Goal: Task Accomplishment & Management: Use online tool/utility

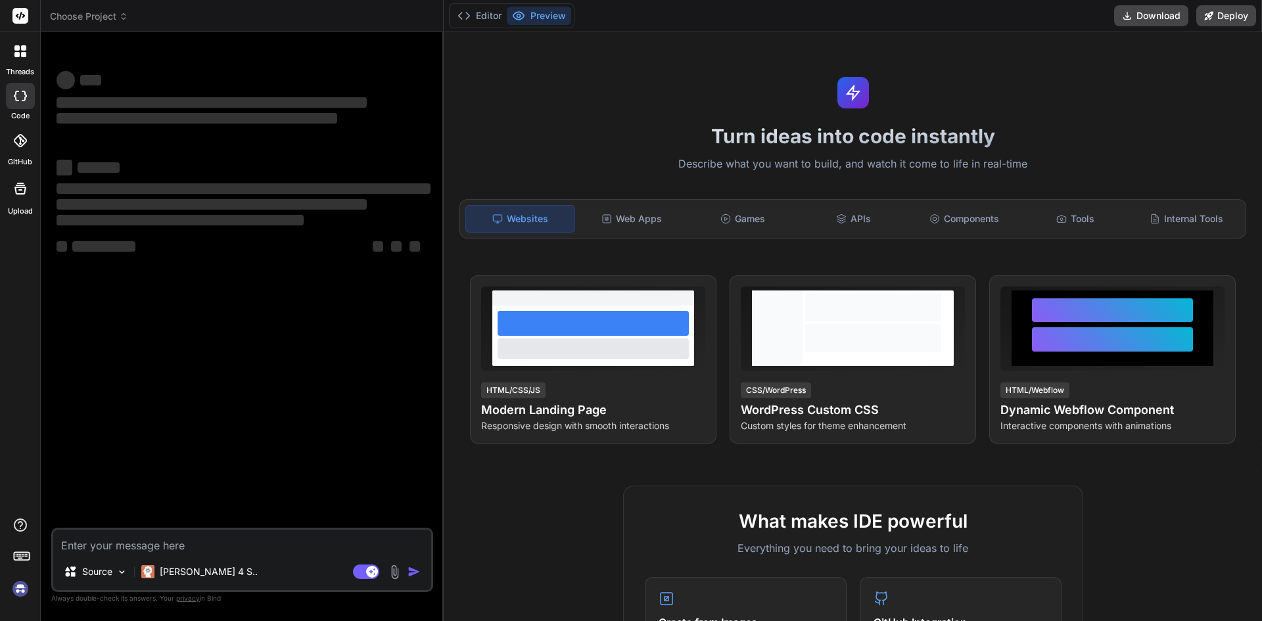
type textarea "x"
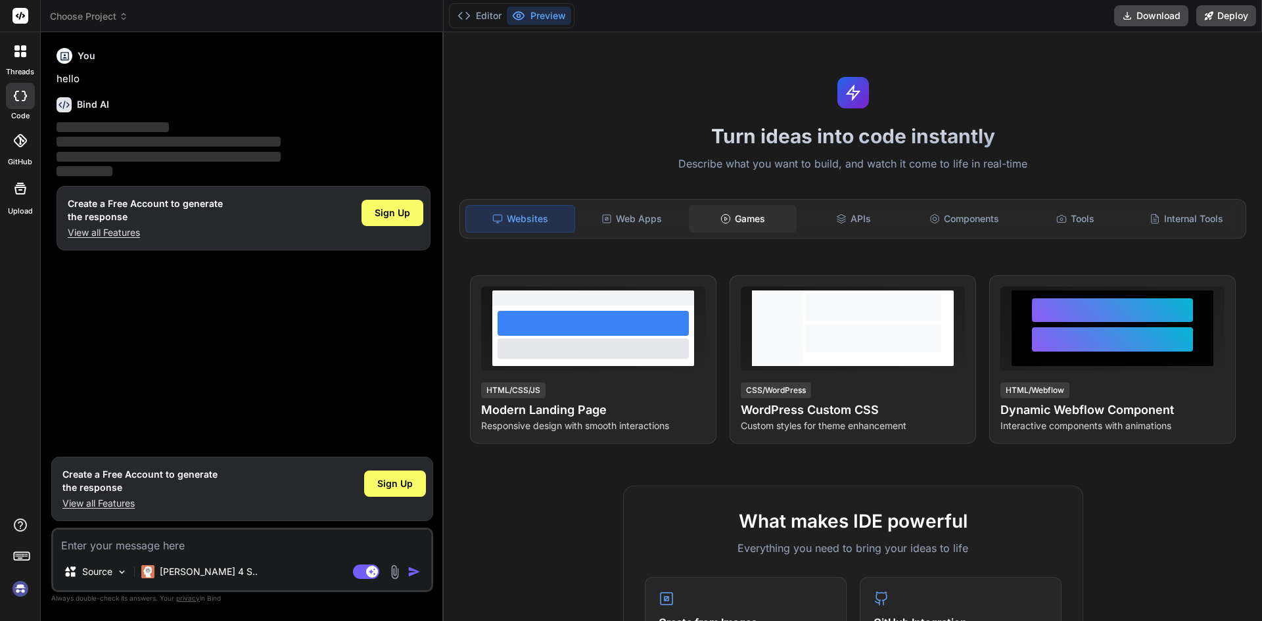
click at [750, 225] on div "Games" at bounding box center [743, 219] width 108 height 28
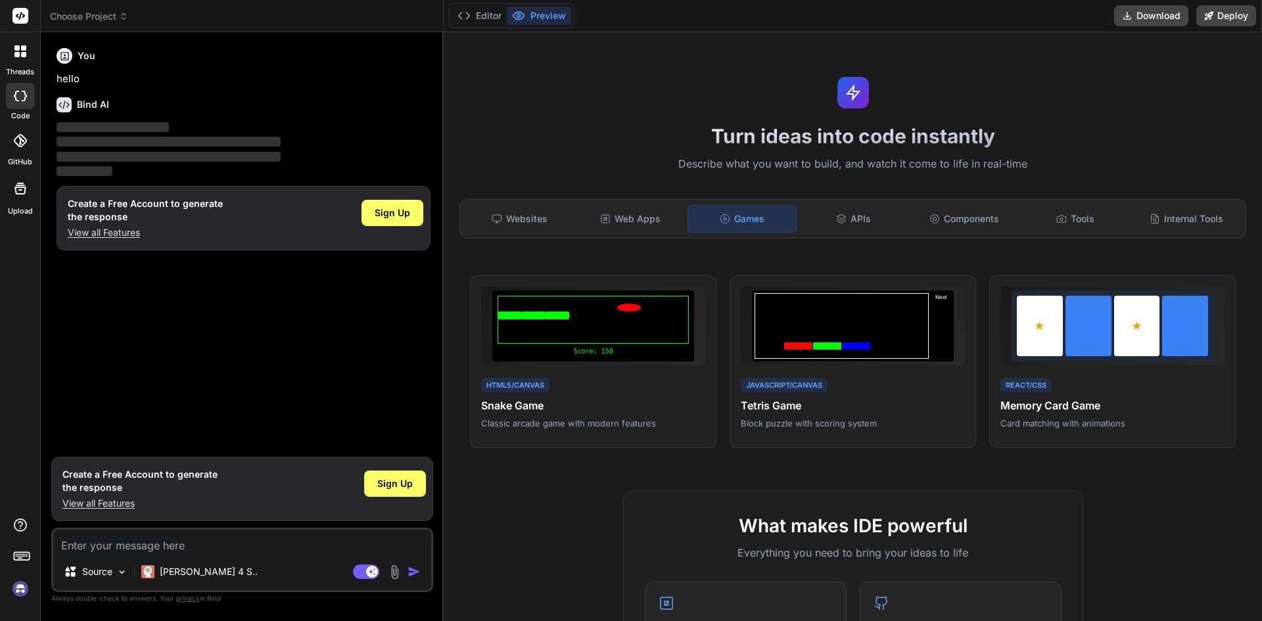
click at [176, 540] on textarea at bounding box center [242, 542] width 378 height 24
click at [145, 536] on textarea at bounding box center [242, 542] width 378 height 24
paste textarea "import os import re import time from datetime import datetime from PIL import I…"
type textarea "import os import re import time from datetime import datetime from PIL import I…"
type textarea "x"
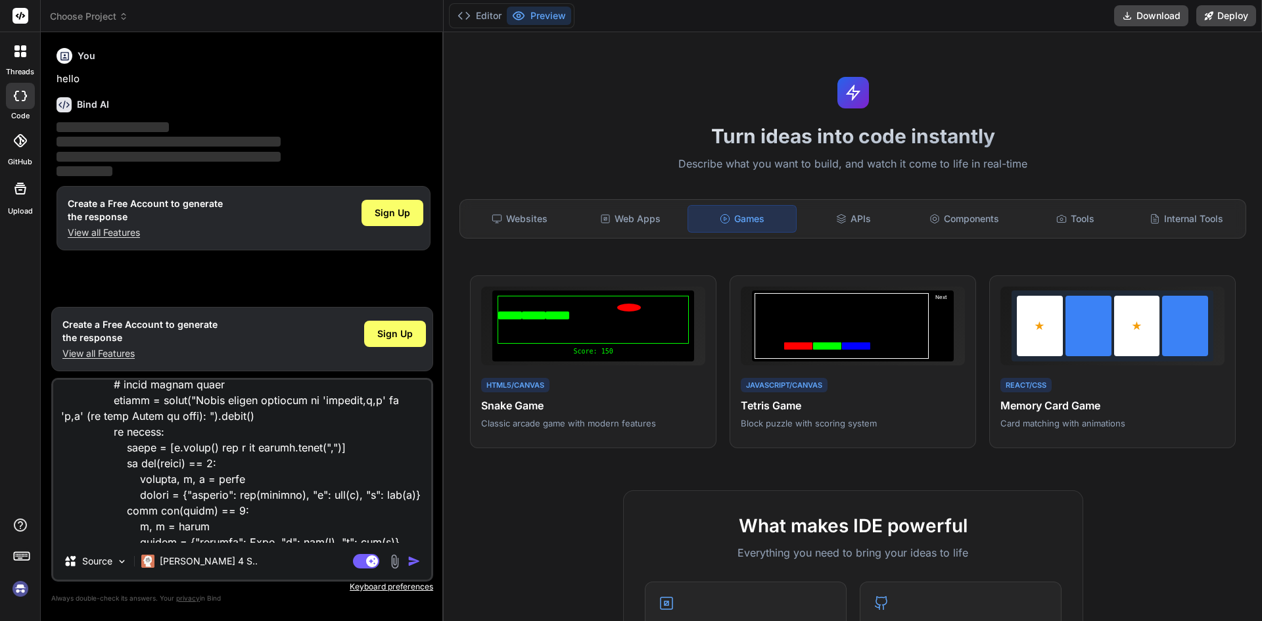
scroll to position [1960, 0]
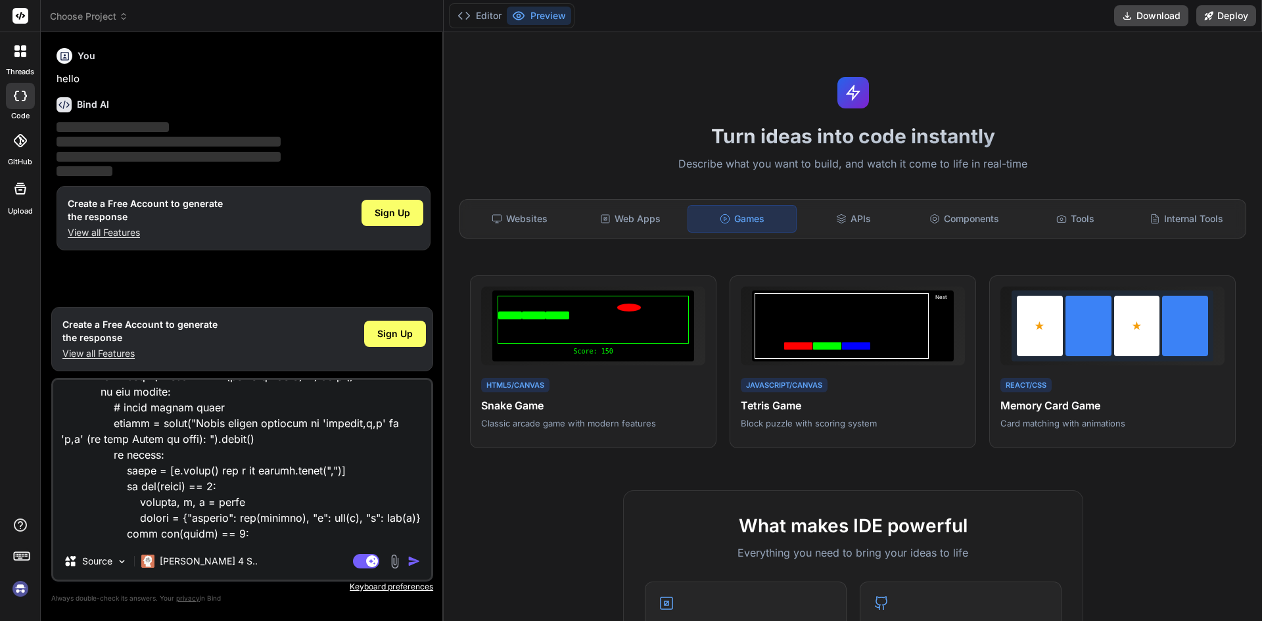
type textarea "import os import re import time from datetime import datetime from PIL import I…"
click at [419, 563] on img "button" at bounding box center [414, 561] width 13 height 13
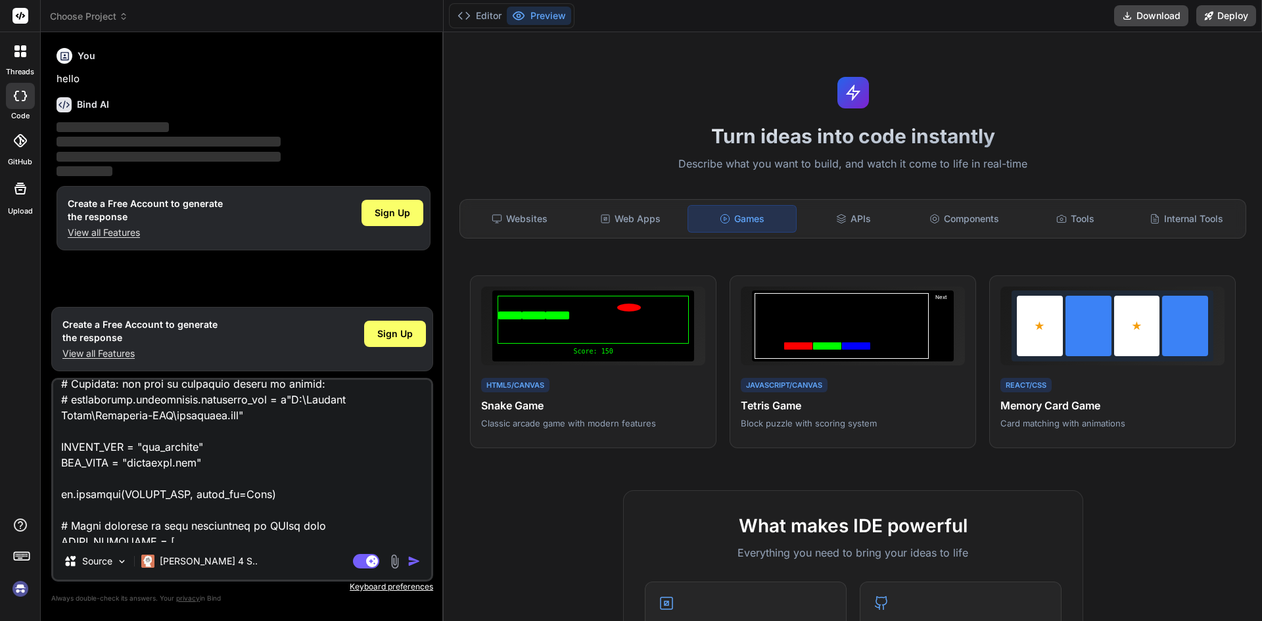
scroll to position [0, 0]
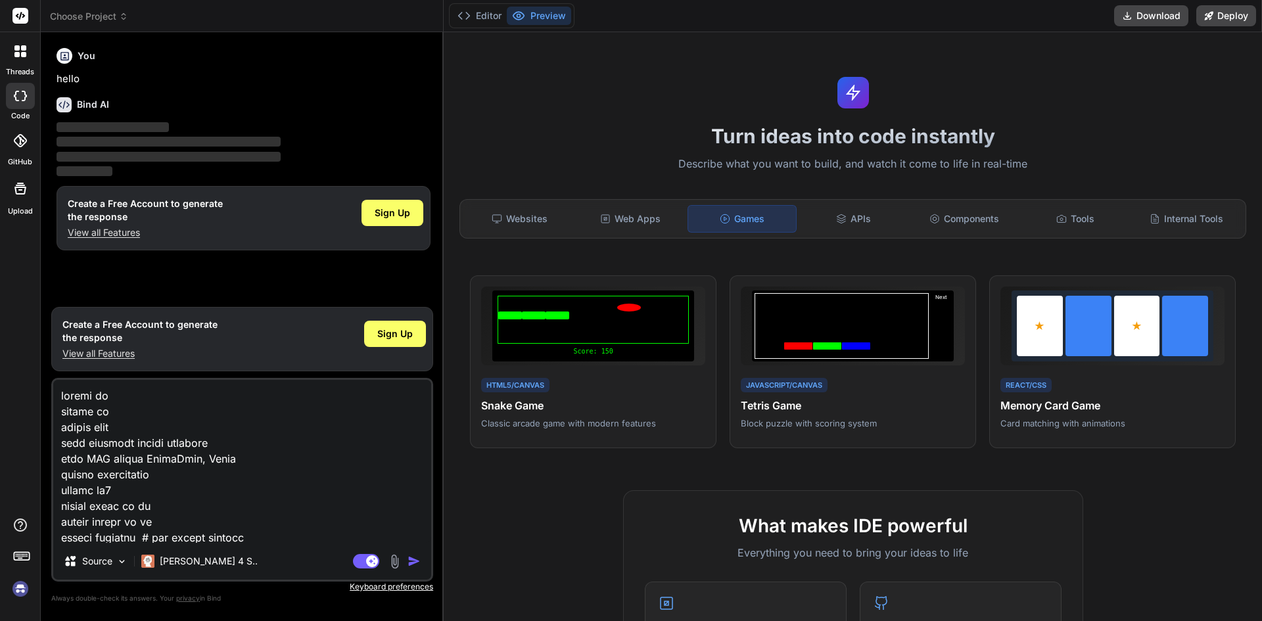
click at [120, 227] on p "View all Features" at bounding box center [145, 232] width 155 height 13
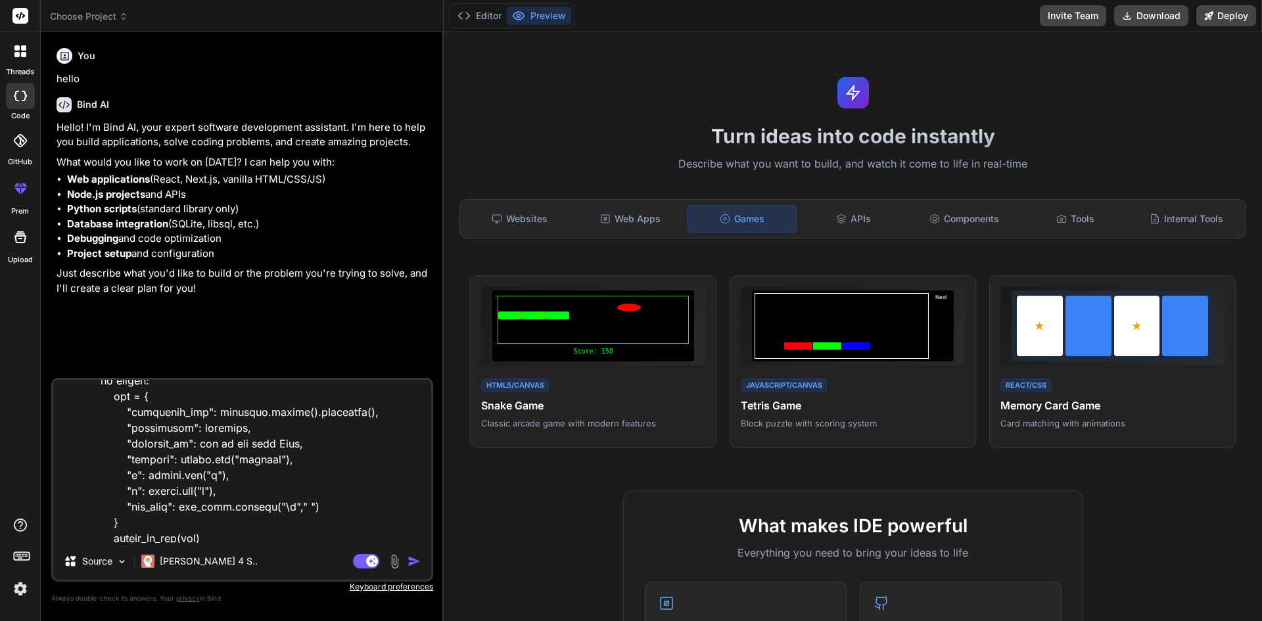
scroll to position [2290, 0]
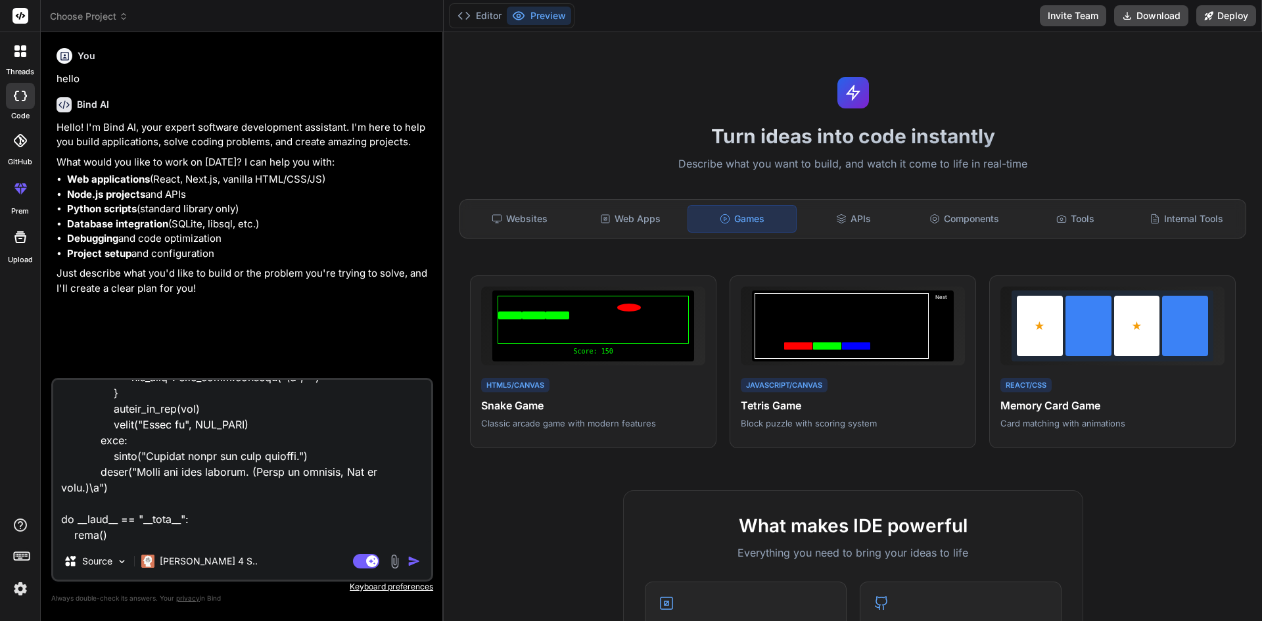
click at [222, 474] on textarea at bounding box center [242, 461] width 378 height 163
click at [157, 517] on textarea at bounding box center [242, 461] width 378 height 163
click at [128, 529] on textarea at bounding box center [242, 461] width 378 height 163
click at [407, 564] on div "Agent Mode. When this toggle is activated, AI automatically makes decisions, re…" at bounding box center [388, 561] width 76 height 16
click at [408, 561] on img "button" at bounding box center [414, 561] width 13 height 13
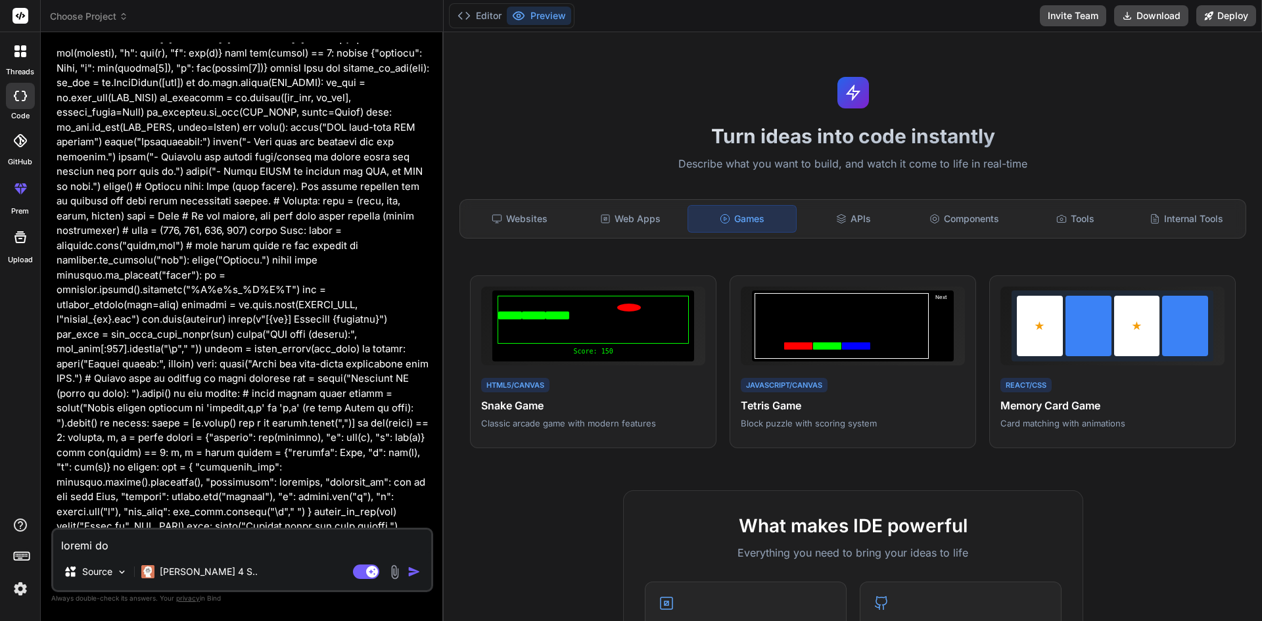
scroll to position [780, 0]
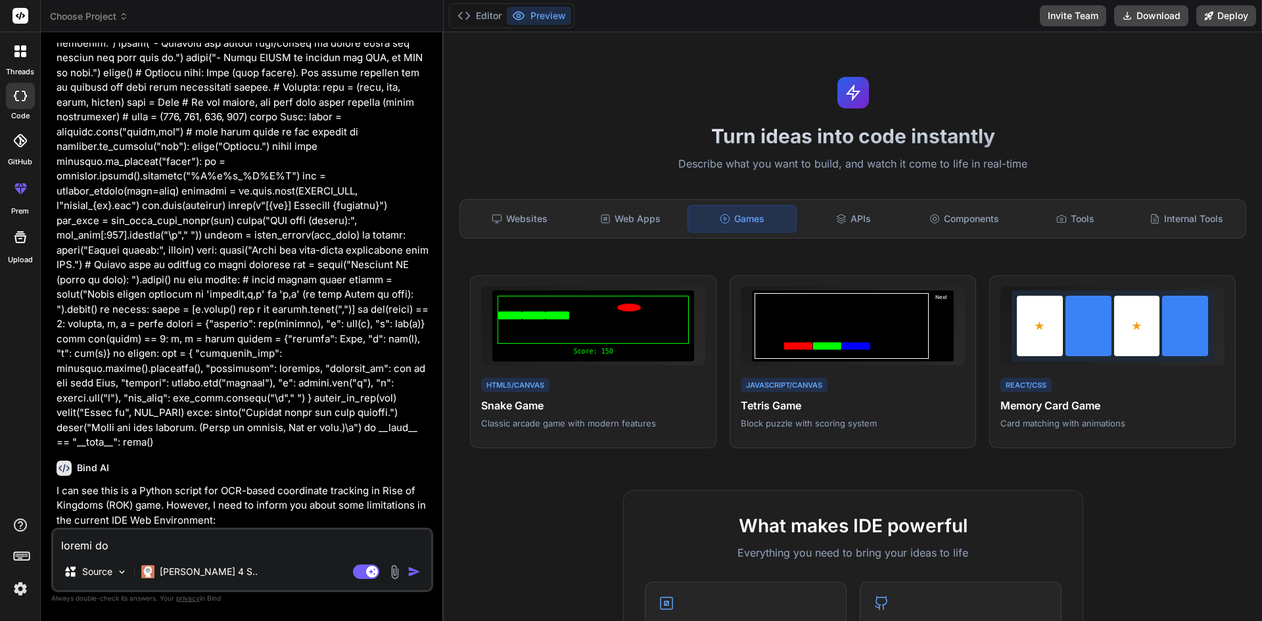
type textarea "x"
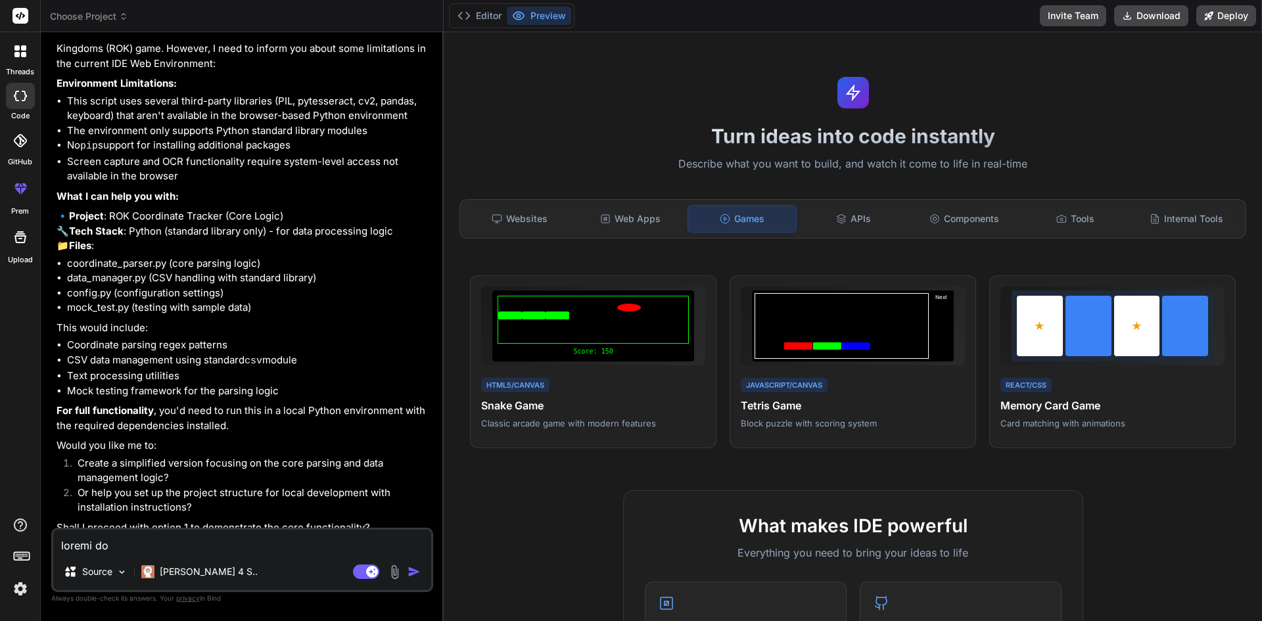
scroll to position [1259, 0]
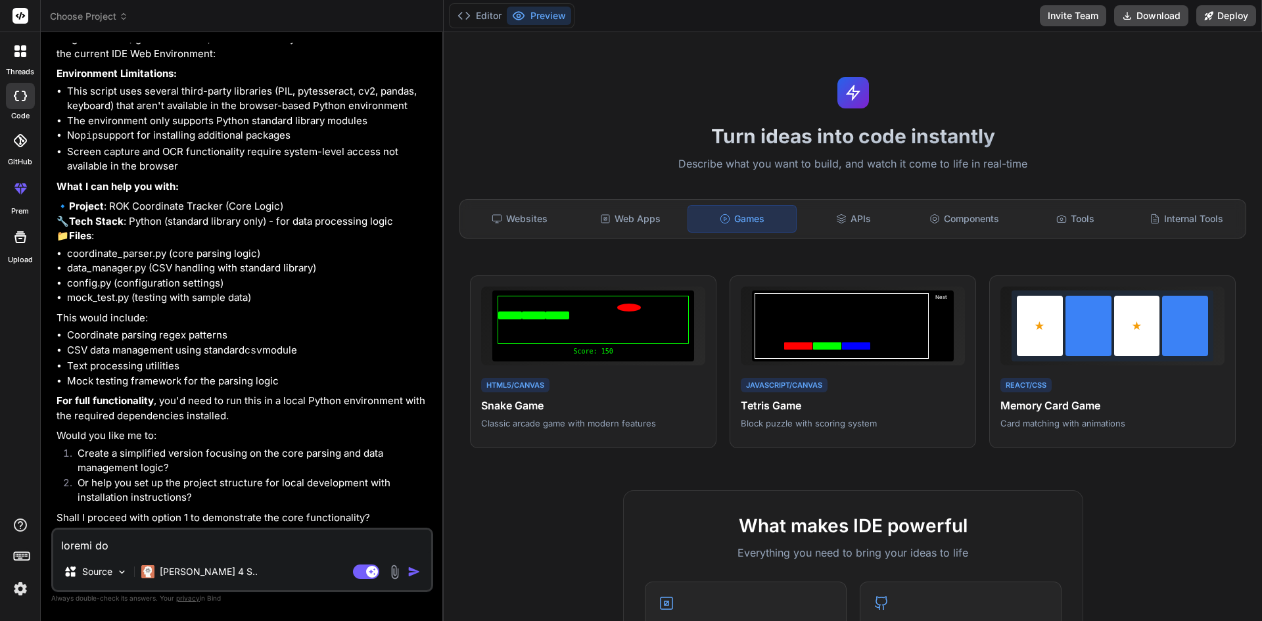
click at [197, 538] on textarea at bounding box center [242, 542] width 378 height 24
type textarea "i"
type textarea "x"
type textarea "i"
type textarea "x"
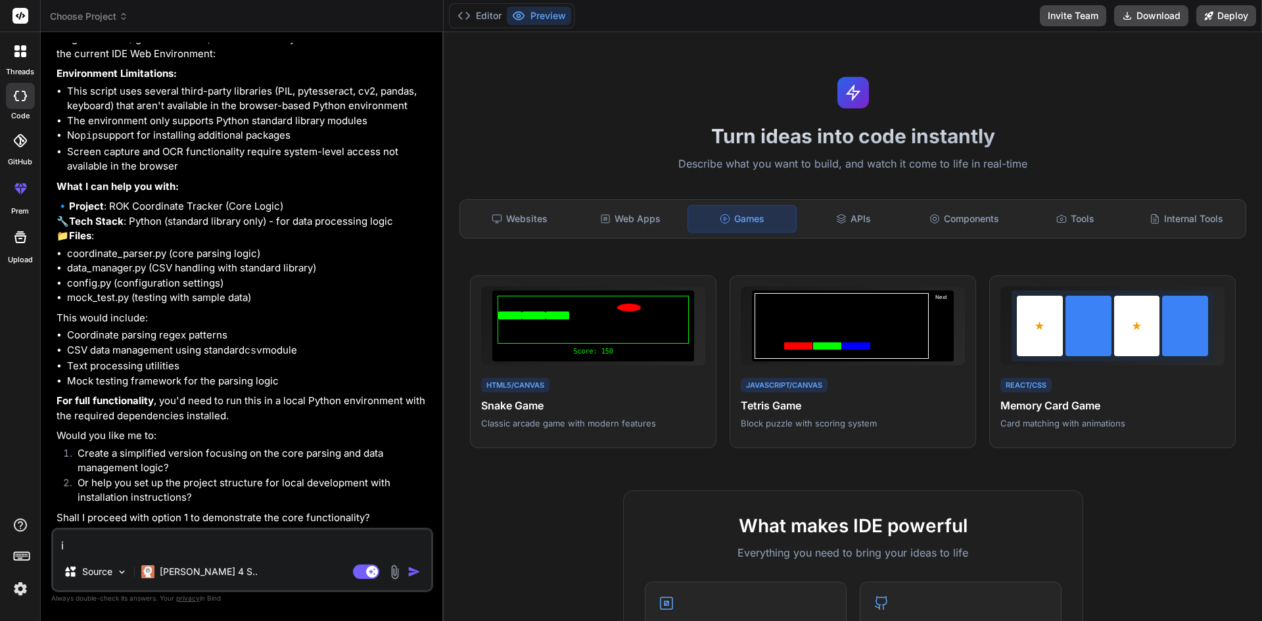
type textarea "i W"
type textarea "x"
type textarea "i WO"
type textarea "x"
type textarea "i WOU"
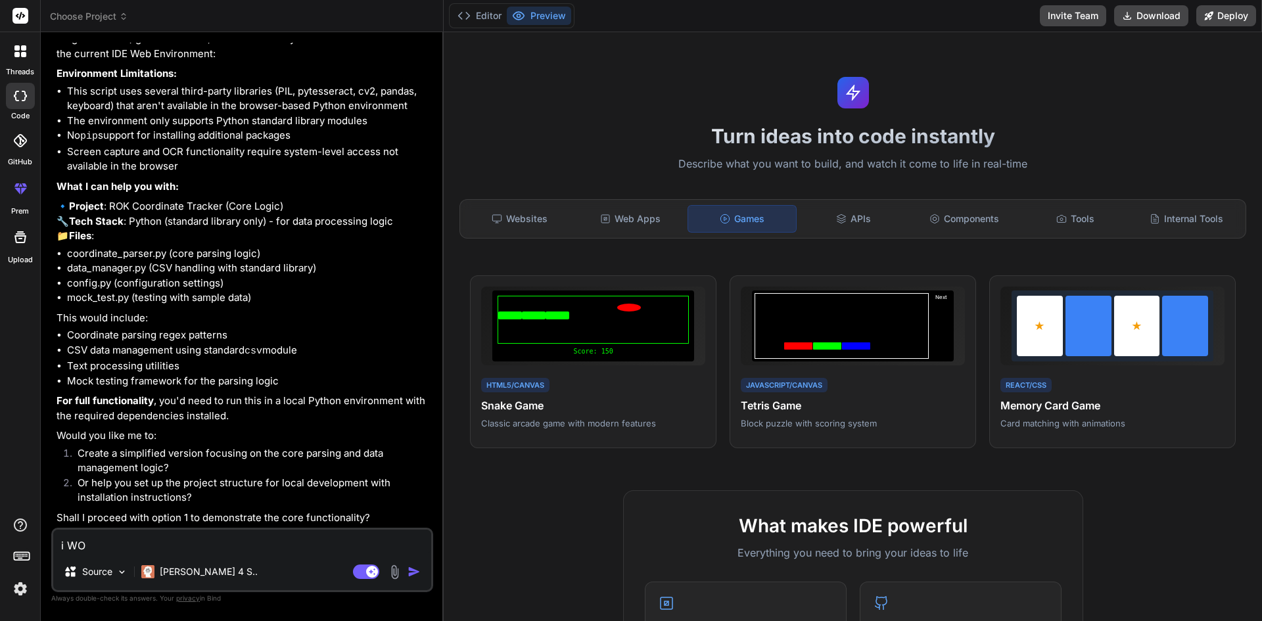
type textarea "x"
type textarea "i WOUL"
type textarea "x"
type textarea "i WOULD"
type textarea "x"
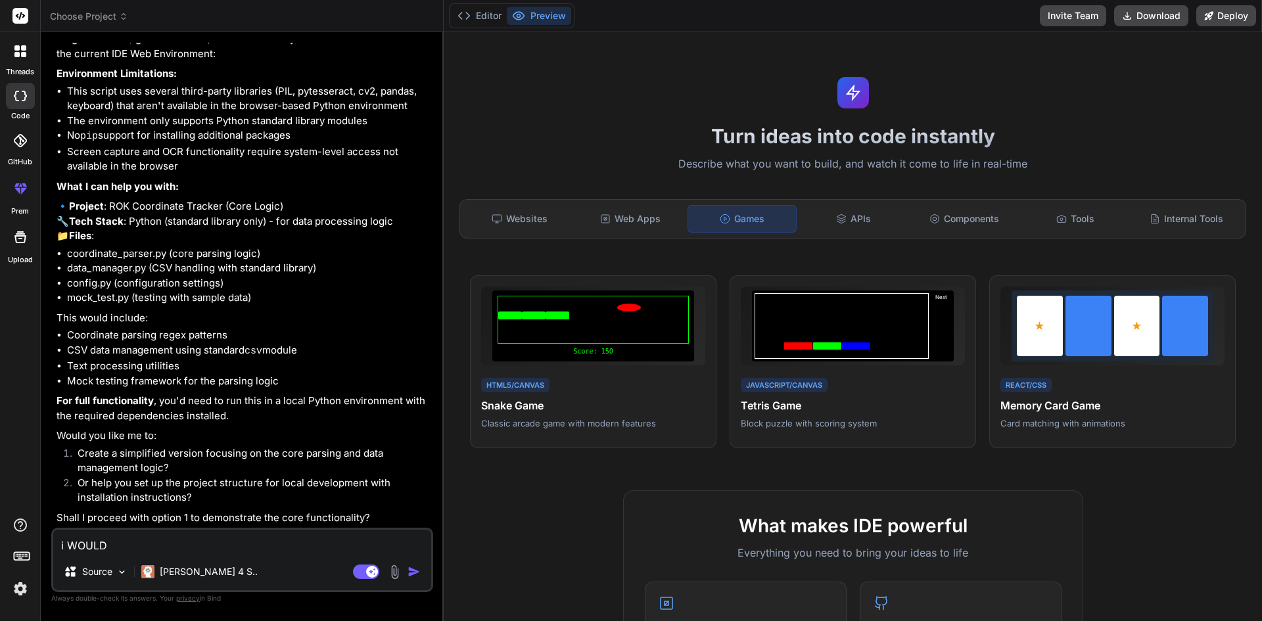
type textarea "i WOUL"
type textarea "x"
type textarea "i WOU"
type textarea "x"
type textarea "i WO"
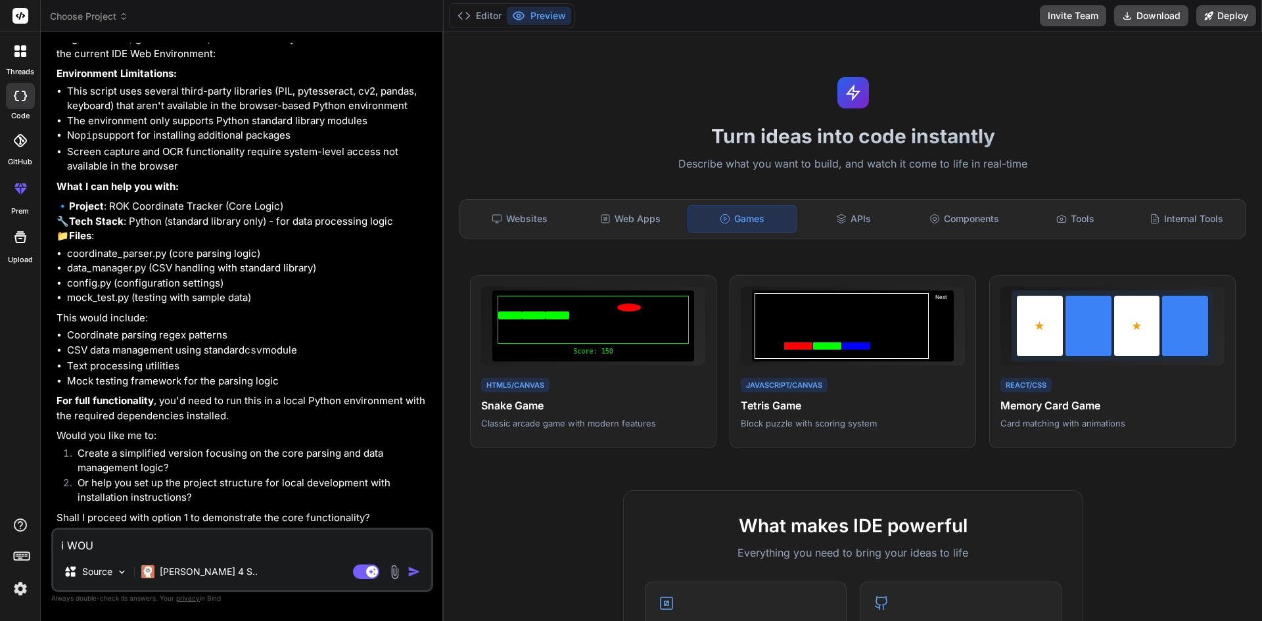
type textarea "x"
type textarea "i W"
type textarea "x"
type textarea "i"
type textarea "x"
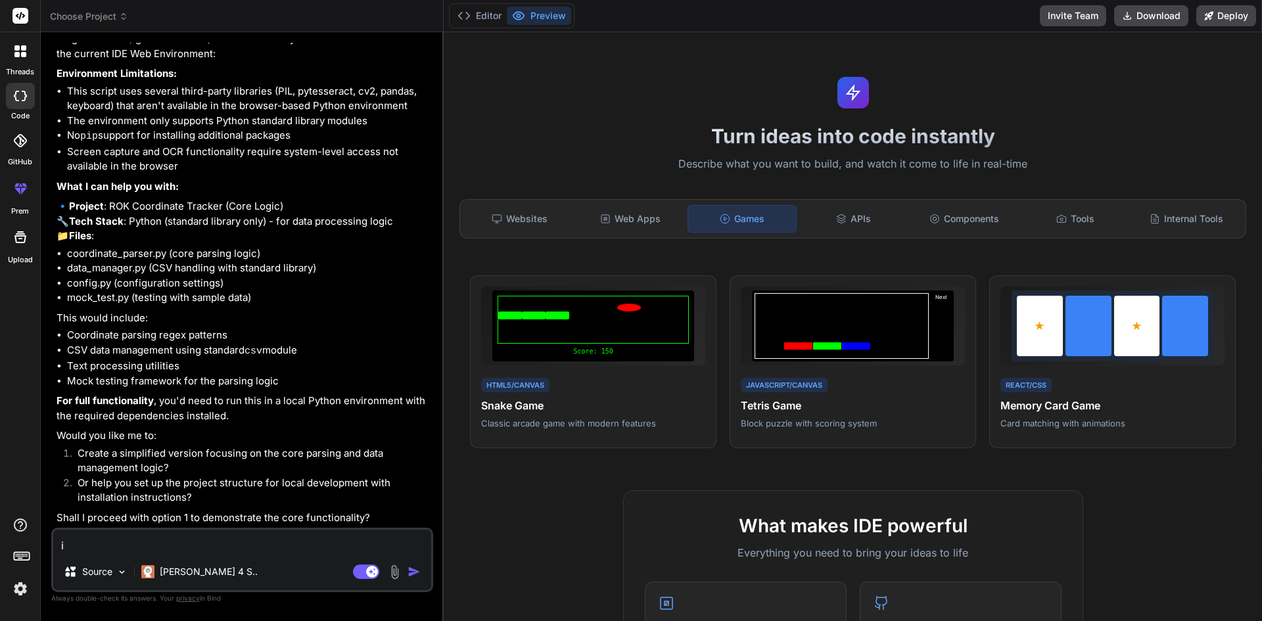
type textarea "i"
type textarea "x"
type textarea "I"
type textarea "x"
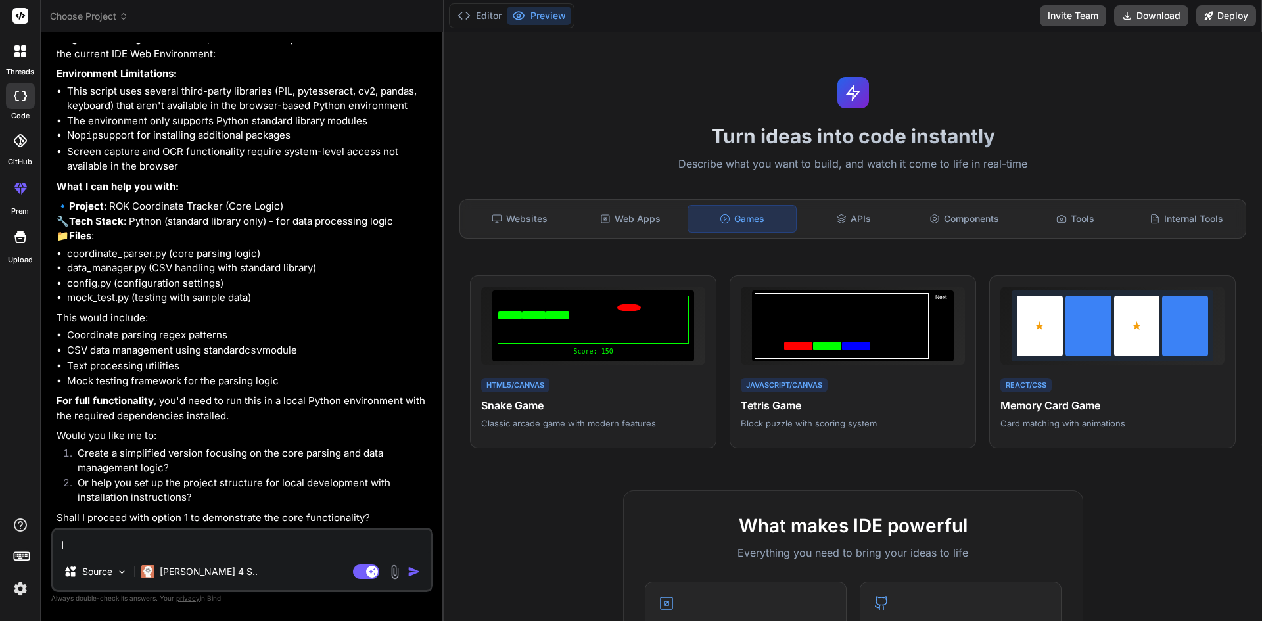
type textarea "I"
type textarea "x"
type textarea "I w"
type textarea "x"
type textarea "I wo"
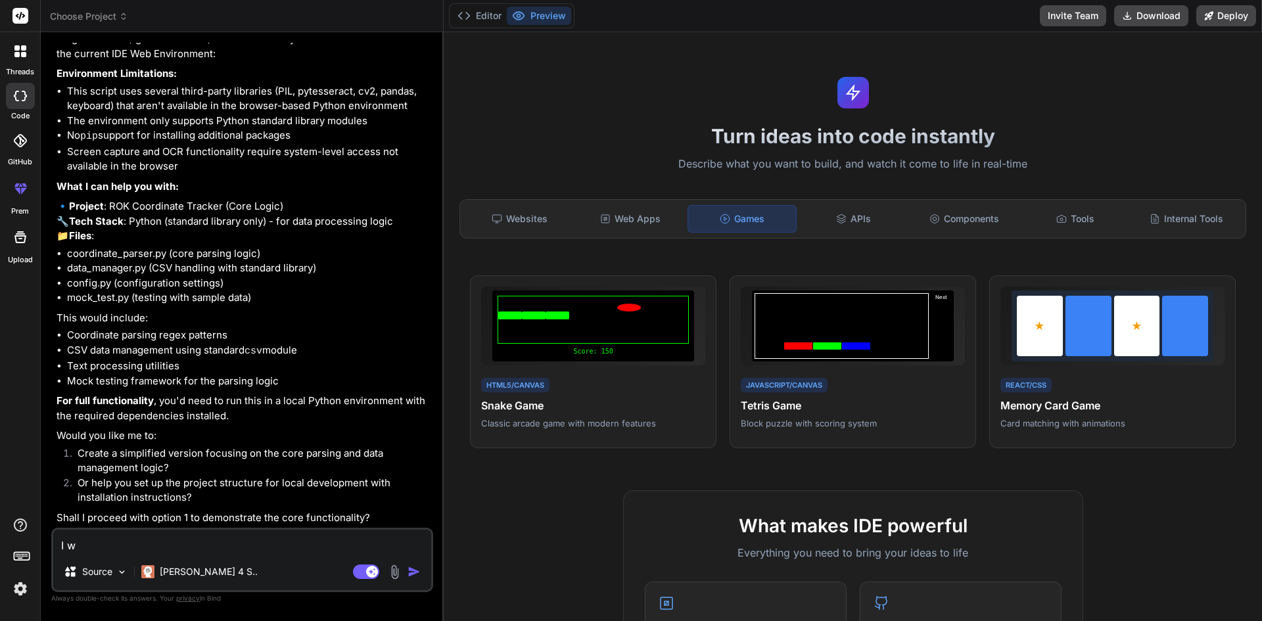
type textarea "x"
type textarea "I wou"
type textarea "x"
type textarea "I woul"
type textarea "x"
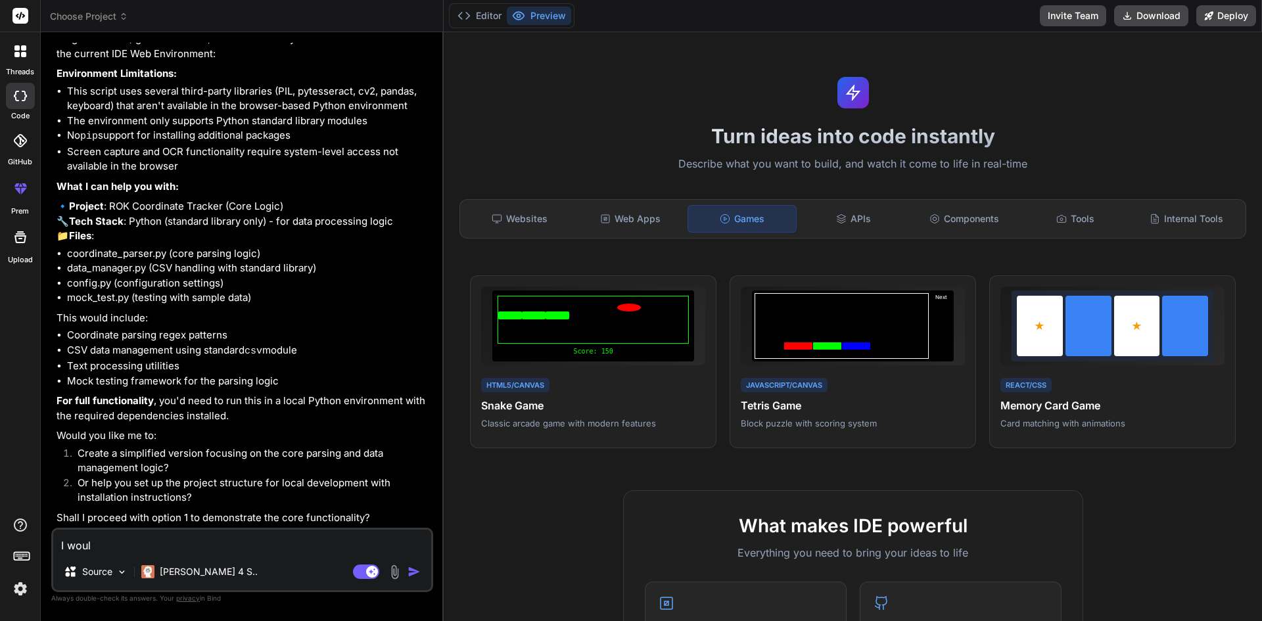
type textarea "I would"
type textarea "x"
type textarea "I would"
type textarea "x"
type textarea "I would l"
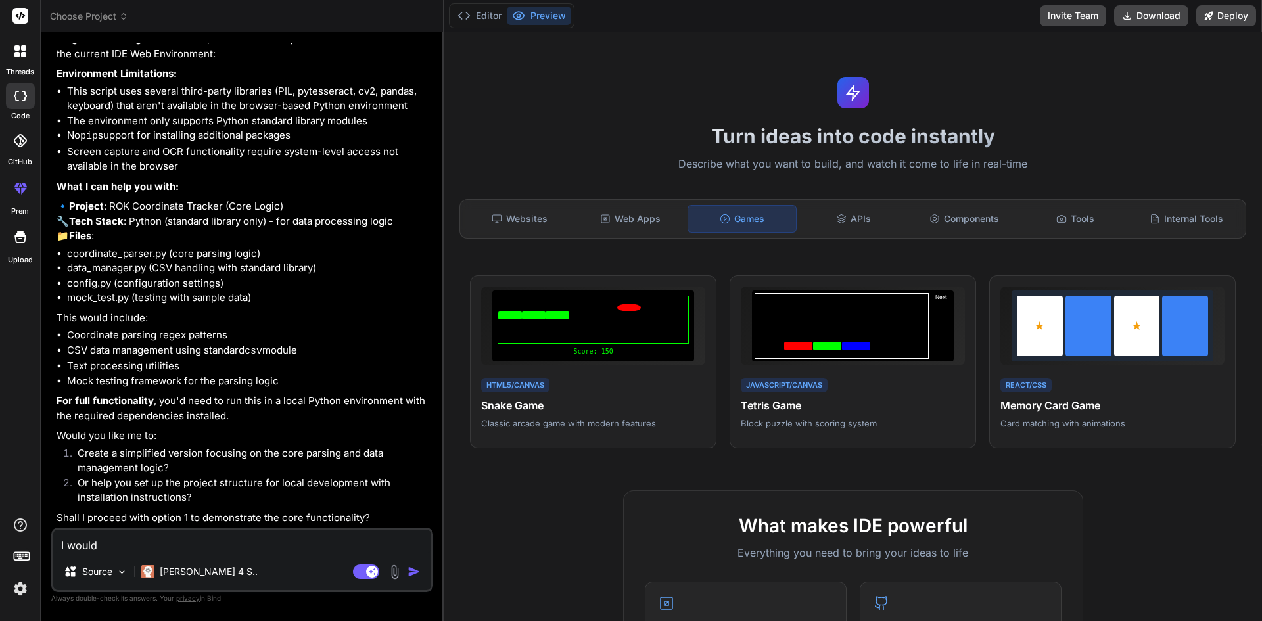
type textarea "x"
type textarea "I would li"
type textarea "x"
type textarea "I would lik"
type textarea "x"
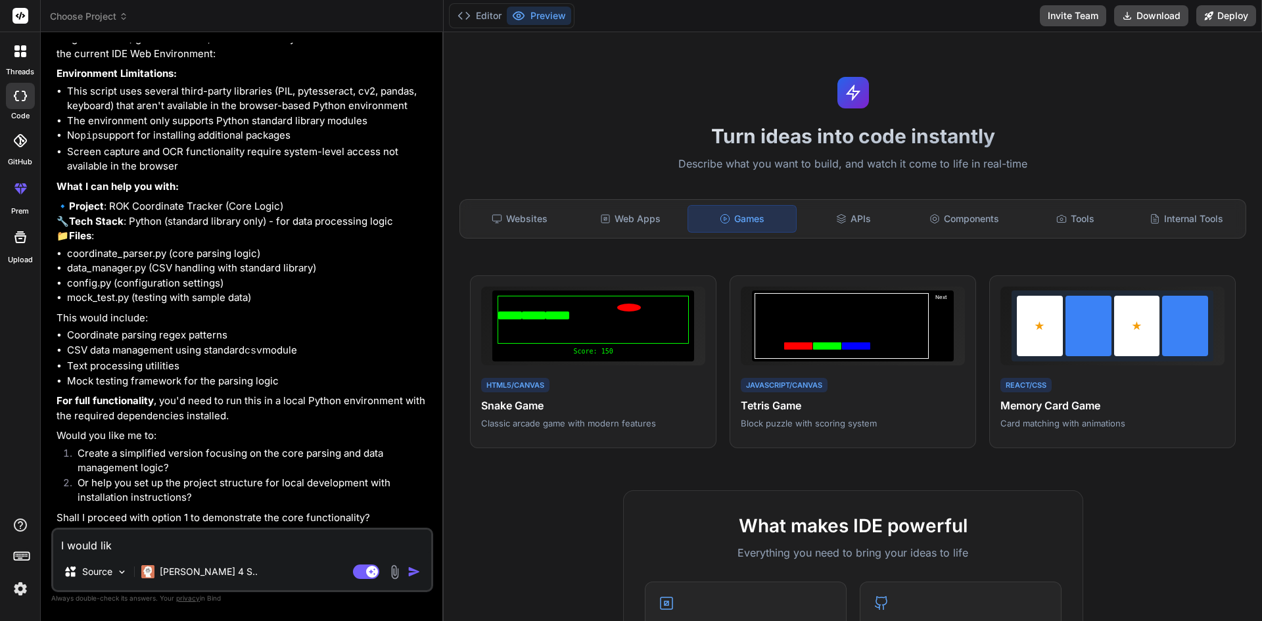
type textarea "I would like"
type textarea "x"
type textarea "I would like"
type textarea "x"
type textarea "I would like t"
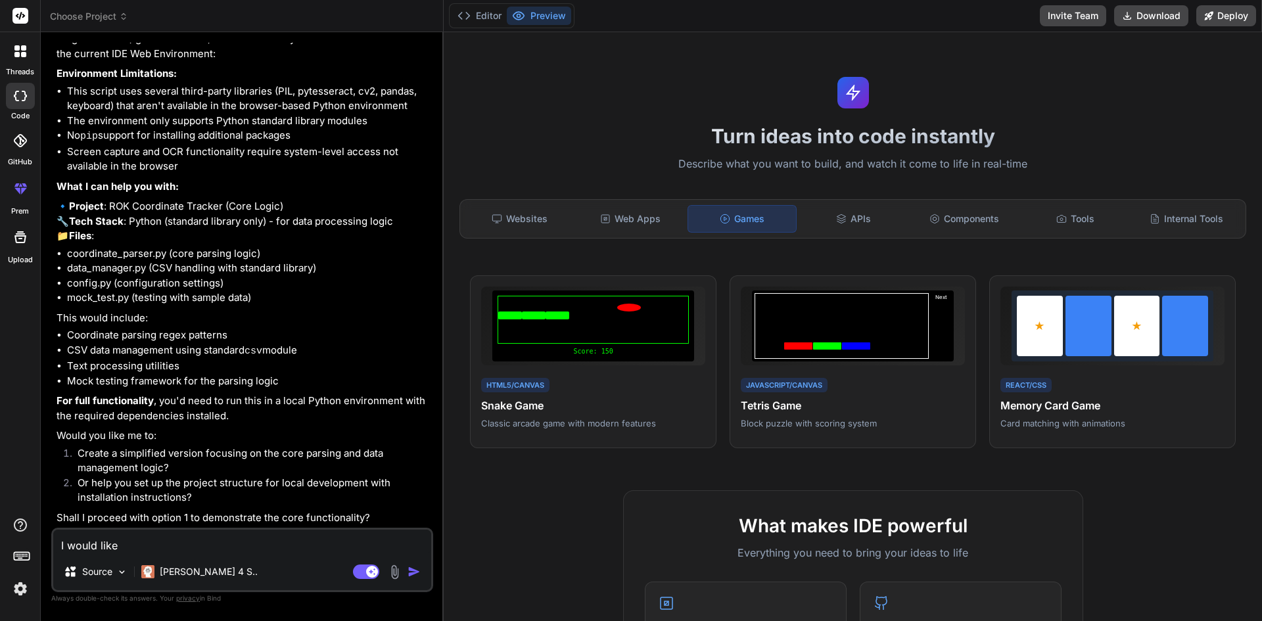
type textarea "x"
type textarea "I would like to"
type textarea "x"
type textarea "I would like to"
type textarea "x"
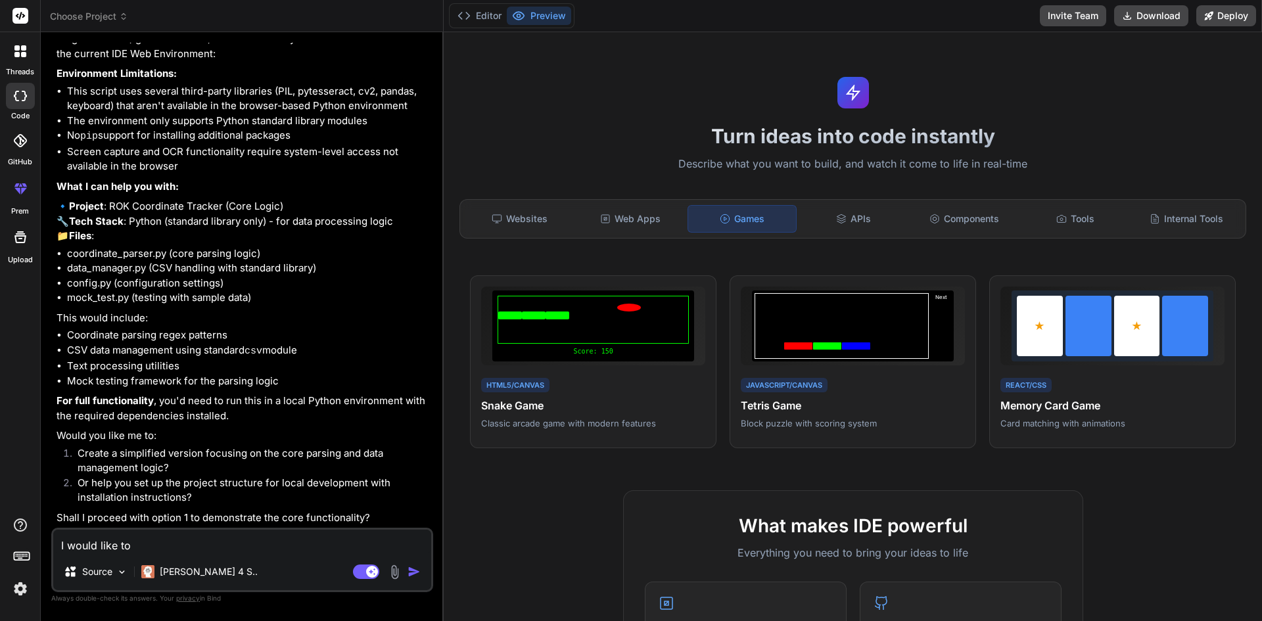
type textarea "I would like to u"
type textarea "x"
type textarea "I would like to up"
type textarea "x"
type textarea "I would like to upd"
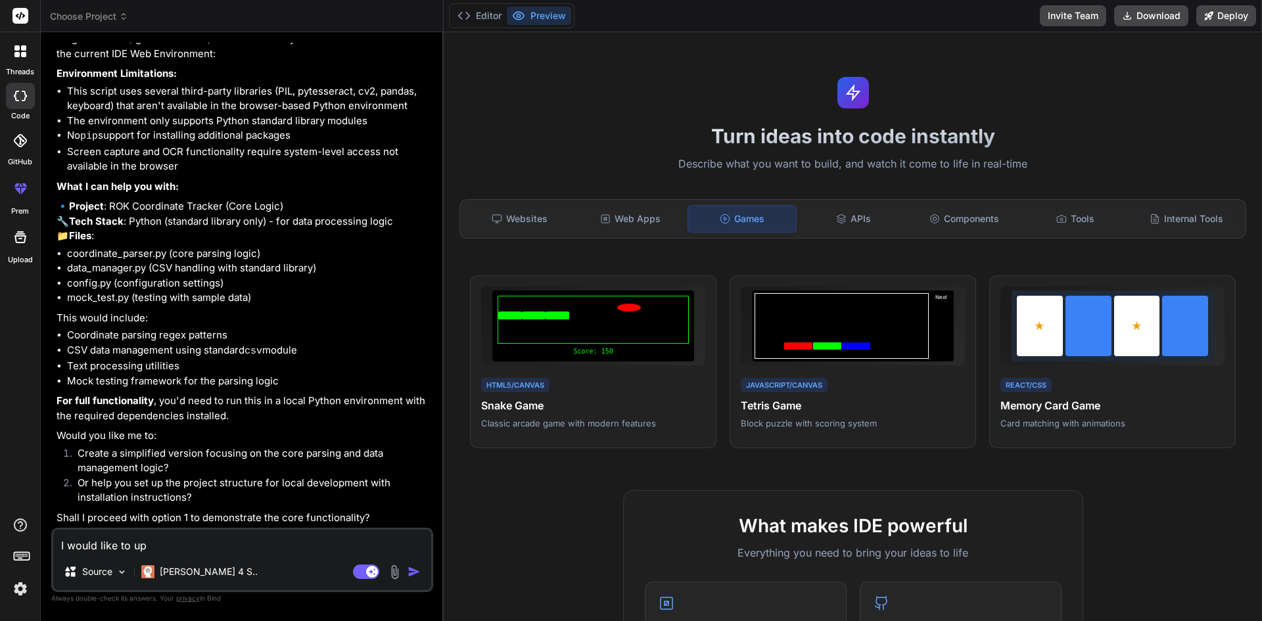
type textarea "x"
type textarea "I would like to upda"
type textarea "x"
type textarea "I would like to updat"
type textarea "x"
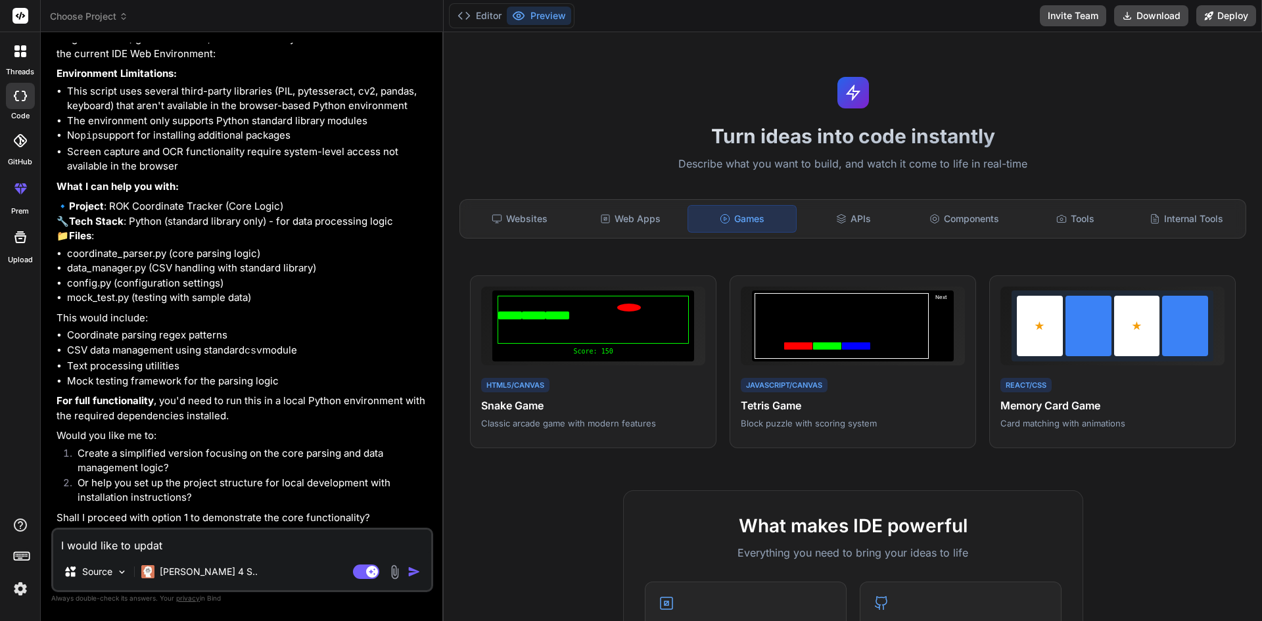
type textarea "I would like to update"
type textarea "x"
type textarea "I would like to update"
type textarea "x"
type textarea "I would like to update t"
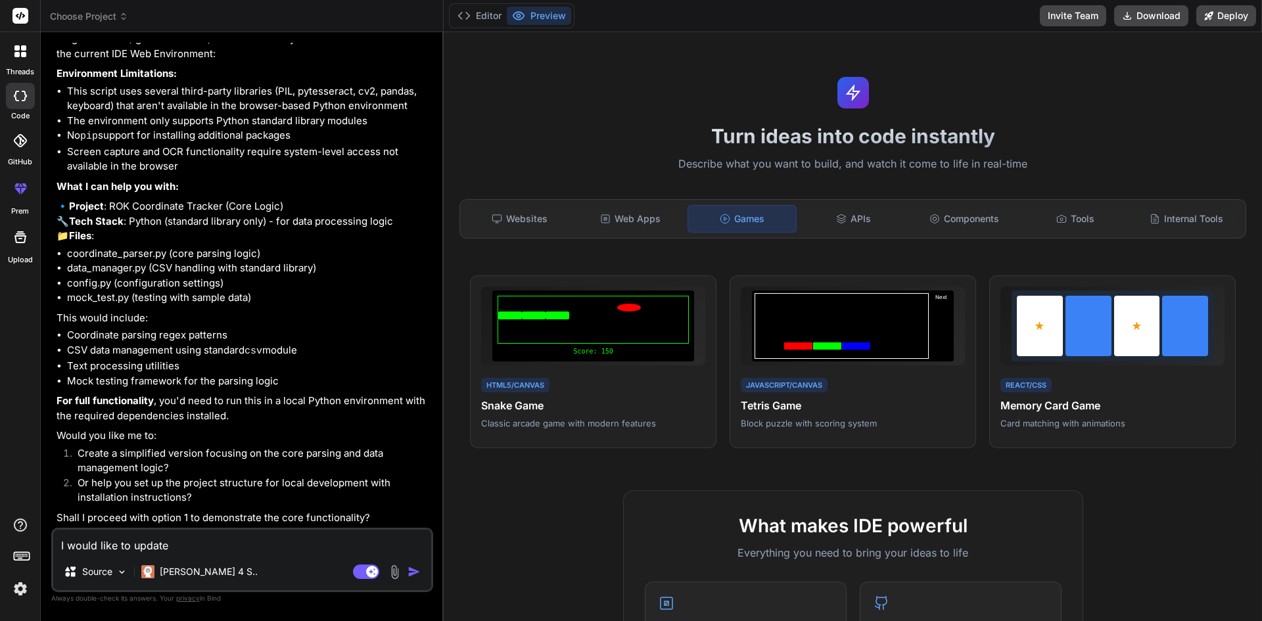
type textarea "x"
type textarea "I would like to update th"
type textarea "x"
type textarea "I would like to update the"
type textarea "x"
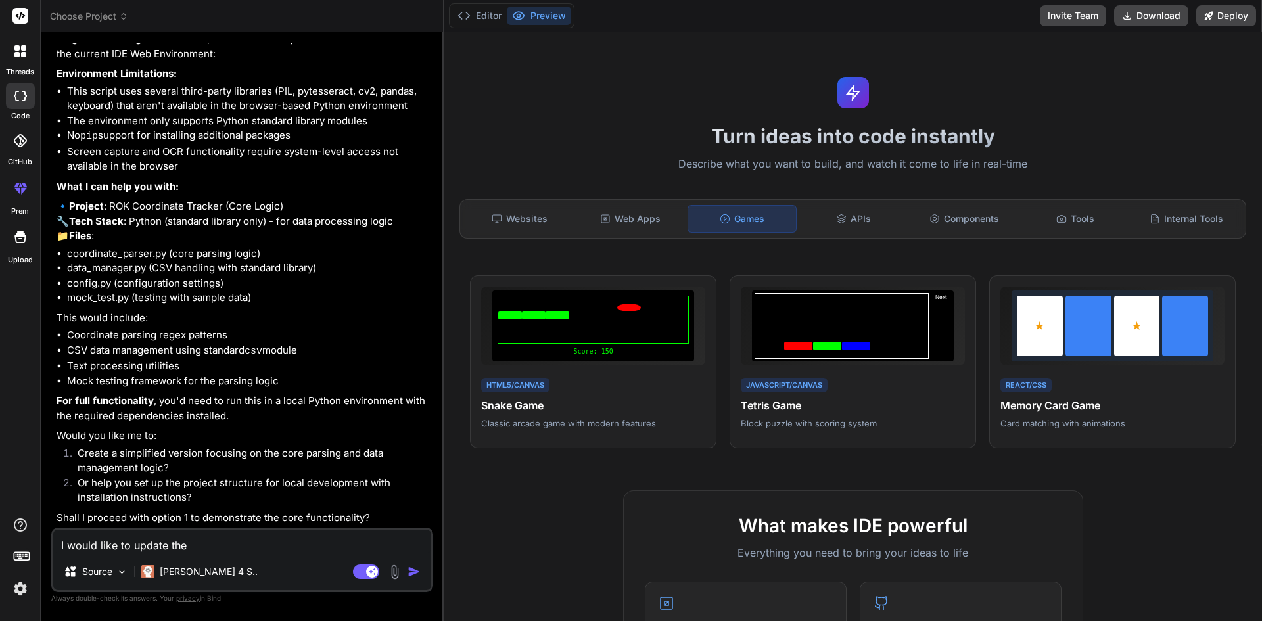
type textarea "I would like to update the"
type textarea "x"
type textarea "I would like to update the c"
type textarea "x"
type textarea "I would like to update the co"
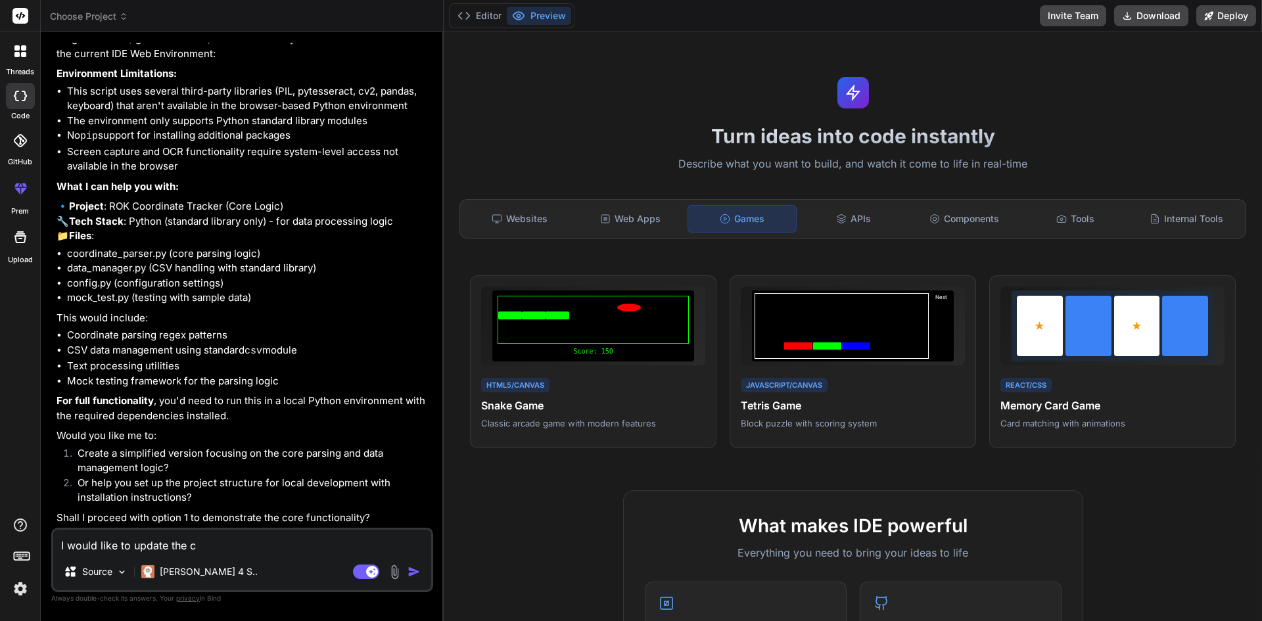
type textarea "x"
type textarea "I would like to update the cod"
type textarea "x"
type textarea "I would like to update the code"
type textarea "x"
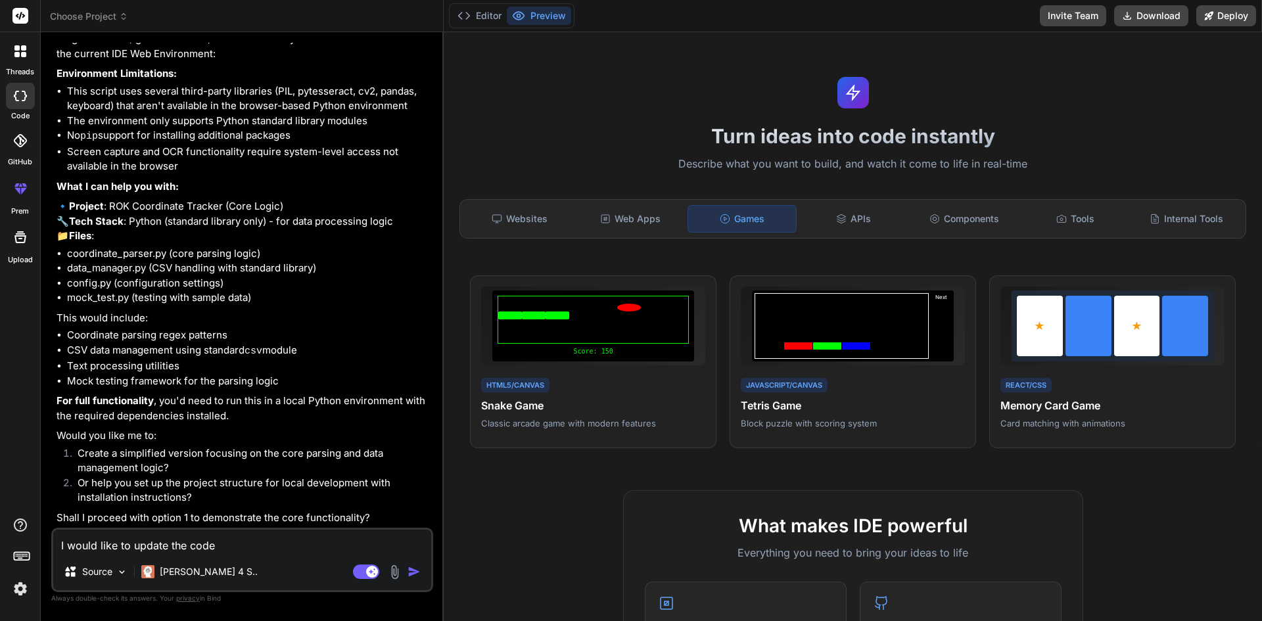
type textarea "I would like to update the code"
type textarea "x"
type textarea "I would like to update the code b"
type textarea "x"
type textarea "I would like to update the code by"
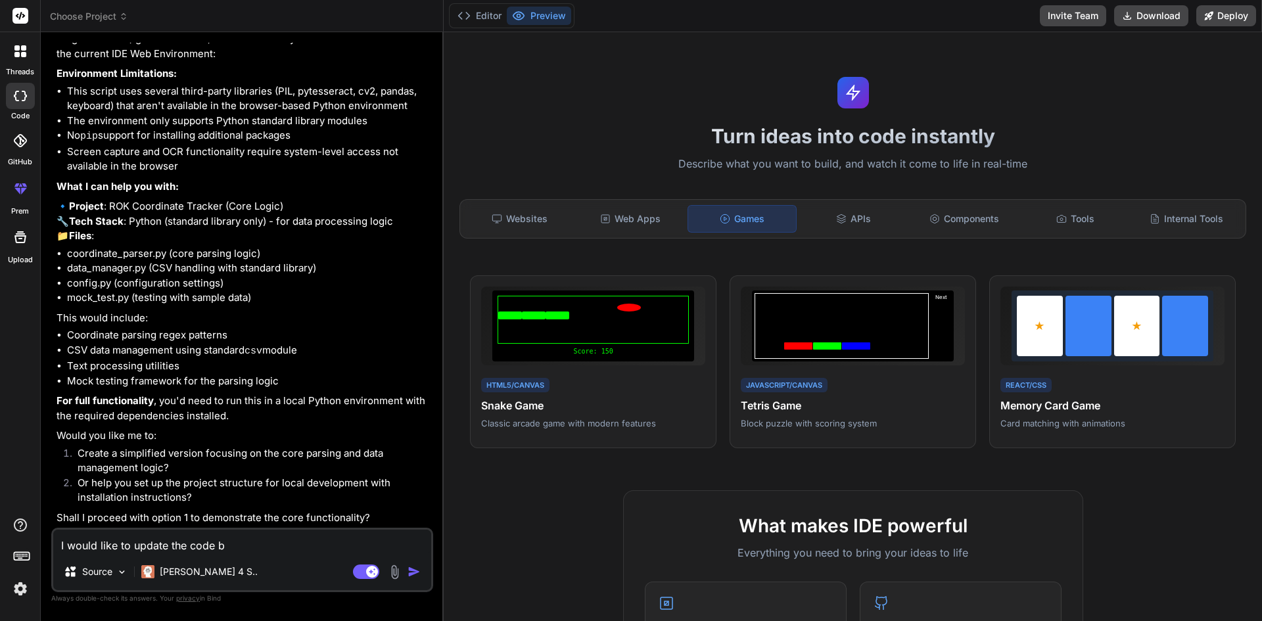
type textarea "x"
type textarea "I would like to update the code by"
type textarea "x"
type textarea "I would like to update the code by f"
type textarea "x"
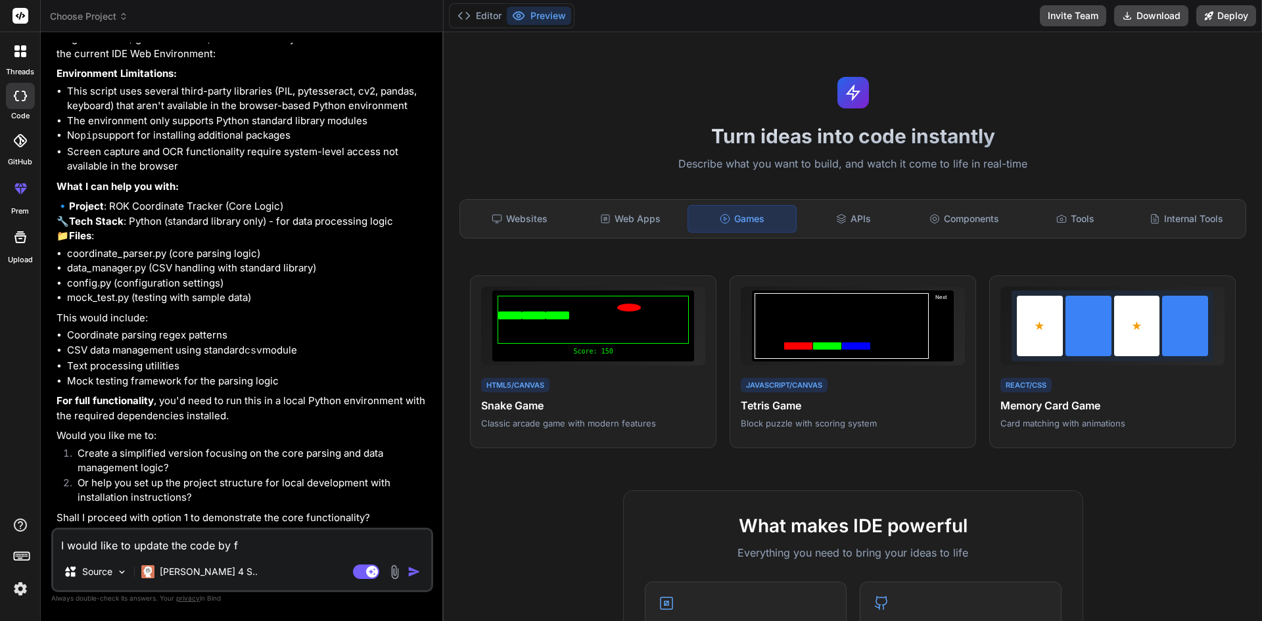
type textarea "I would like to update the code by fu"
type textarea "x"
type textarea "I would like to update the code by ful"
type textarea "x"
type textarea "I would like to update the code by full"
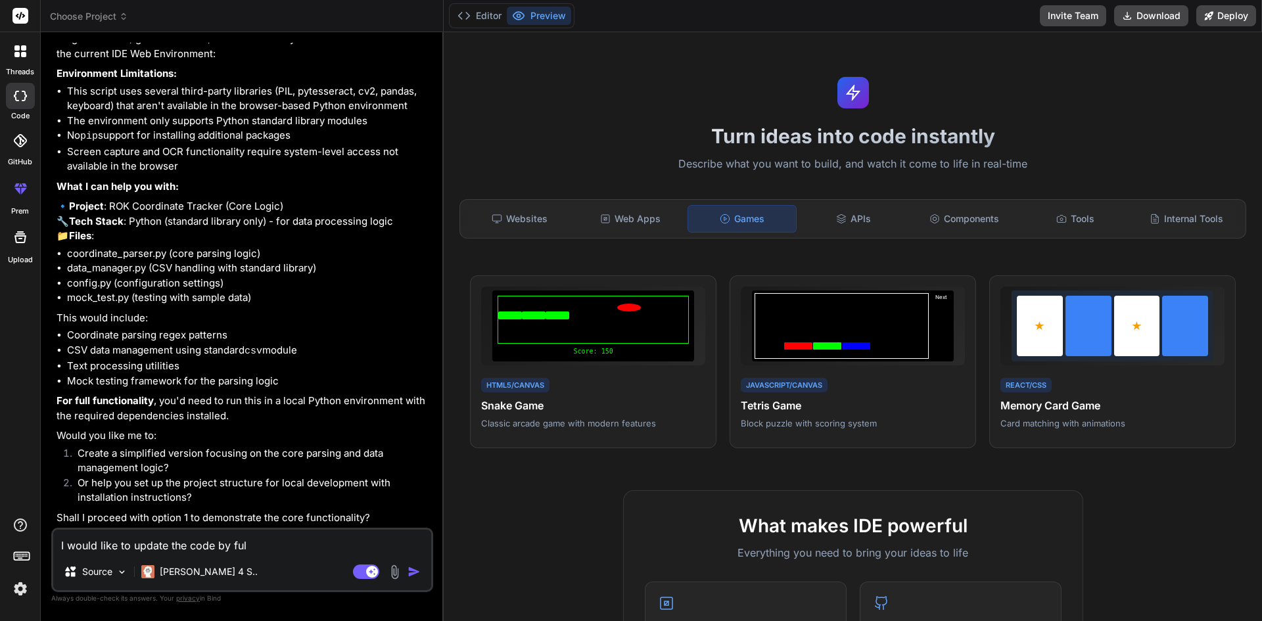
type textarea "x"
type textarea "I would like to update the code by fully"
type textarea "x"
type textarea "I would like to update the code by fully"
type textarea "x"
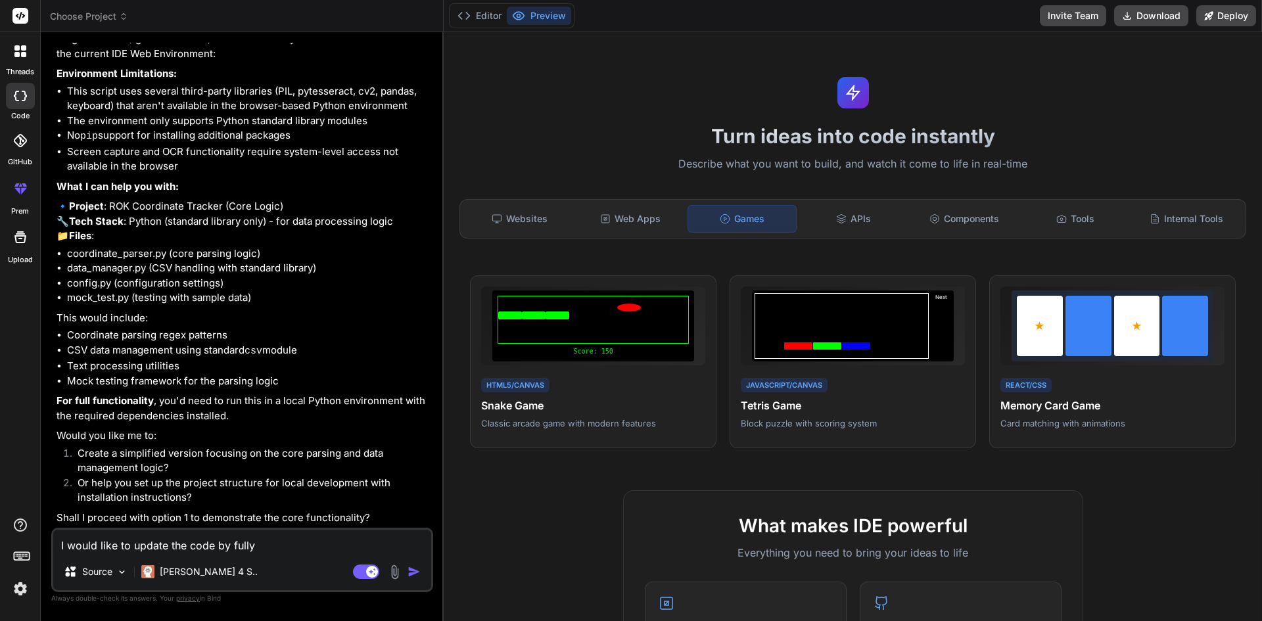
type textarea "I would like to update the code by fully a"
type textarea "x"
type textarea "I would like to update the code by fully au"
type textarea "x"
type textarea "I would like to update the code by fully aut"
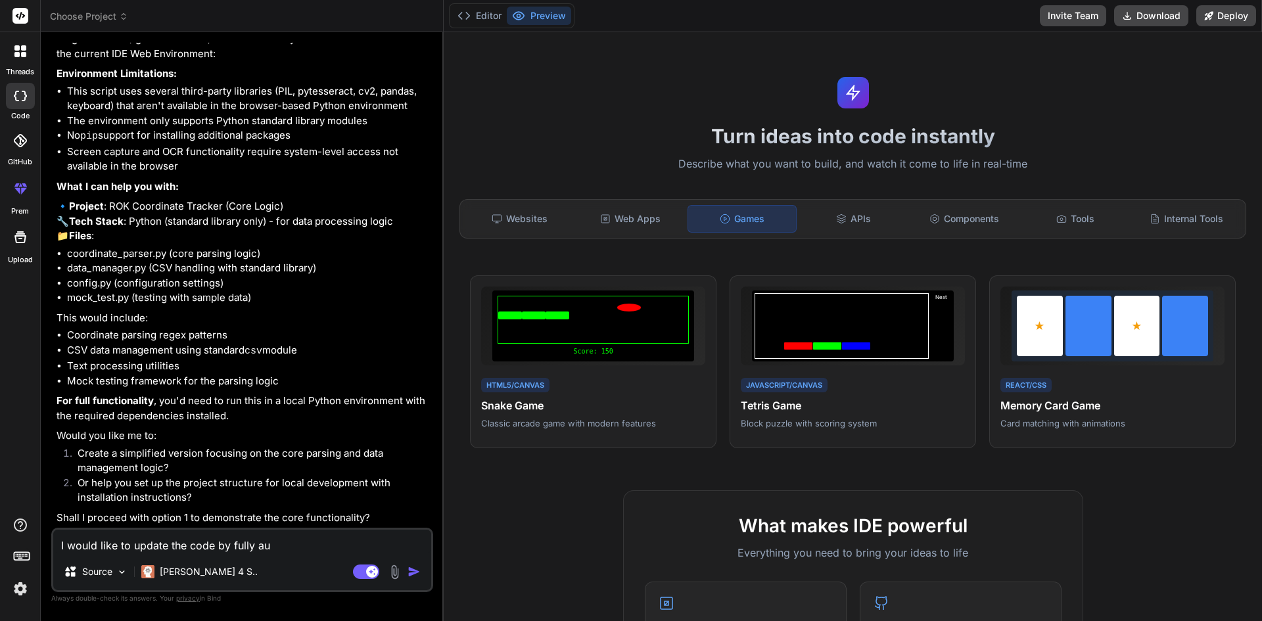
type textarea "x"
type textarea "I would like to update the code by fully auto"
type textarea "x"
type textarea "I would like to update the code by fully autom"
type textarea "x"
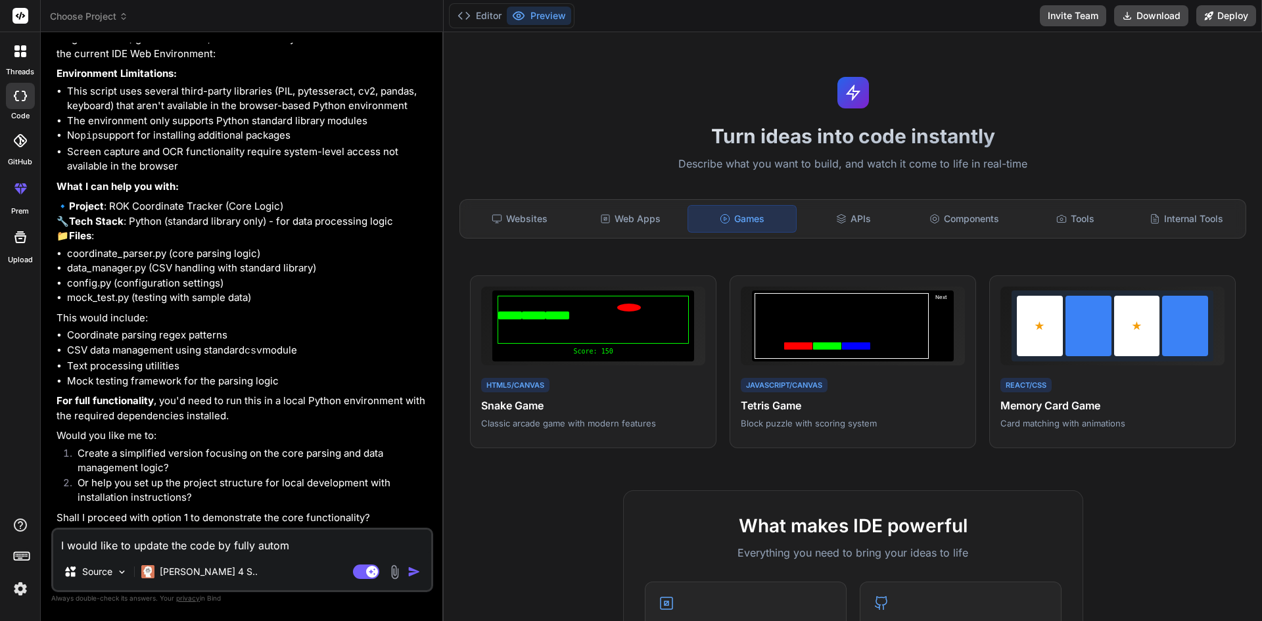
type textarea "I would like to update the code by fully automa"
type textarea "x"
type textarea "I would like to update the code by fully automat"
type textarea "x"
type textarea "I would like to update the code by fully automate"
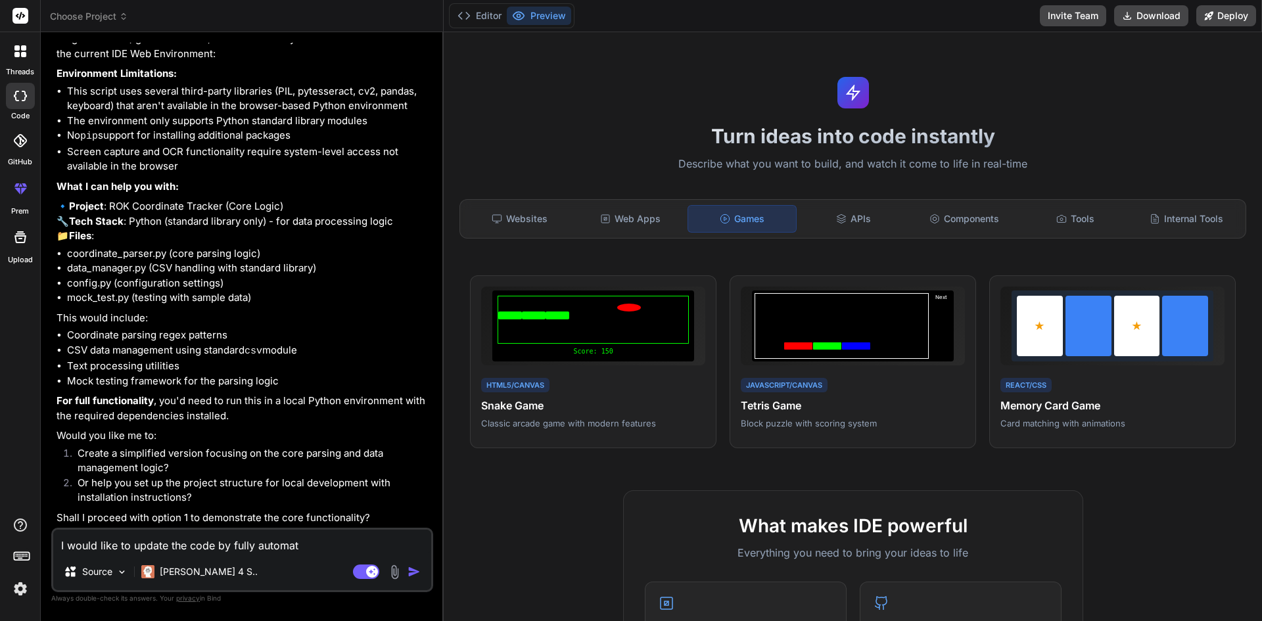
type textarea "x"
type textarea "I would like to update the code by fully automate"
type textarea "x"
type textarea "I would like to update the code by fully automate t"
type textarea "x"
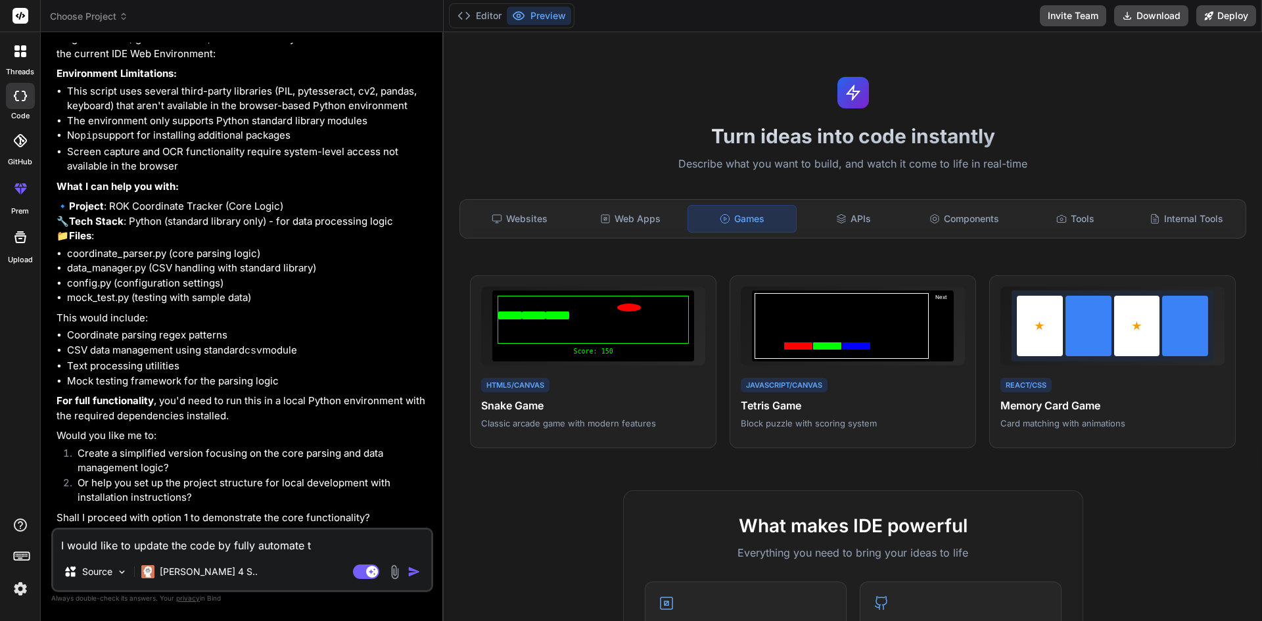
type textarea "I would like to update the code by fully automate th"
type textarea "x"
type textarea "I would like to update the code by fully automate the"
type textarea "x"
type textarea "I would like to update the code by fully automate the"
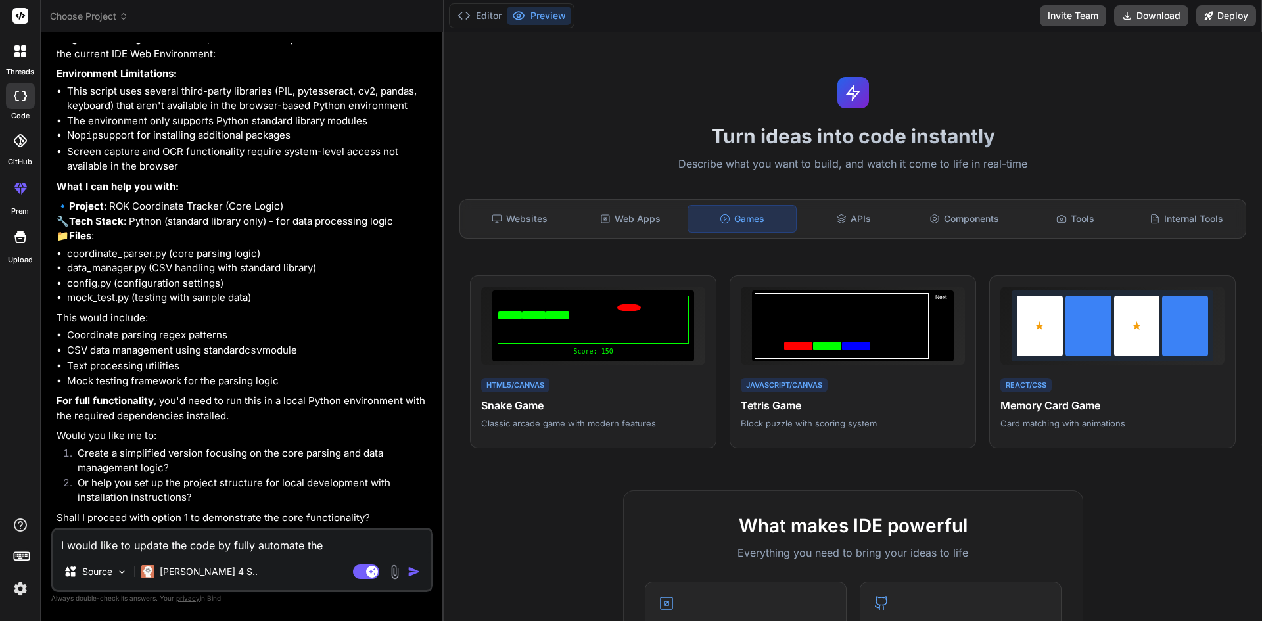
type textarea "x"
type textarea "I would like to update the code by fully automate the p"
type textarea "x"
type textarea "I would like to update the code by fully automate the pr"
type textarea "x"
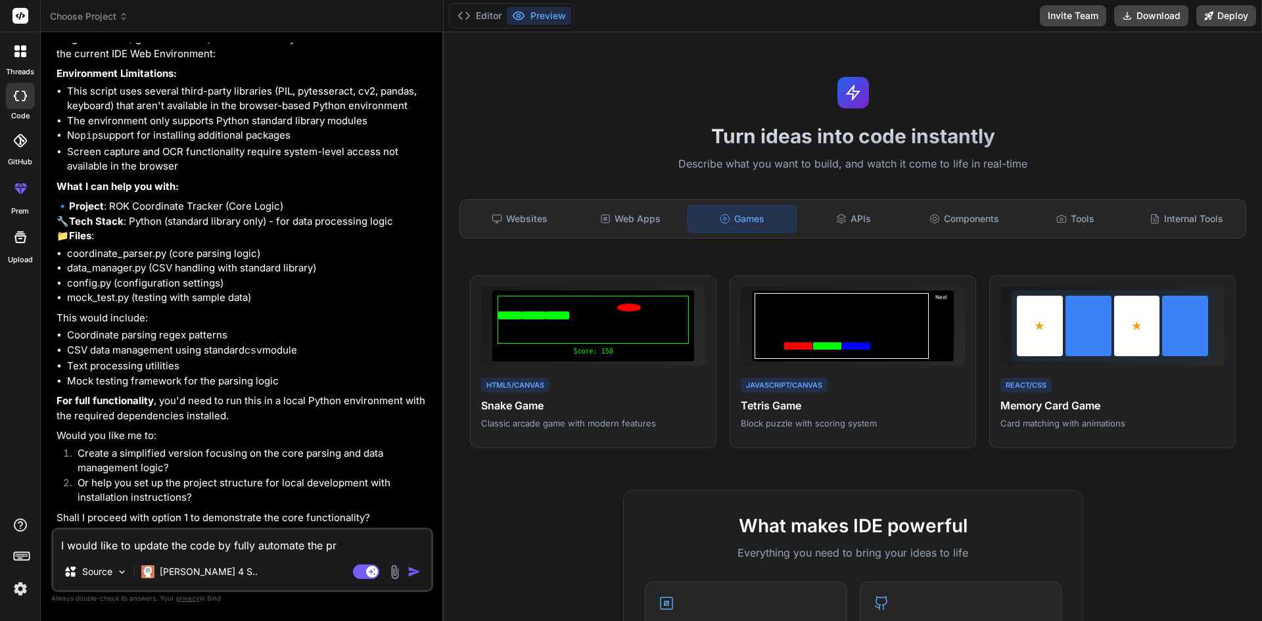
type textarea "I would like to update the code by fully automate the pro"
type textarea "x"
type textarea "I would like to update the code by fully automate the proc"
type textarea "x"
type textarea "I would like to update the code by fully automate the proce"
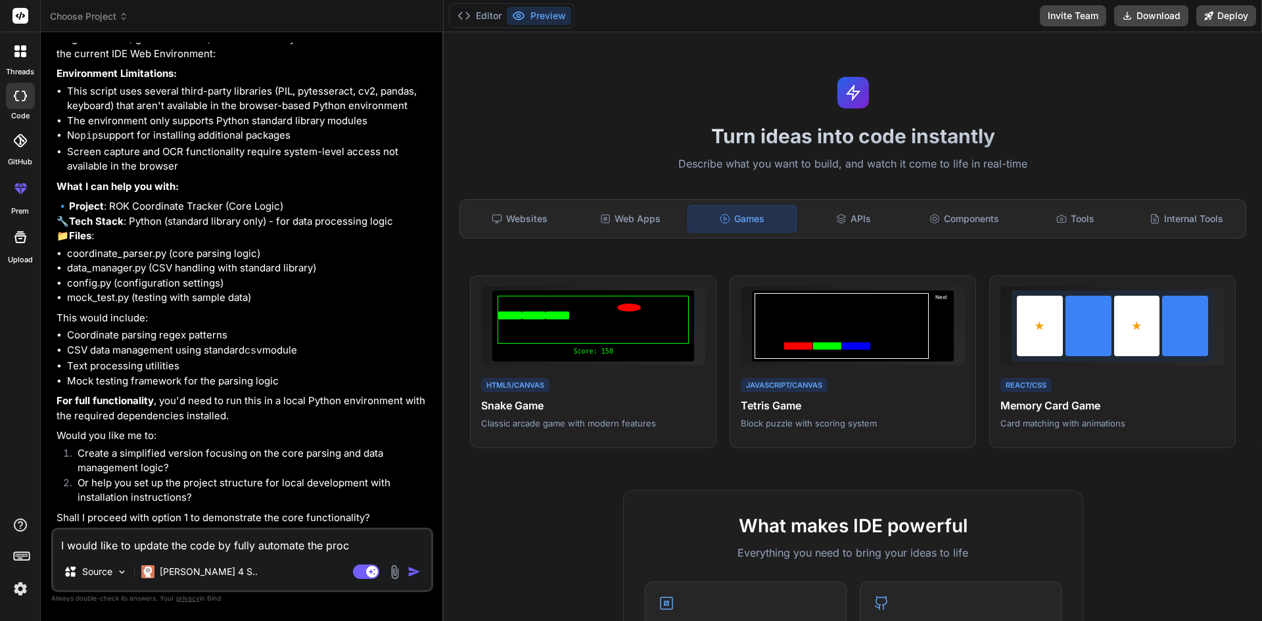
type textarea "x"
type textarea "I would like to update the code by fully automate the proces"
type textarea "x"
type textarea "I would like to update the code by fully automate the process"
type textarea "x"
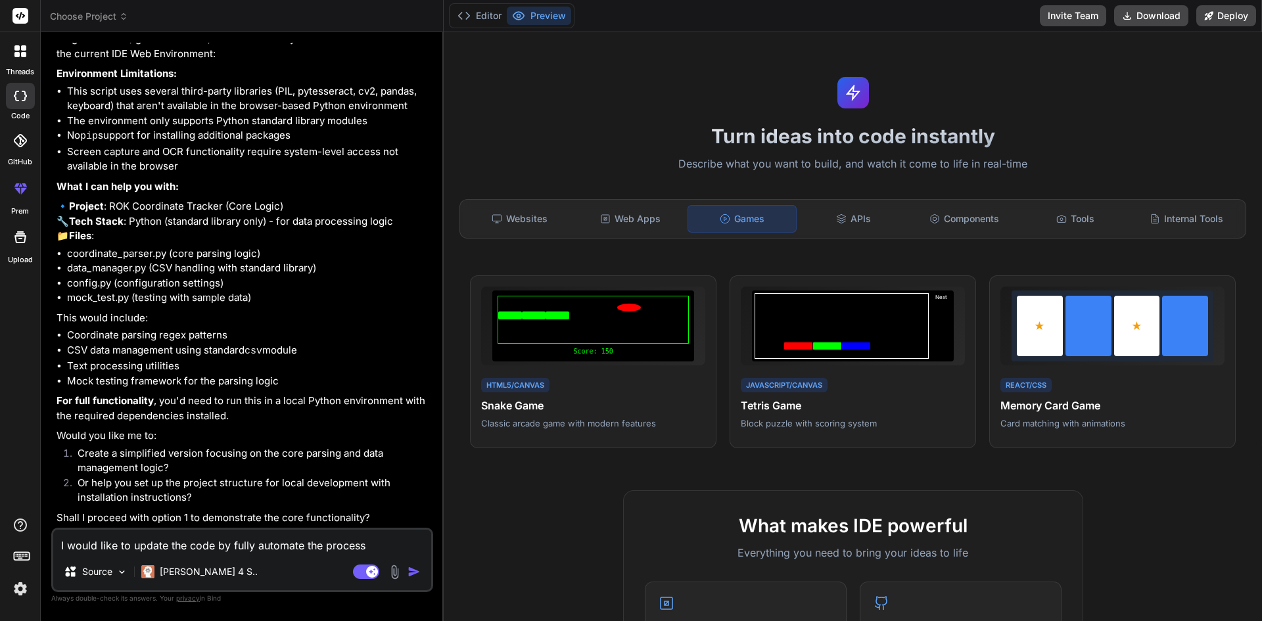
type textarea "I would like to update the code by fully automate the process"
type textarea "x"
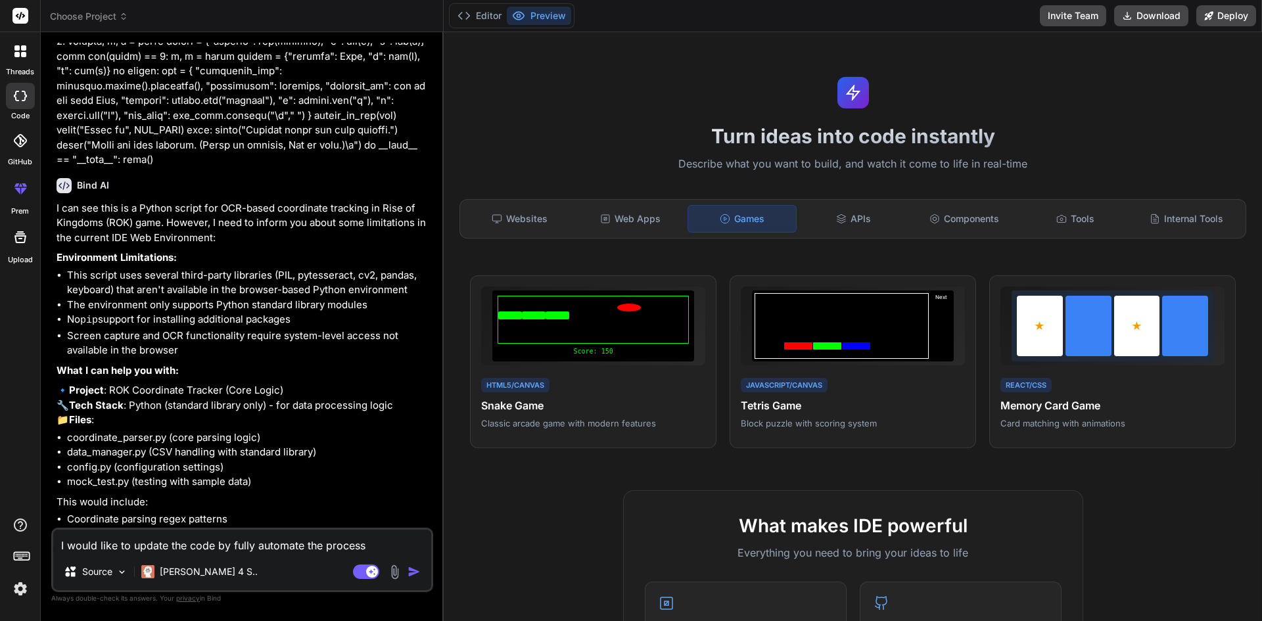
scroll to position [1062, 0]
click at [297, 545] on textarea "I would like to update the code by fully automate the process" at bounding box center [242, 542] width 378 height 24
click at [379, 547] on textarea "I would like to update the code by fully automate the process" at bounding box center [242, 542] width 378 height 24
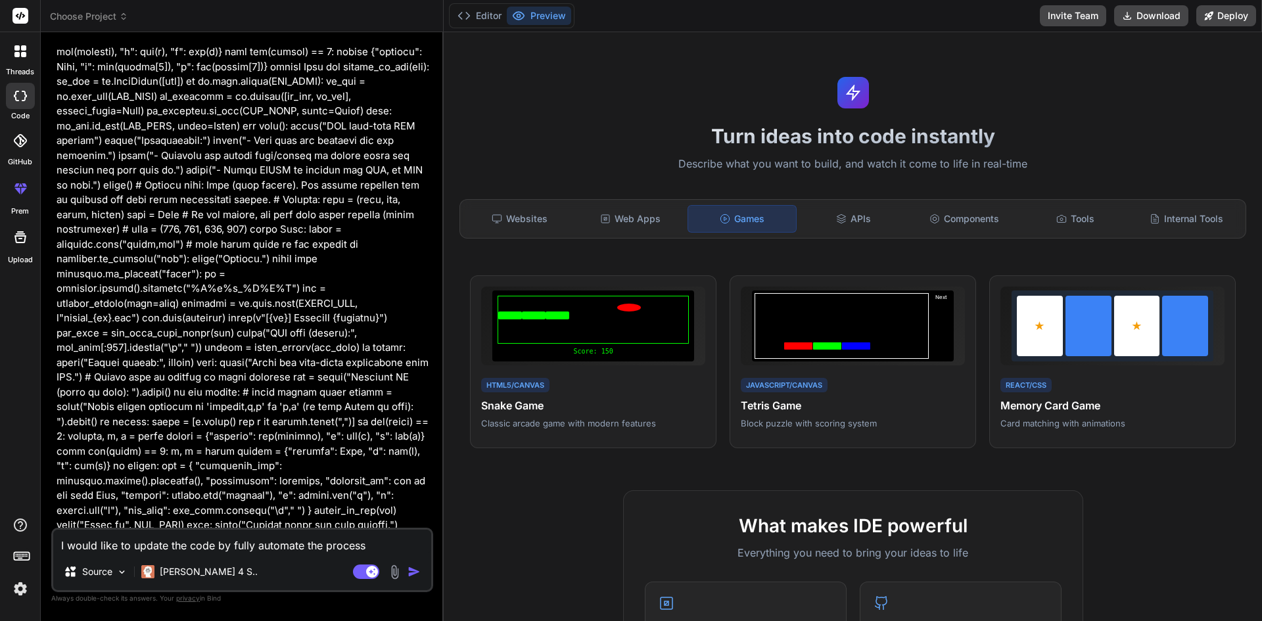
scroll to position [470, 0]
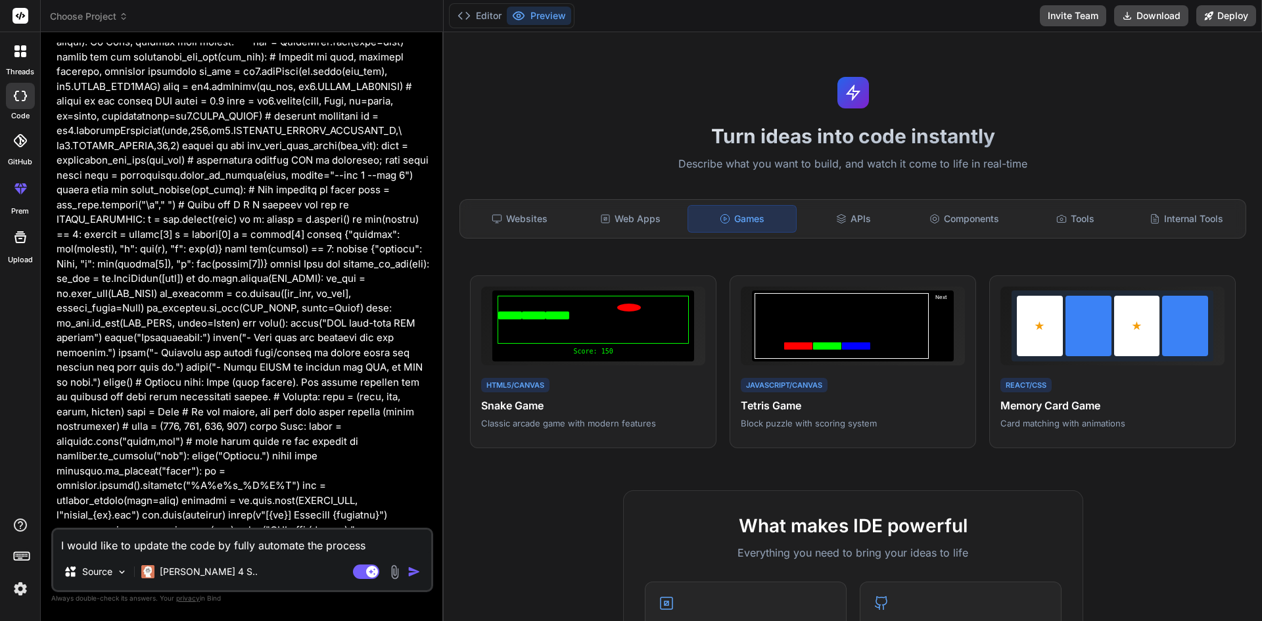
type textarea "I would like to update the code by fully automate the process o"
type textarea "x"
type textarea "I would like to update the code by fully automate the process od"
type textarea "x"
type textarea "I would like to update the code by fully automate the process od"
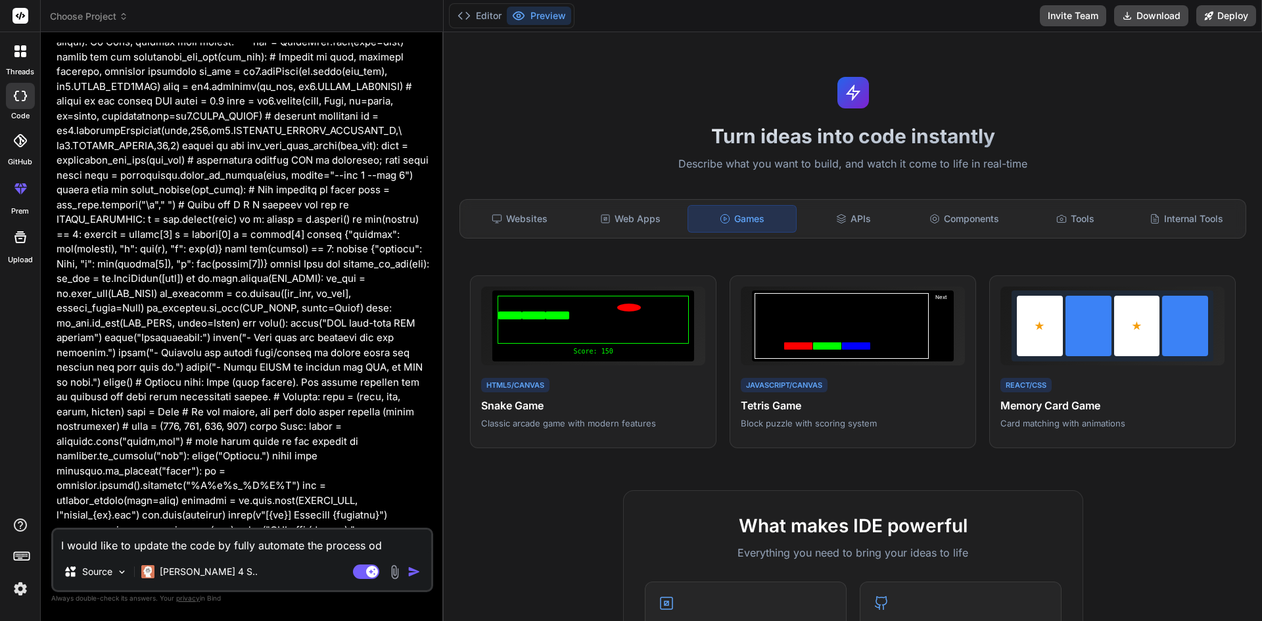
type textarea "x"
type textarea "I would like to update the code by fully automate the process od"
type textarea "x"
type textarea "I would like to update the code by fully automate the process o"
type textarea "x"
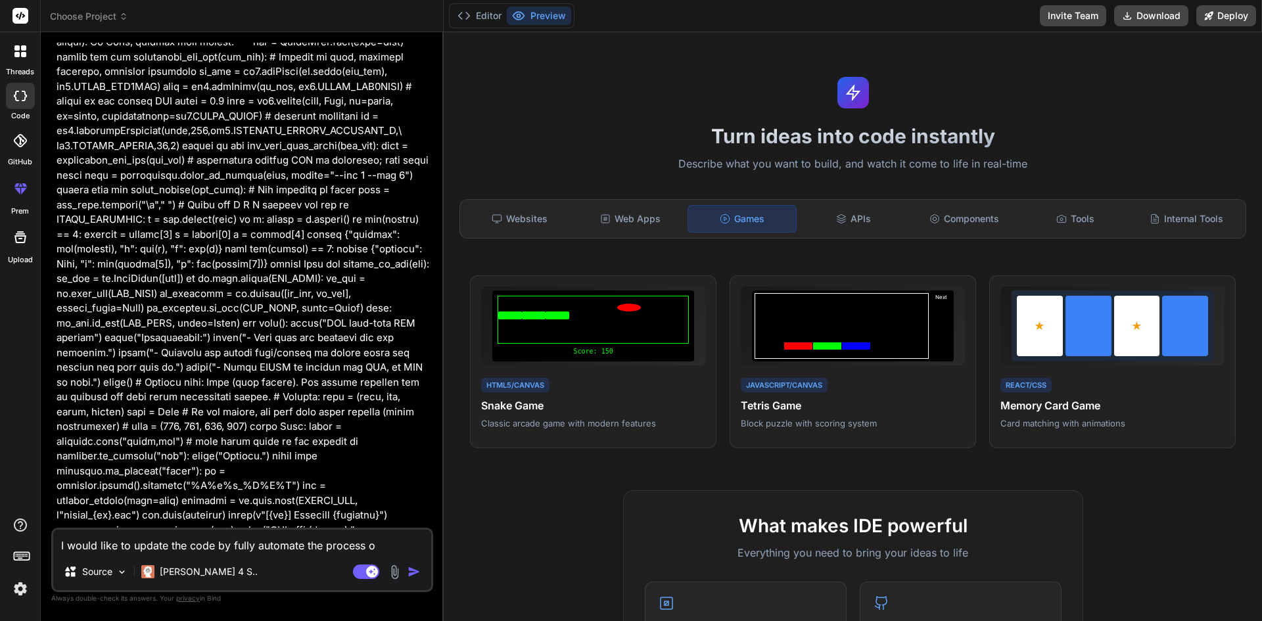
type textarea "I would like to update the code by fully automate the process of"
type textarea "x"
type textarea "I would like to update the code by fully automate the process of"
type textarea "x"
type textarea "I would like to update the code by fully automate the process of s"
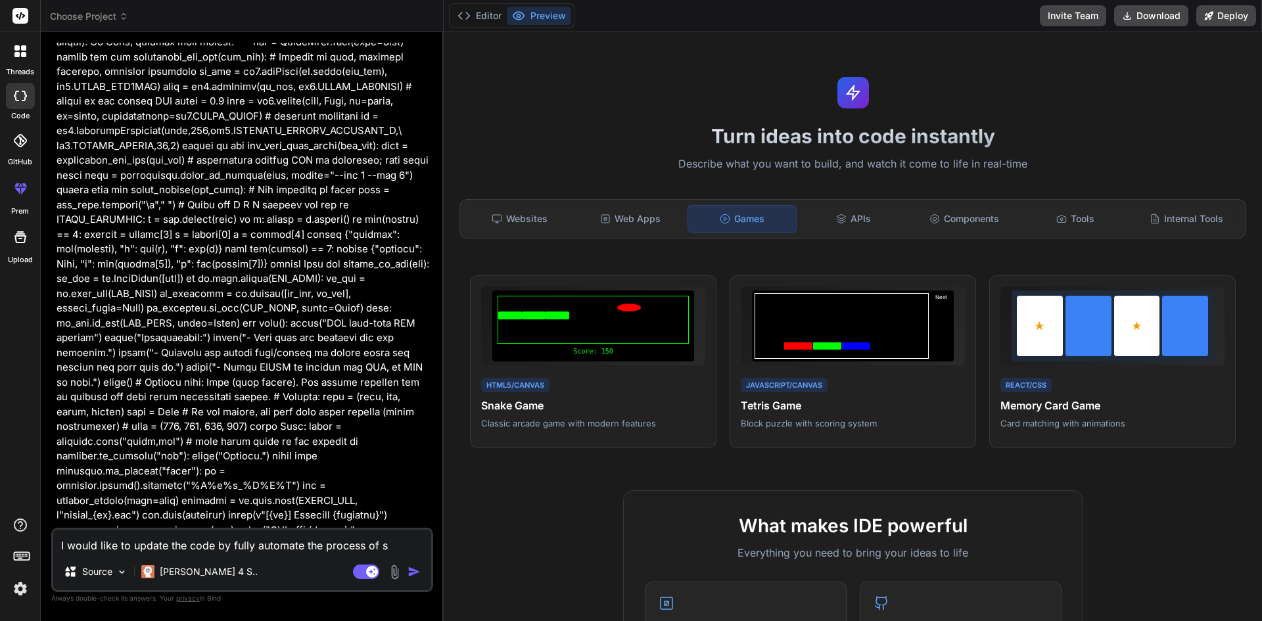
type textarea "x"
type textarea "I would like to update the code by fully automate the process of sc"
type textarea "x"
type textarea "I would like to update the code by fully automate the process of sca"
type textarea "x"
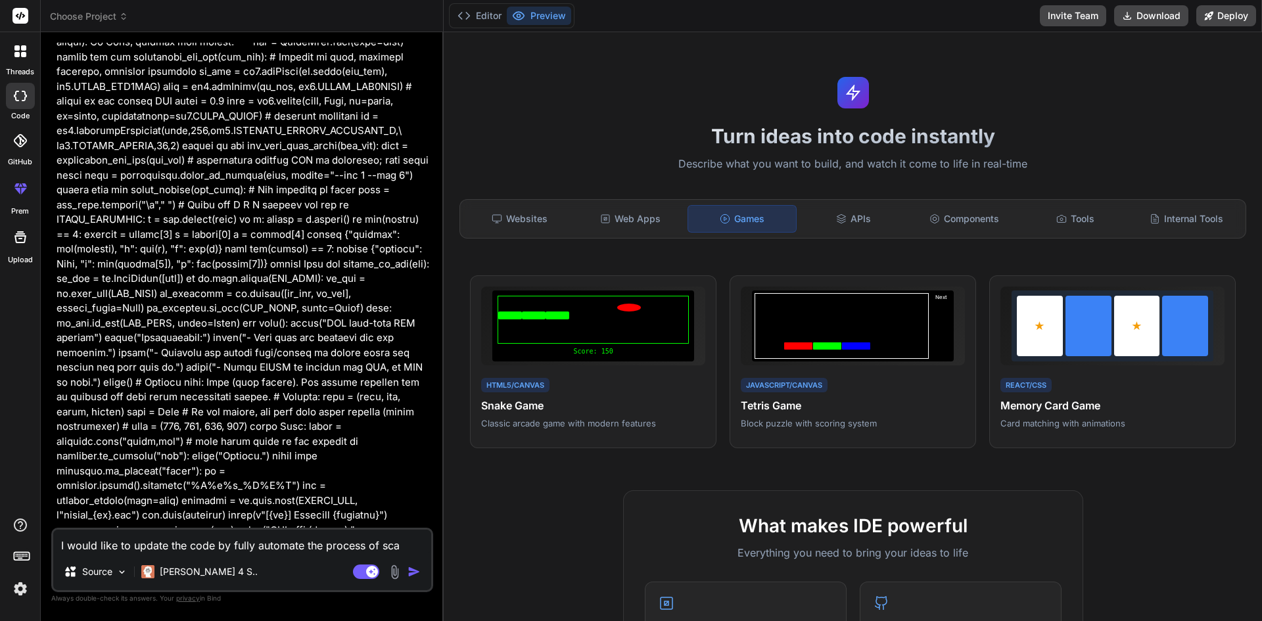
type textarea "I would like to update the code by fully automate the process of scan"
type textarea "x"
type textarea "I would like to update the code by fully automate the process of scann"
type textarea "x"
type textarea "I would like to update the code by fully automate the process of scanni"
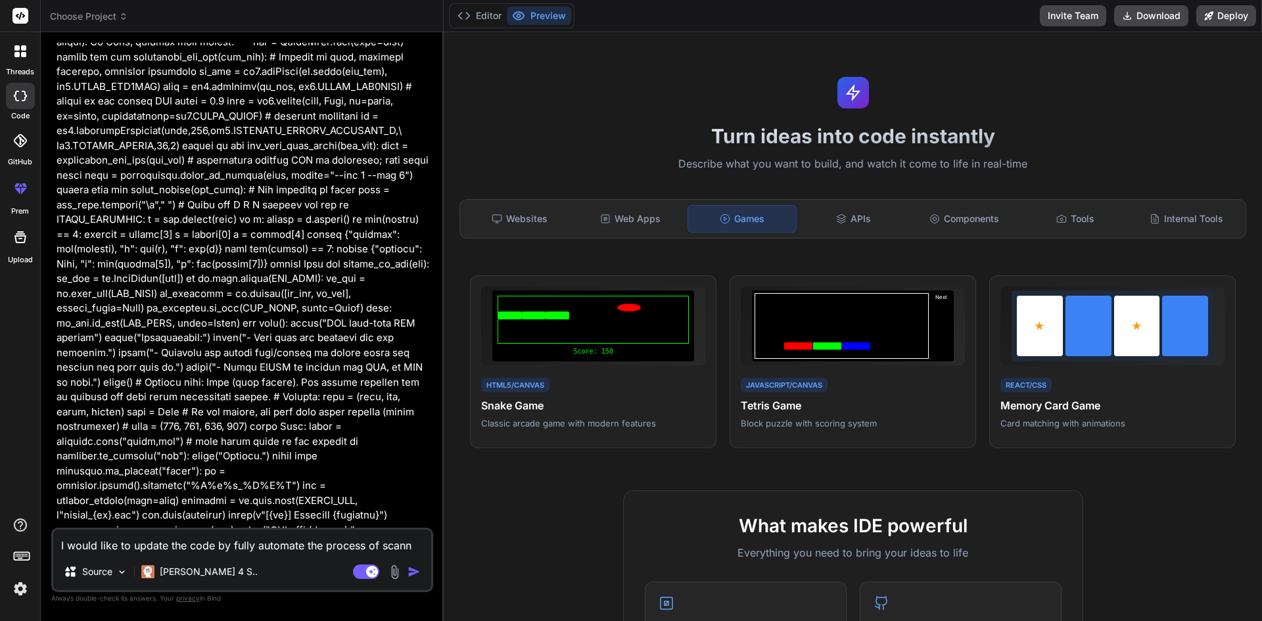
type textarea "x"
type textarea "I would like to update the code by fully automate the process of scannin"
type textarea "x"
type textarea "I would like to update the code by fully automate the process of scanning"
type textarea "x"
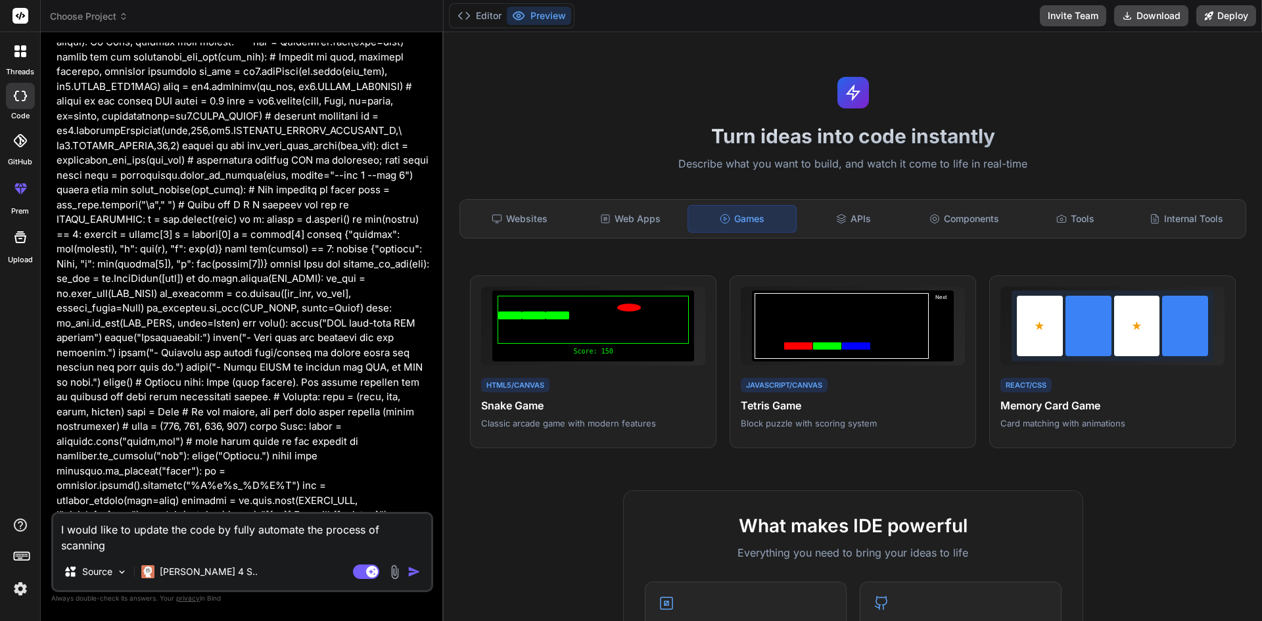
type textarea "I would like to update the code by fully automate the process of scanning"
type textarea "x"
type textarea "I would like to update the code by fully automate the process of scanning k"
type textarea "x"
type textarea "I would like to update the code by fully automate the process of scanning ki"
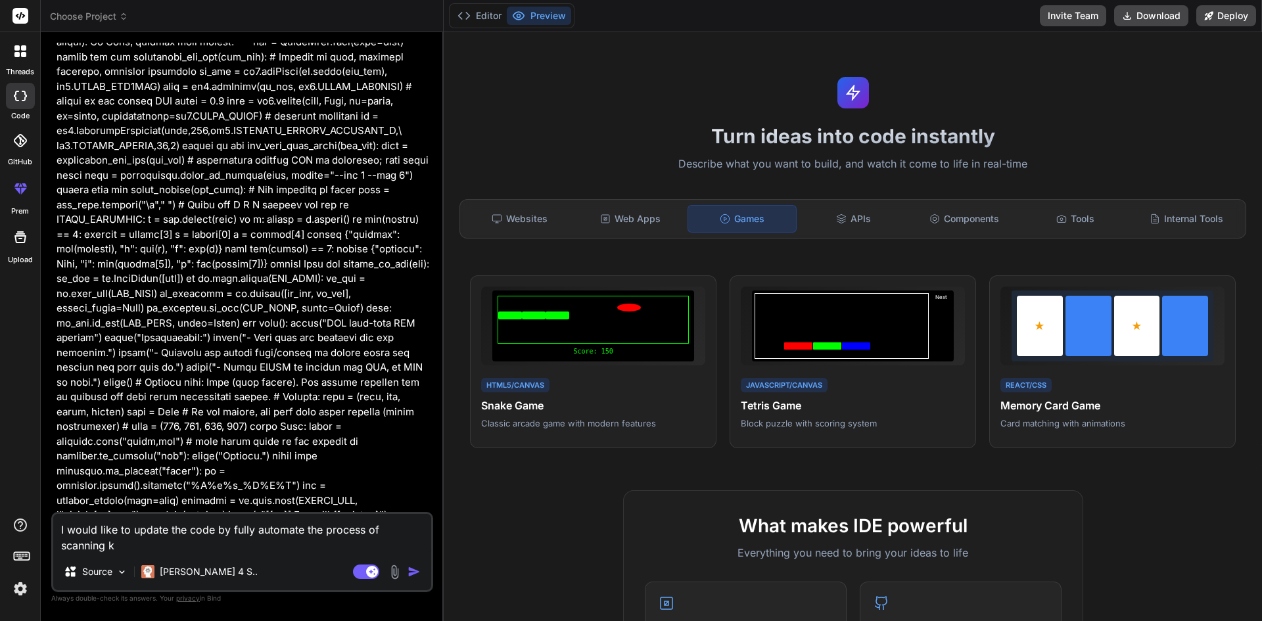
type textarea "x"
type textarea "I would like to update the code by fully automate the process of scanning kin"
type textarea "x"
type textarea "I would like to update the code by fully automate the process of scanning king"
type textarea "x"
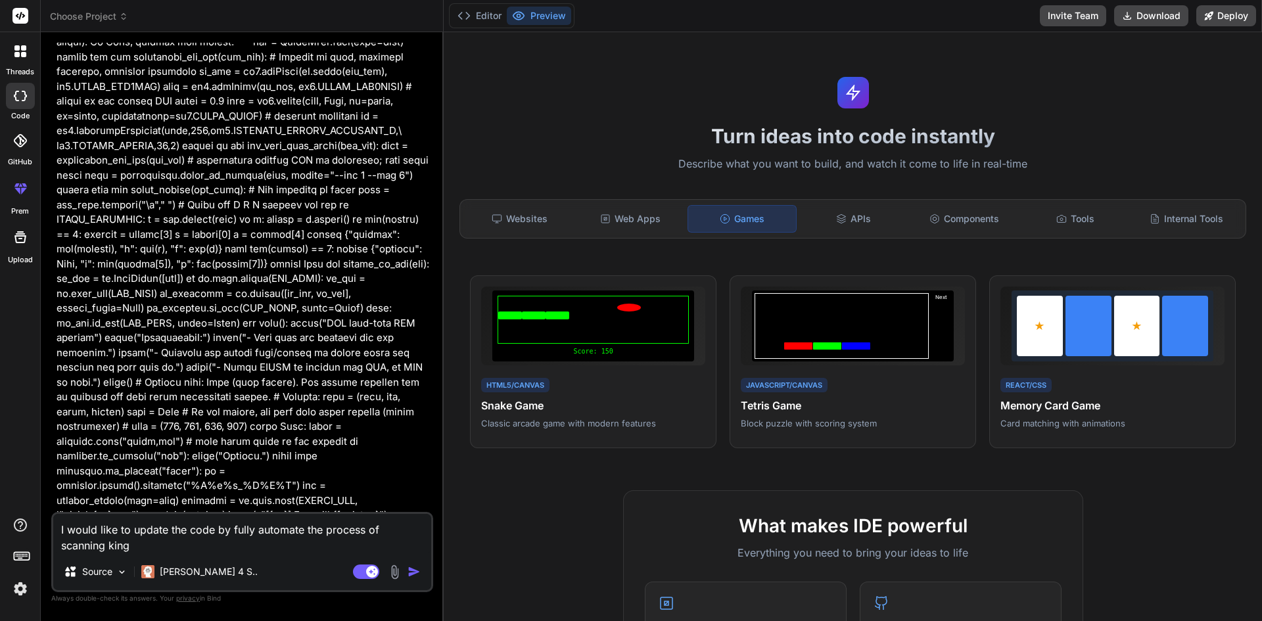
type textarea "I would like to update the code by fully automate the process of scanning kin"
type textarea "x"
type textarea "I would like to update the code by fully automate the process of scanning ki"
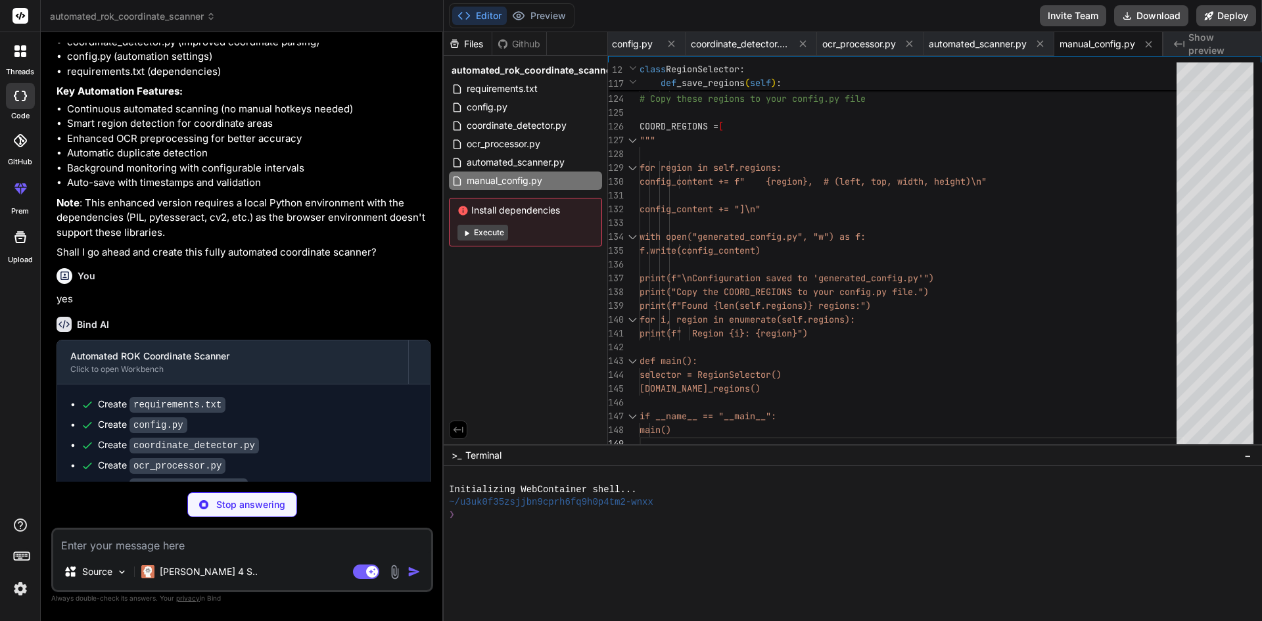
scroll to position [1884, 0]
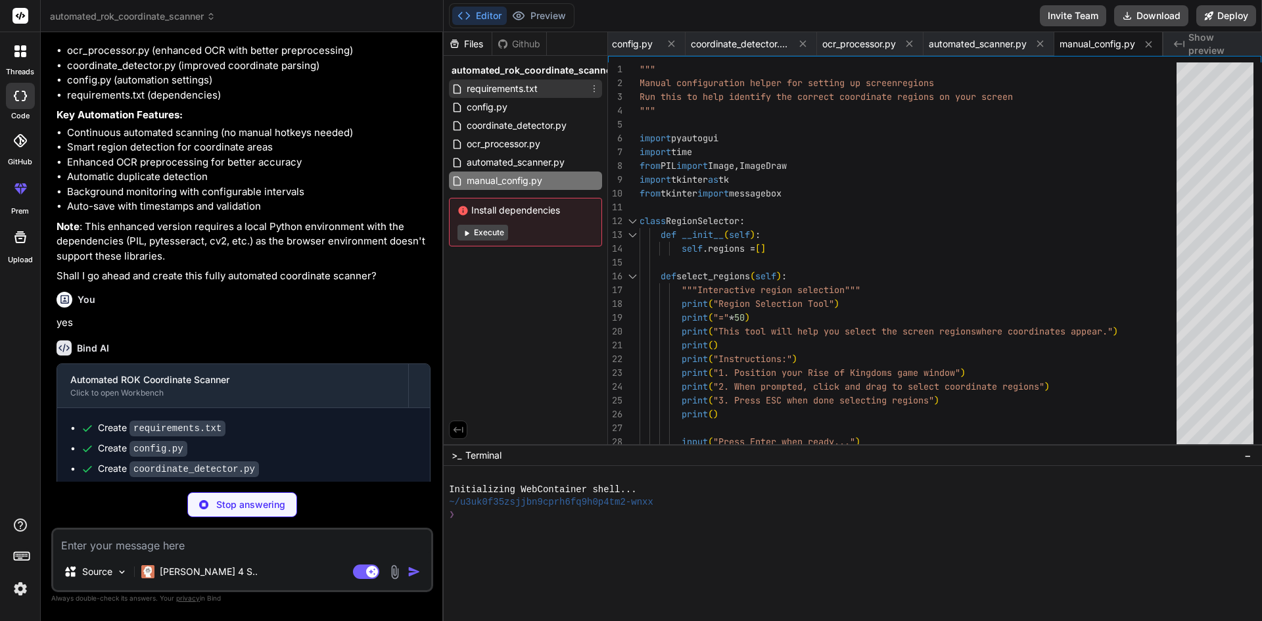
click at [515, 89] on span "requirements.txt" at bounding box center [502, 89] width 74 height 16
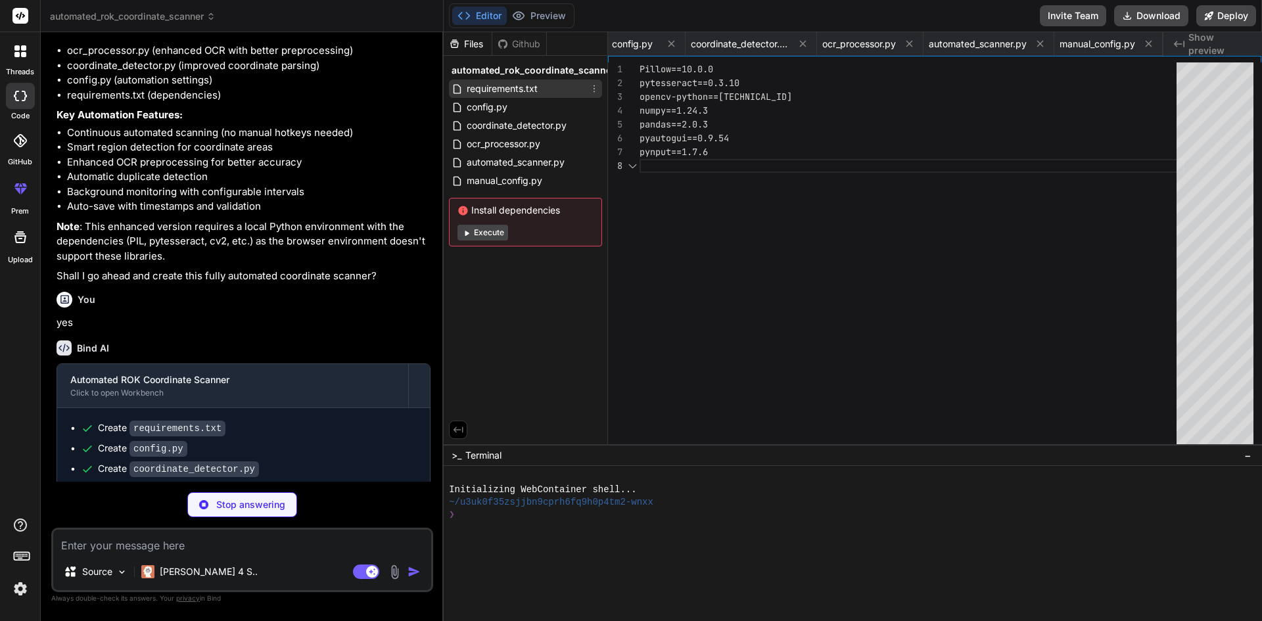
scroll to position [0, 0]
click at [509, 112] on span "config.py" at bounding box center [486, 107] width 43 height 16
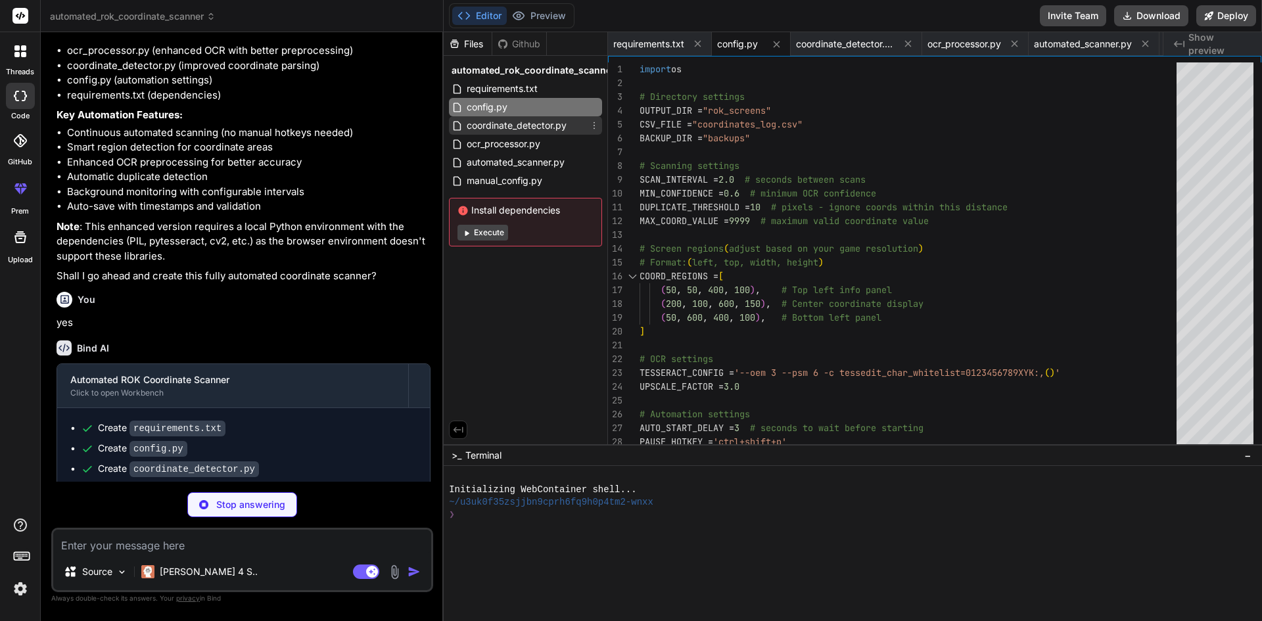
click at [507, 127] on span "coordinate_detector.py" at bounding box center [516, 126] width 103 height 16
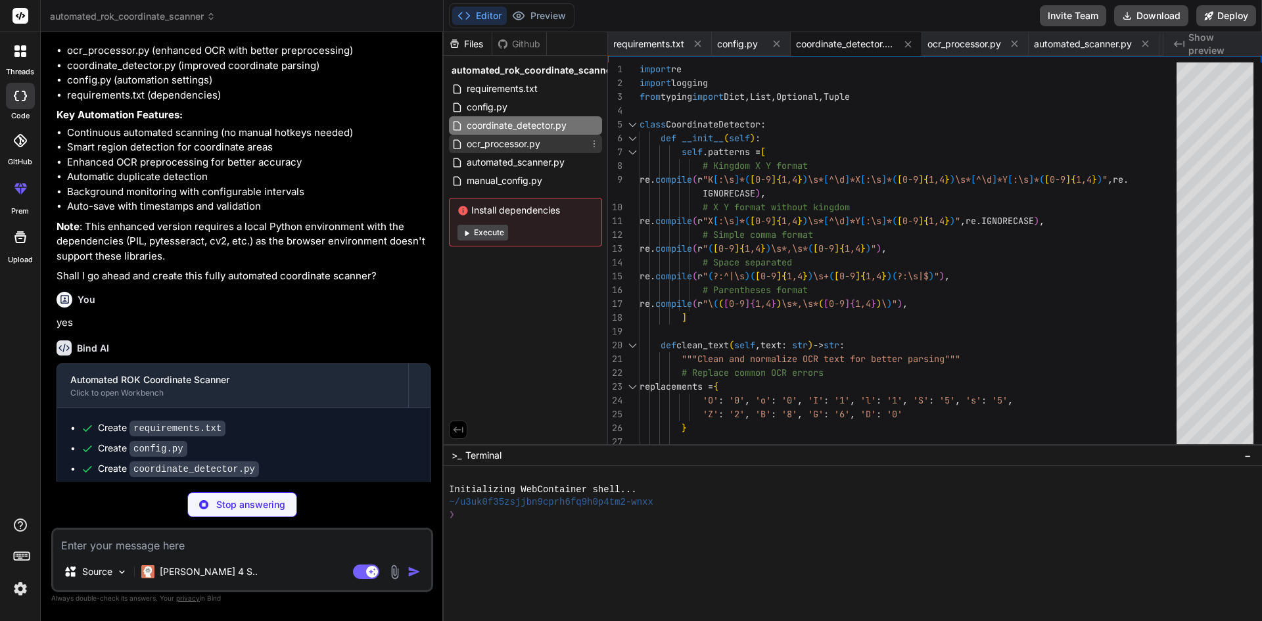
click at [506, 144] on span "ocr_processor.py" at bounding box center [503, 144] width 76 height 16
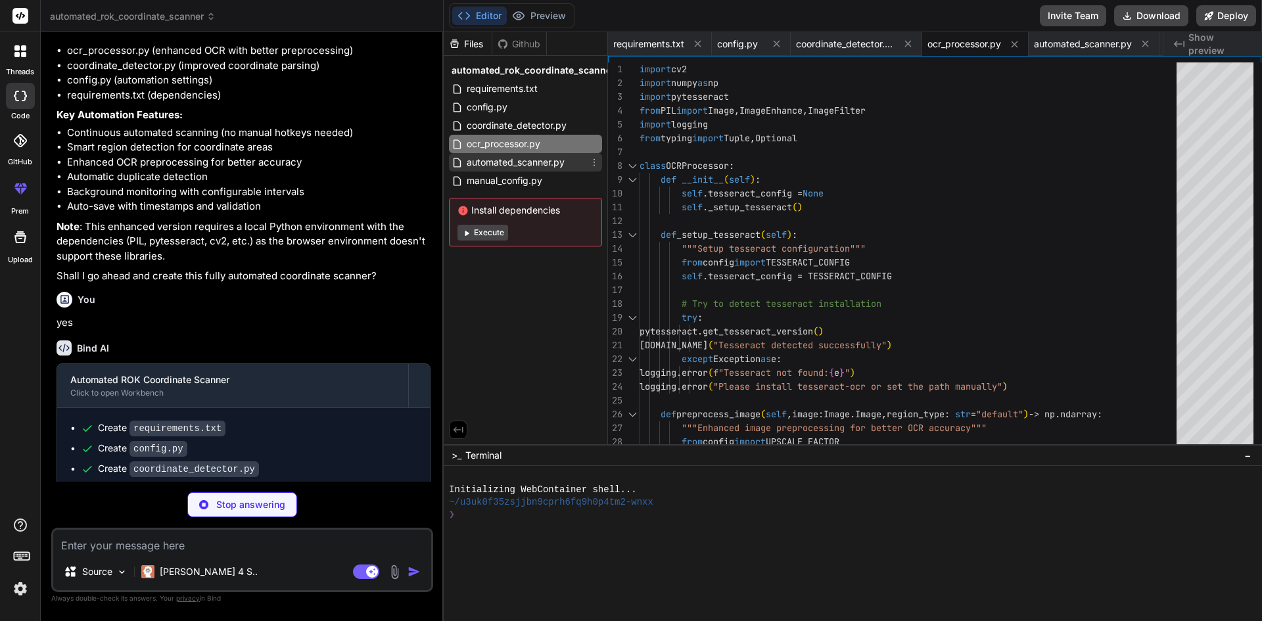
click at [505, 162] on span "automated_scanner.py" at bounding box center [515, 162] width 101 height 16
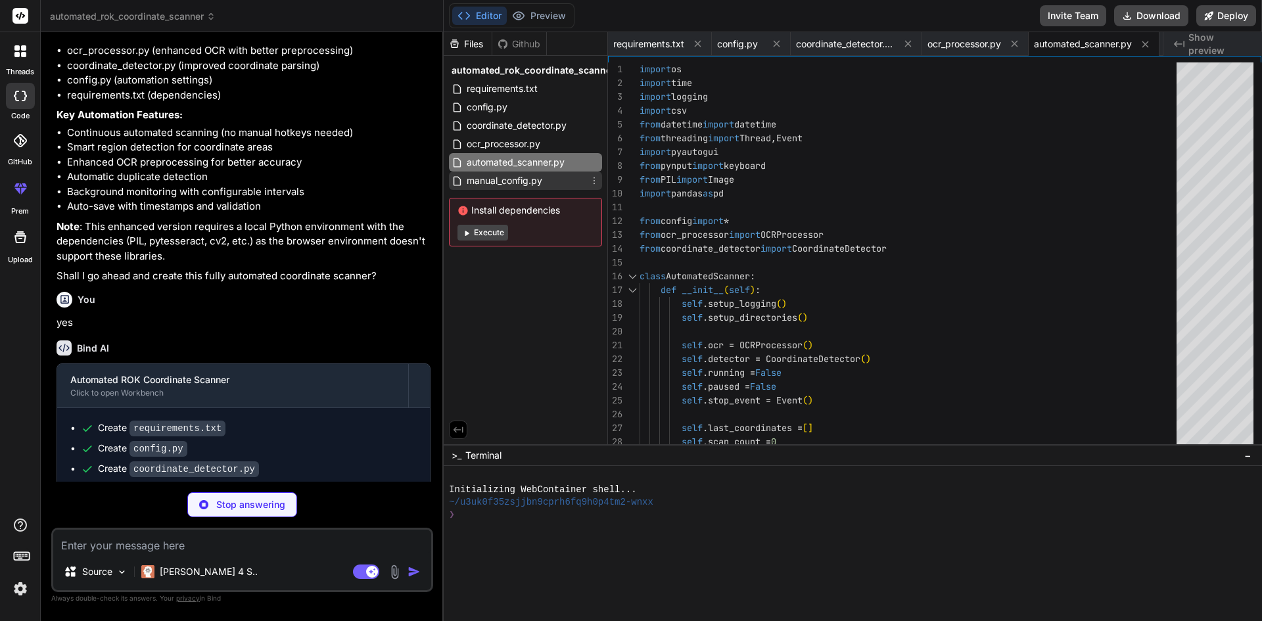
click at [503, 187] on span "manual_config.py" at bounding box center [504, 181] width 78 height 16
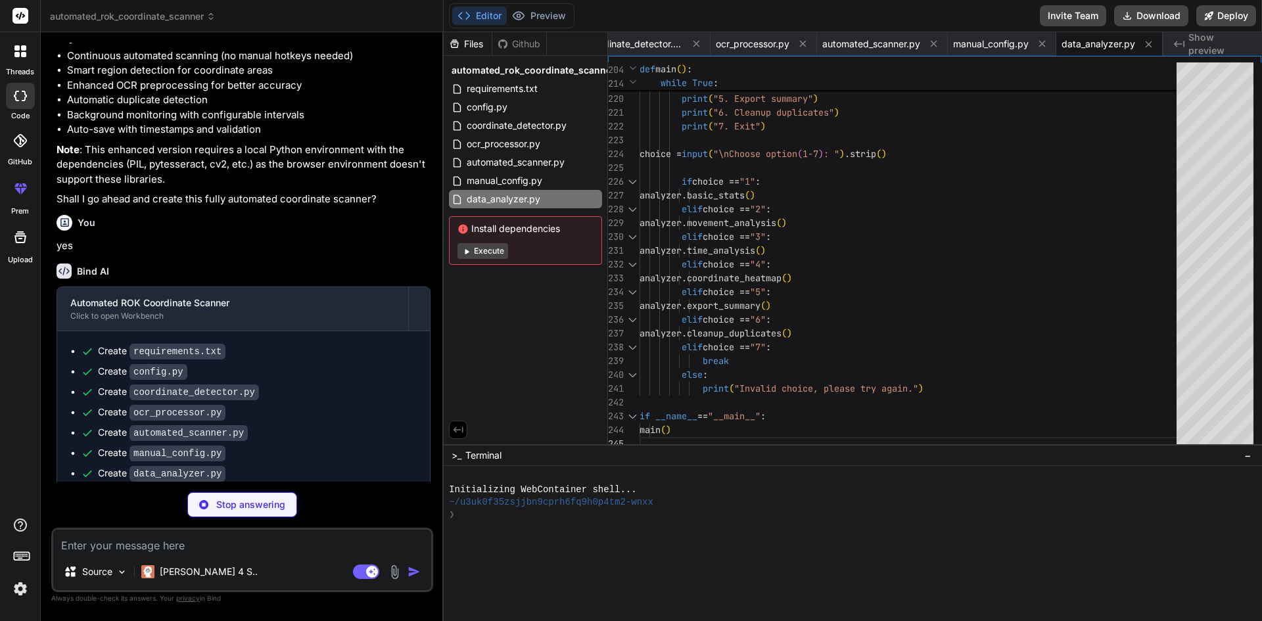
scroll to position [2036, 0]
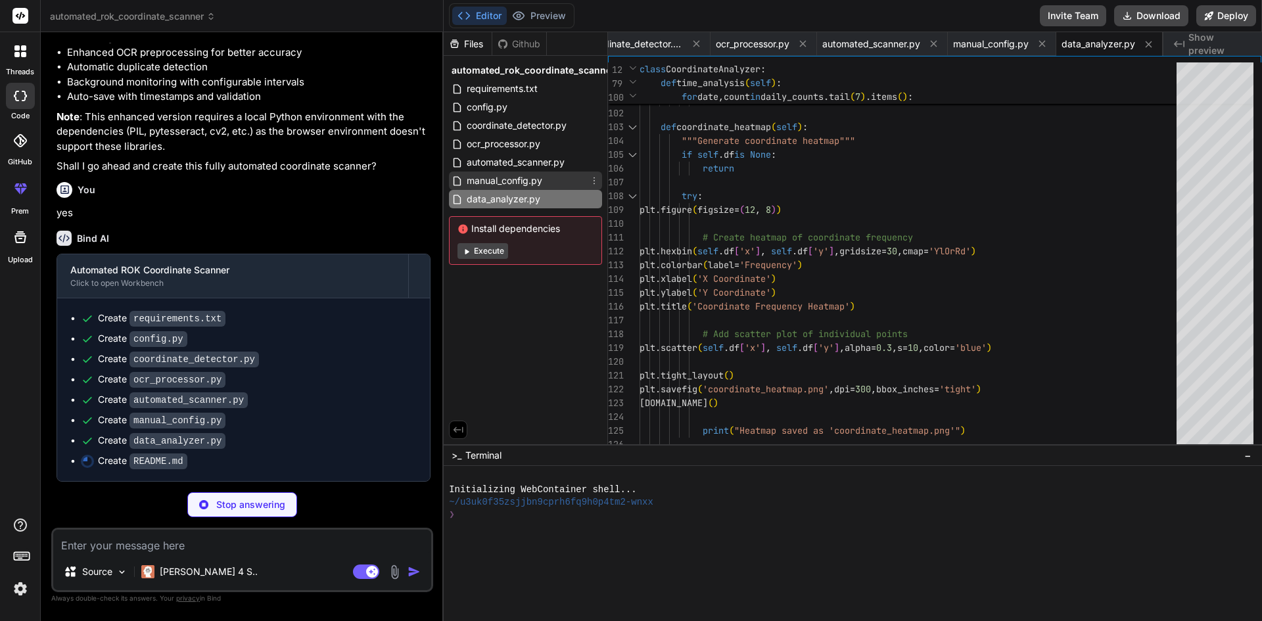
click at [528, 182] on span "manual_config.py" at bounding box center [504, 181] width 78 height 16
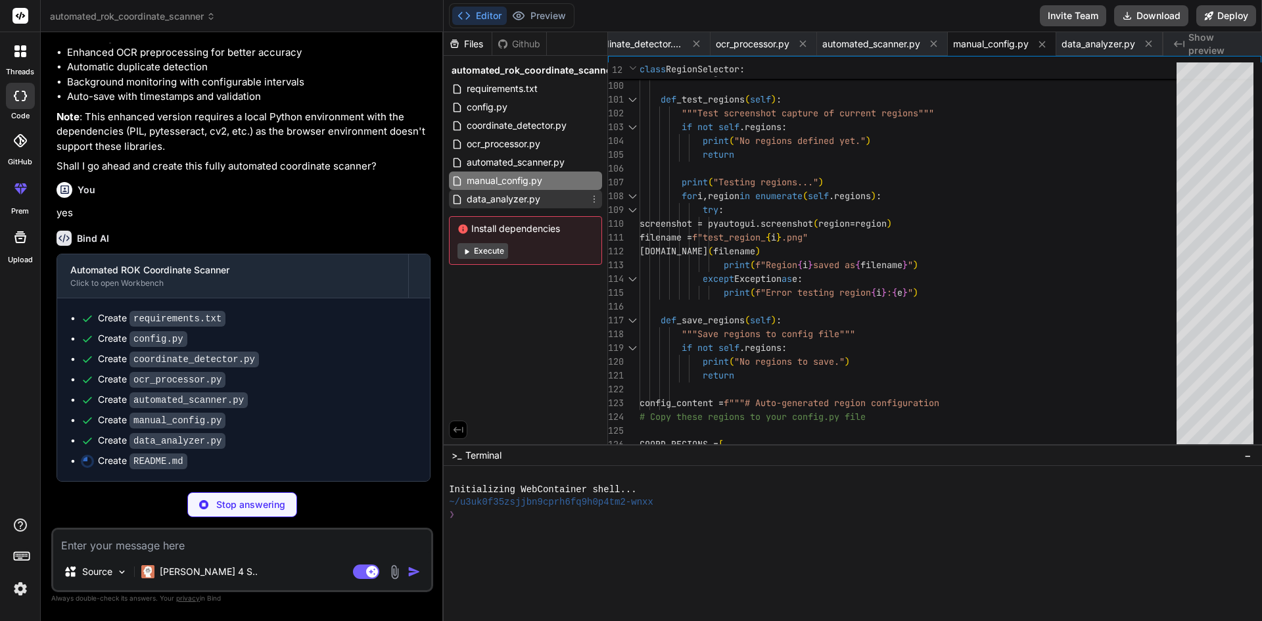
click at [523, 200] on span "data_analyzer.py" at bounding box center [503, 199] width 76 height 16
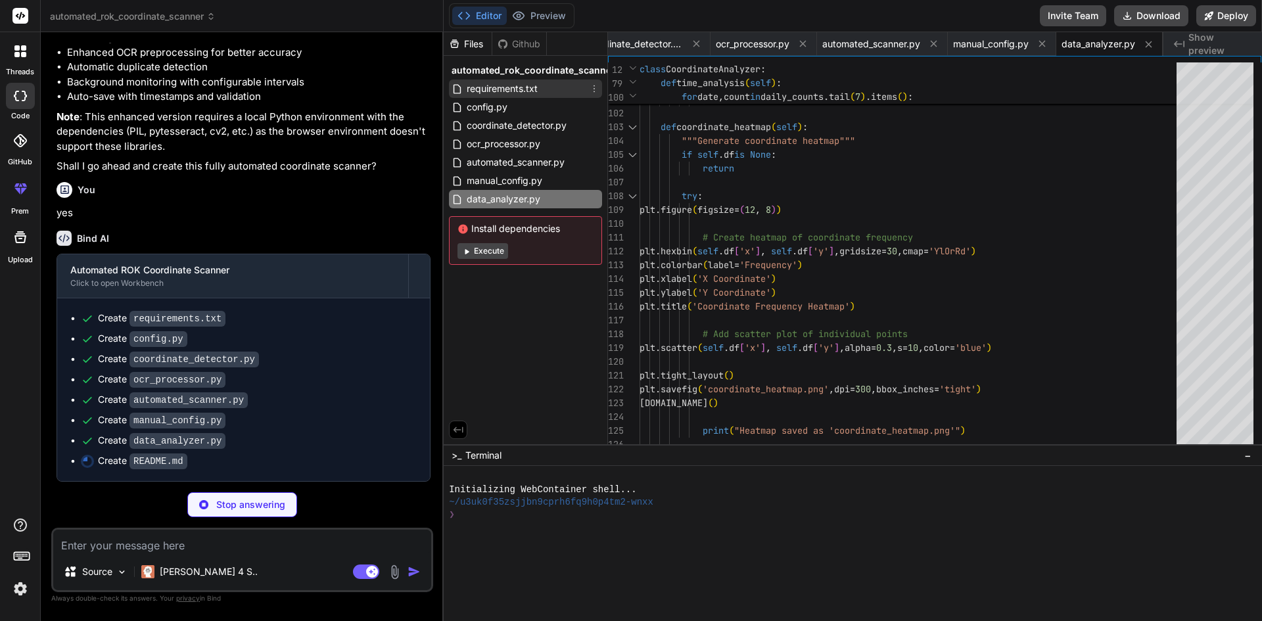
click at [506, 91] on span "requirements.txt" at bounding box center [502, 89] width 74 height 16
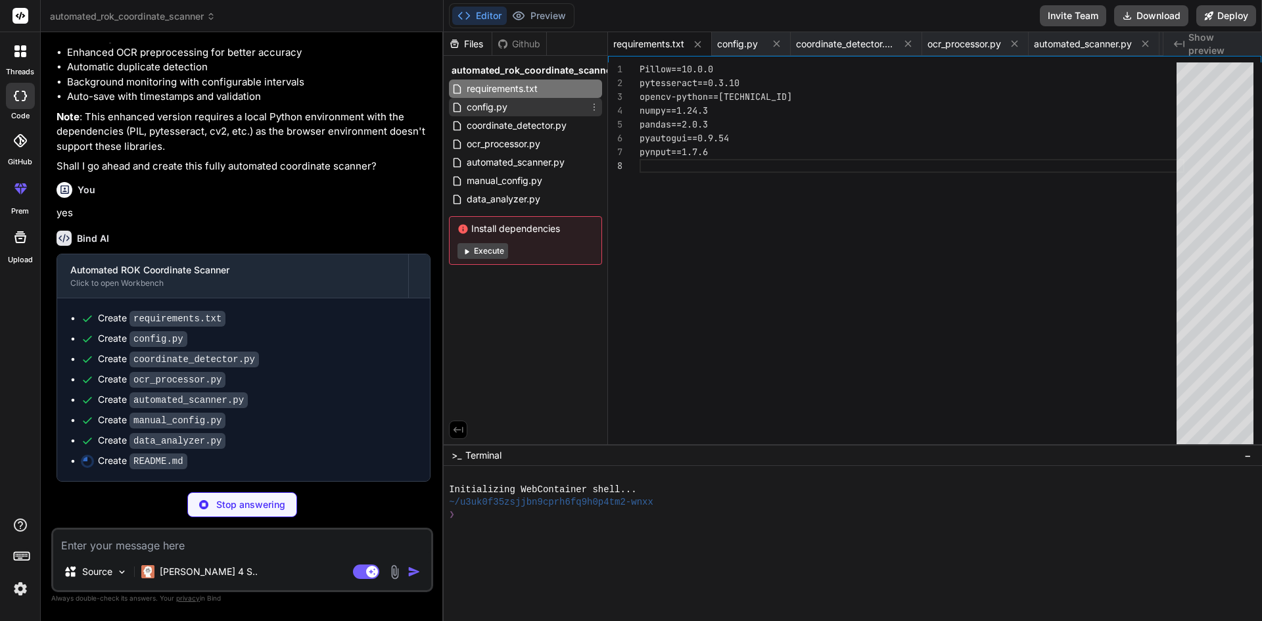
click at [511, 106] on div "config.py" at bounding box center [525, 107] width 153 height 18
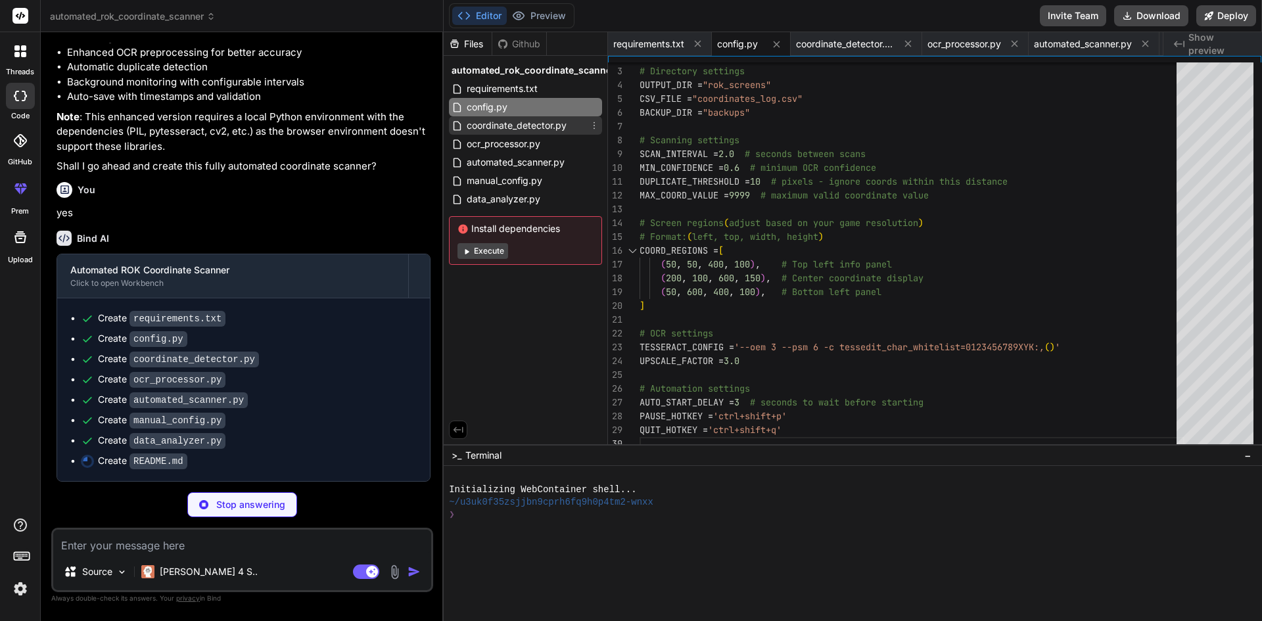
click at [492, 124] on span "coordinate_detector.py" at bounding box center [516, 126] width 103 height 16
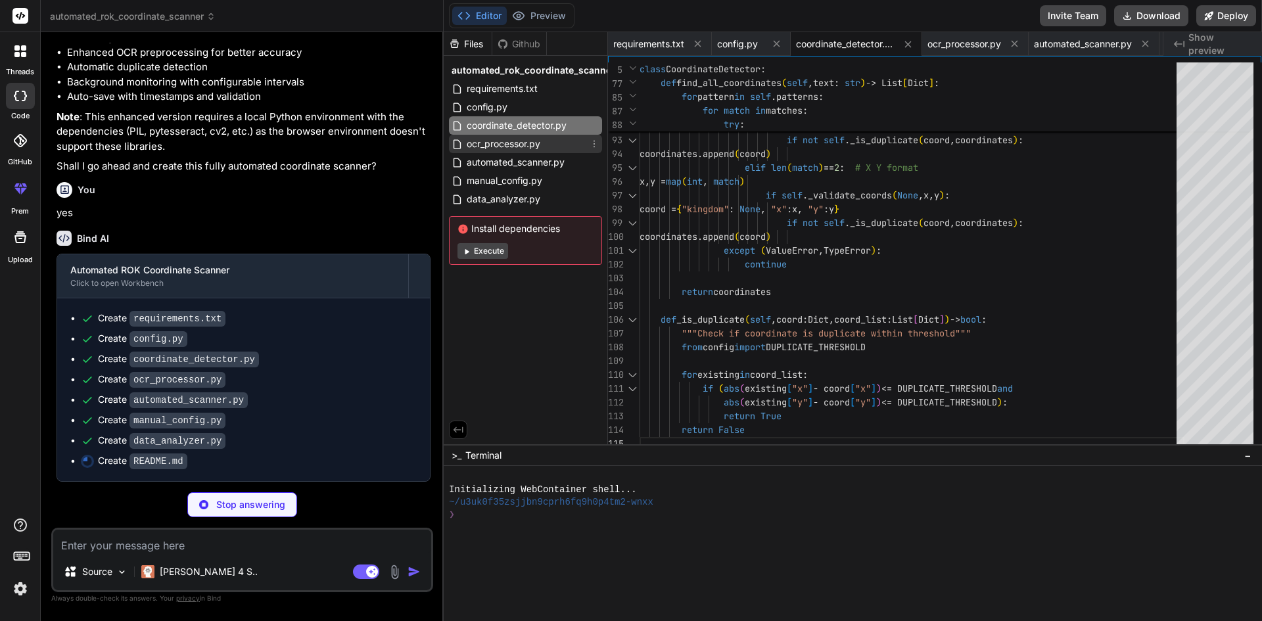
click at [492, 141] on span "ocr_processor.py" at bounding box center [503, 144] width 76 height 16
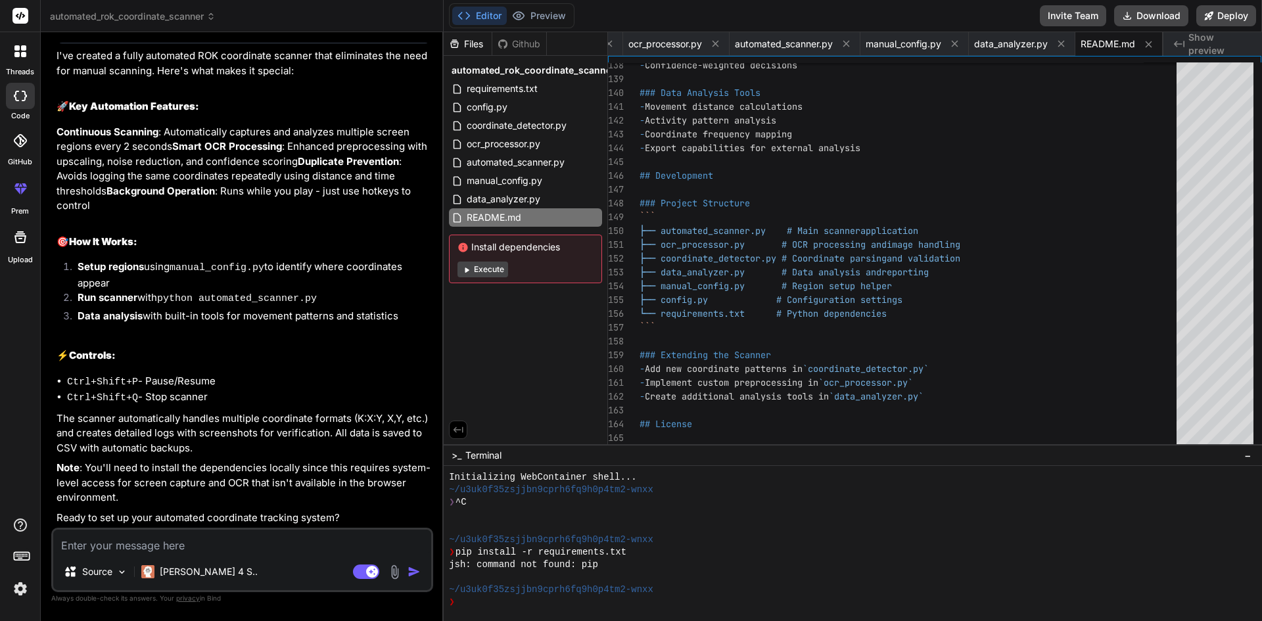
scroll to position [2534, 0]
click at [315, 420] on p "The scanner automatically handles multiple coordinate formats (K:X:Y, X,Y, etc.…" at bounding box center [244, 433] width 374 height 45
click at [225, 436] on p "The scanner automatically handles multiple coordinate formats (K:X:Y, X,Y, etc.…" at bounding box center [244, 433] width 374 height 45
click at [158, 436] on p "The scanner automatically handles multiple coordinate formats (K:X:Y, X,Y, etc.…" at bounding box center [244, 433] width 374 height 45
click at [185, 432] on p "The scanner automatically handles multiple coordinate formats (K:X:Y, X,Y, etc.…" at bounding box center [244, 433] width 374 height 45
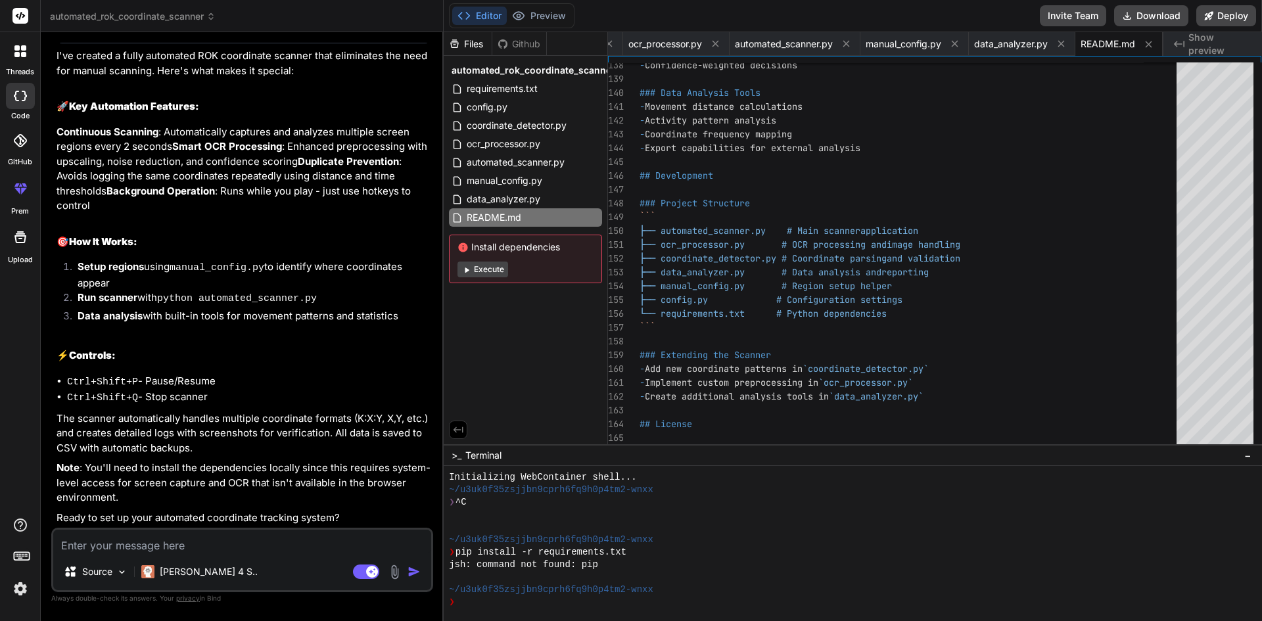
click at [225, 426] on p "The scanner automatically handles multiple coordinate formats (K:X:Y, X,Y, etc.…" at bounding box center [244, 433] width 374 height 45
click at [288, 423] on p "The scanner automatically handles multiple coordinate formats (K:X:Y, X,Y, etc.…" at bounding box center [244, 433] width 374 height 45
click at [249, 429] on p "The scanner automatically handles multiple coordinate formats (K:X:Y, X,Y, etc.…" at bounding box center [244, 433] width 374 height 45
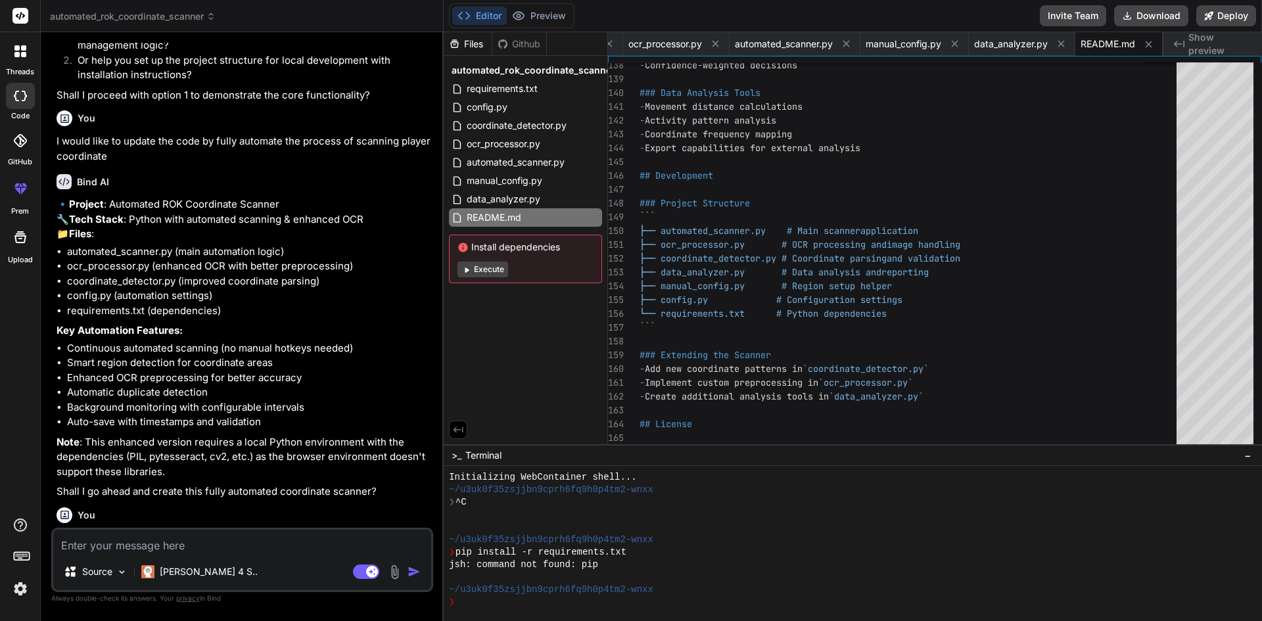
scroll to position [1548, 0]
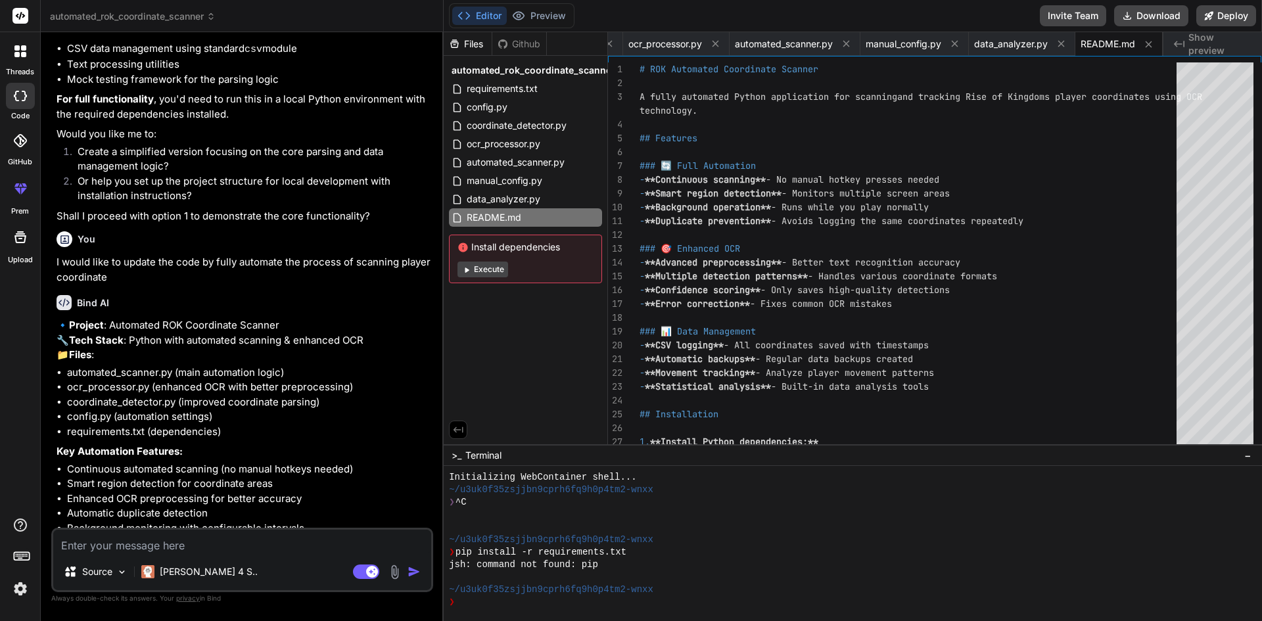
click at [465, 249] on icon at bounding box center [463, 247] width 9 height 9
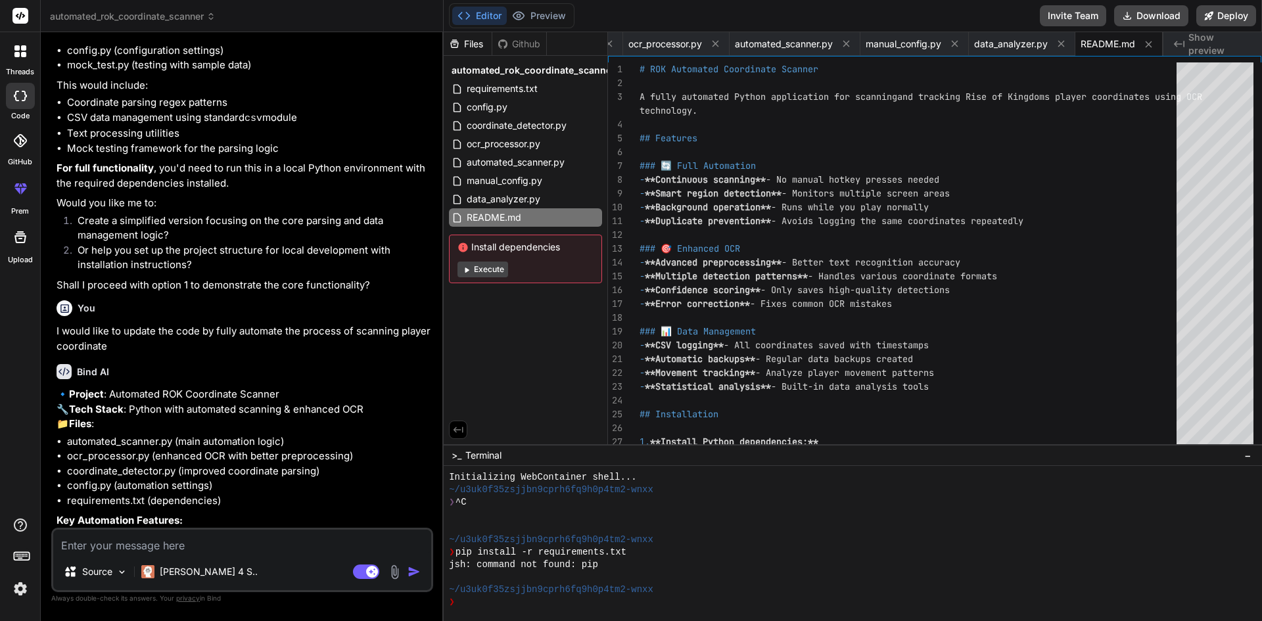
scroll to position [1219, 0]
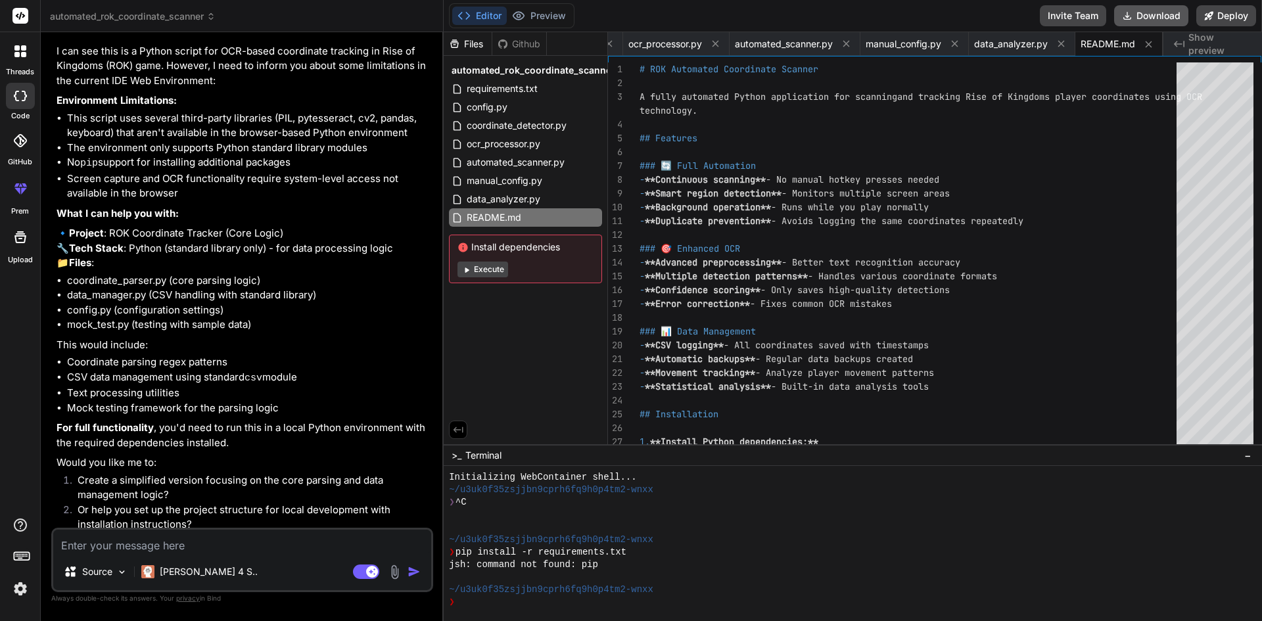
click at [1144, 14] on button "Download" at bounding box center [1151, 15] width 74 height 21
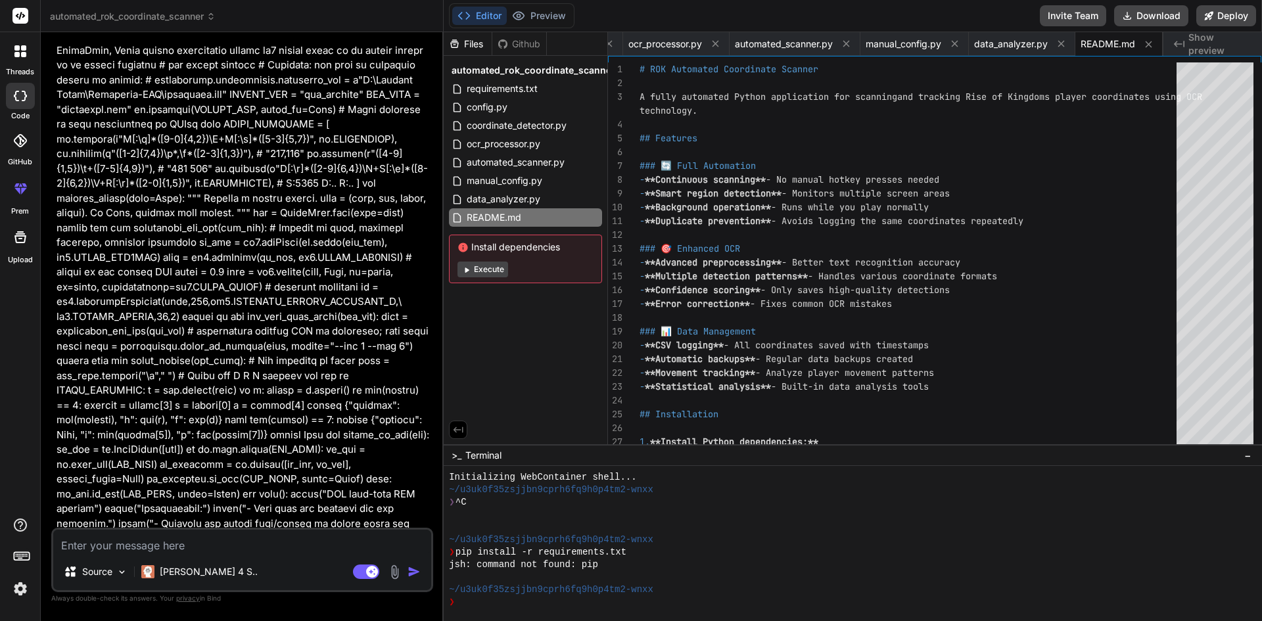
scroll to position [0, 0]
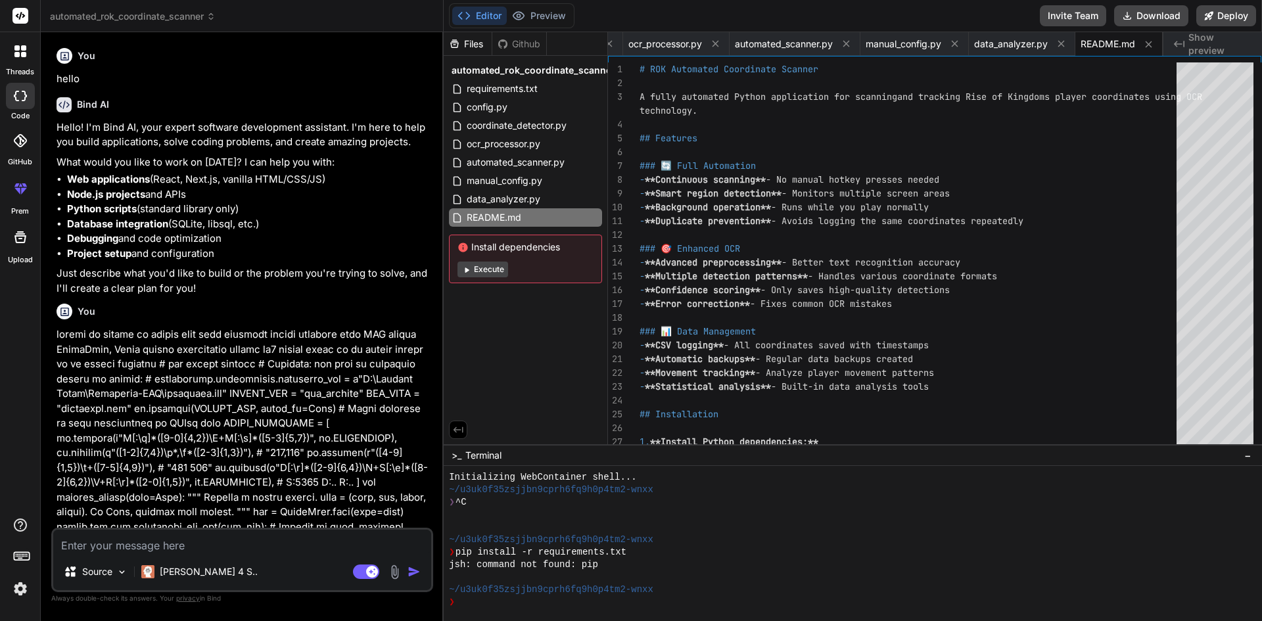
click at [24, 97] on icon at bounding box center [24, 96] width 5 height 11
click at [13, 49] on div at bounding box center [21, 51] width 28 height 28
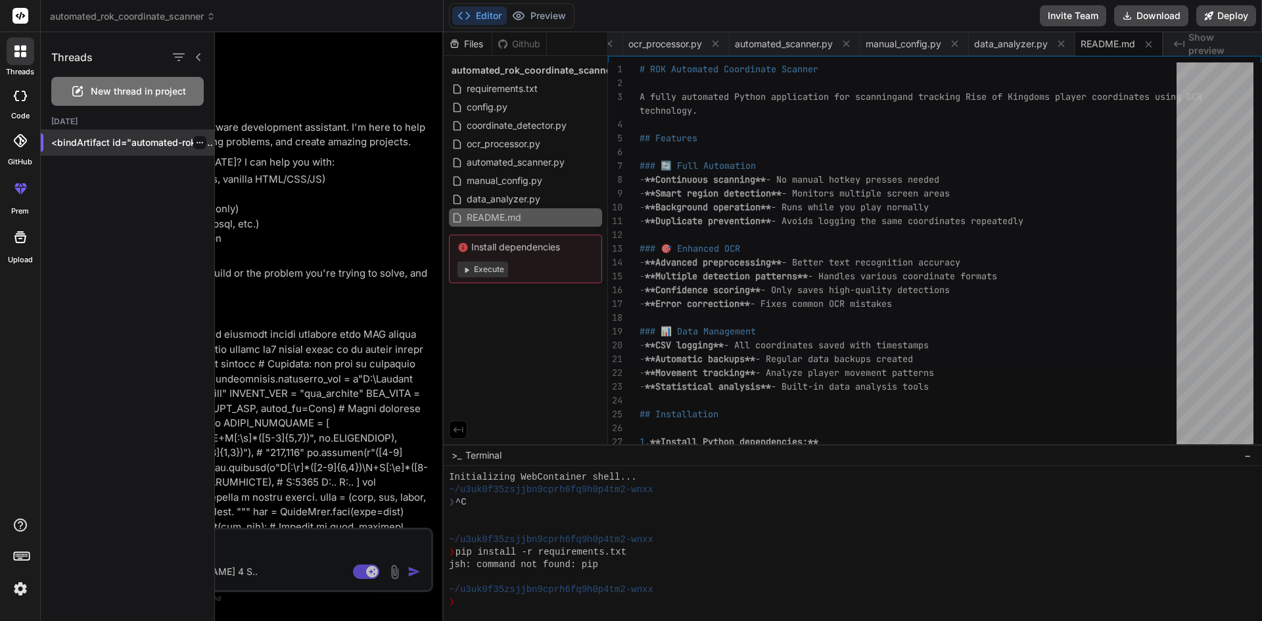
click at [104, 142] on p "<bindArtifact id="automated-rok-scanner"..." at bounding box center [132, 142] width 163 height 13
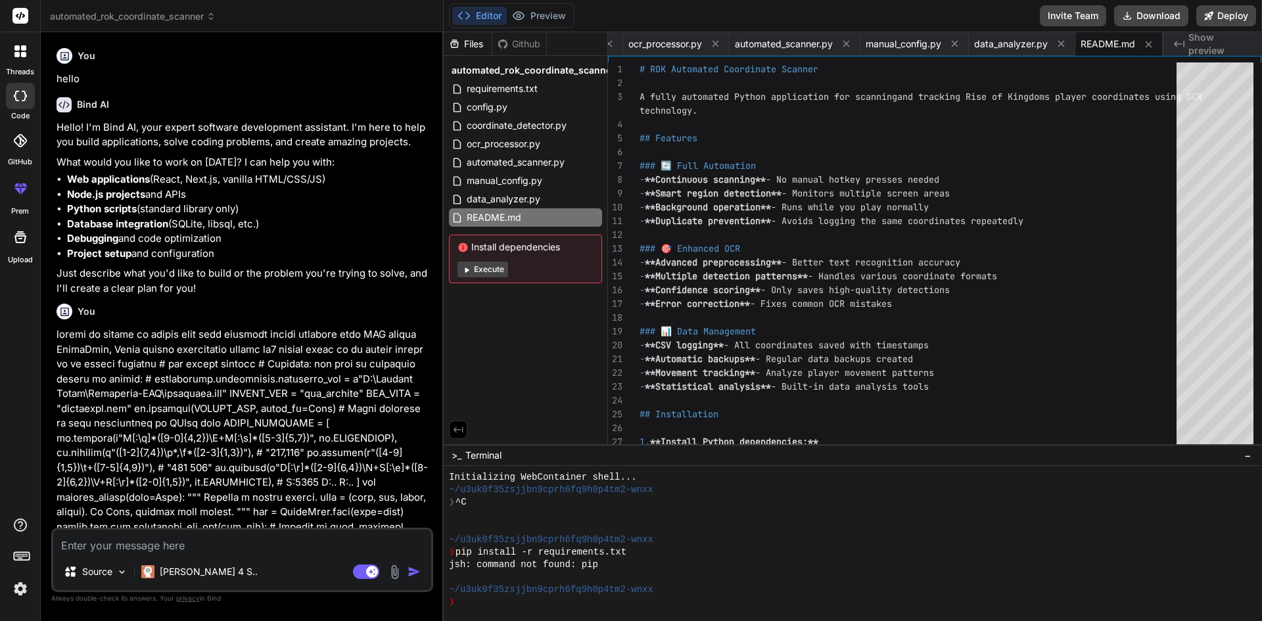
click at [9, 64] on div at bounding box center [21, 51] width 28 height 28
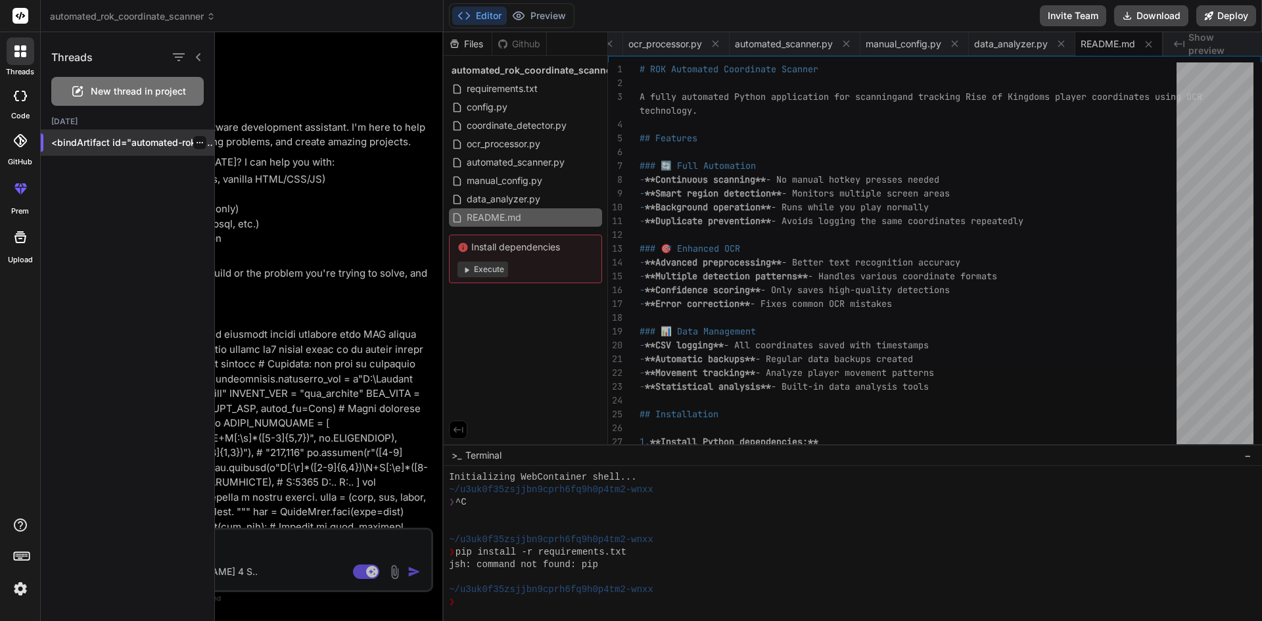
click at [88, 143] on p "<bindArtifact id="automated-rok-scanner"..." at bounding box center [132, 142] width 163 height 13
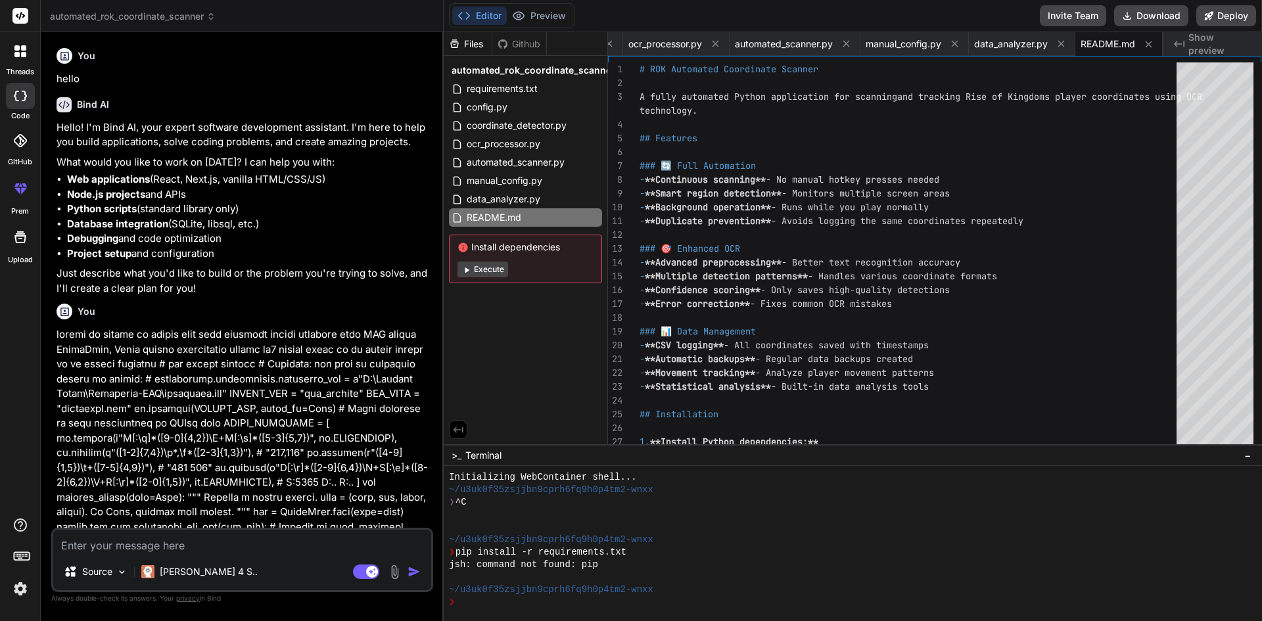
click at [108, 250] on strong "Project setup" at bounding box center [99, 253] width 64 height 12
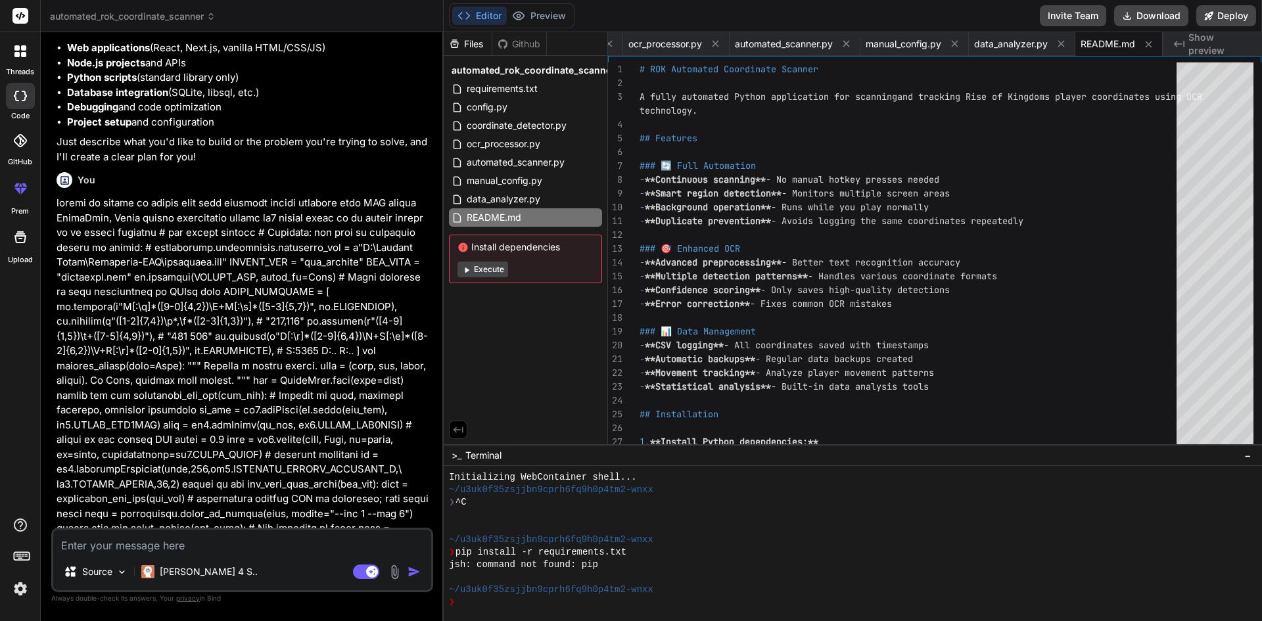
scroll to position [263, 0]
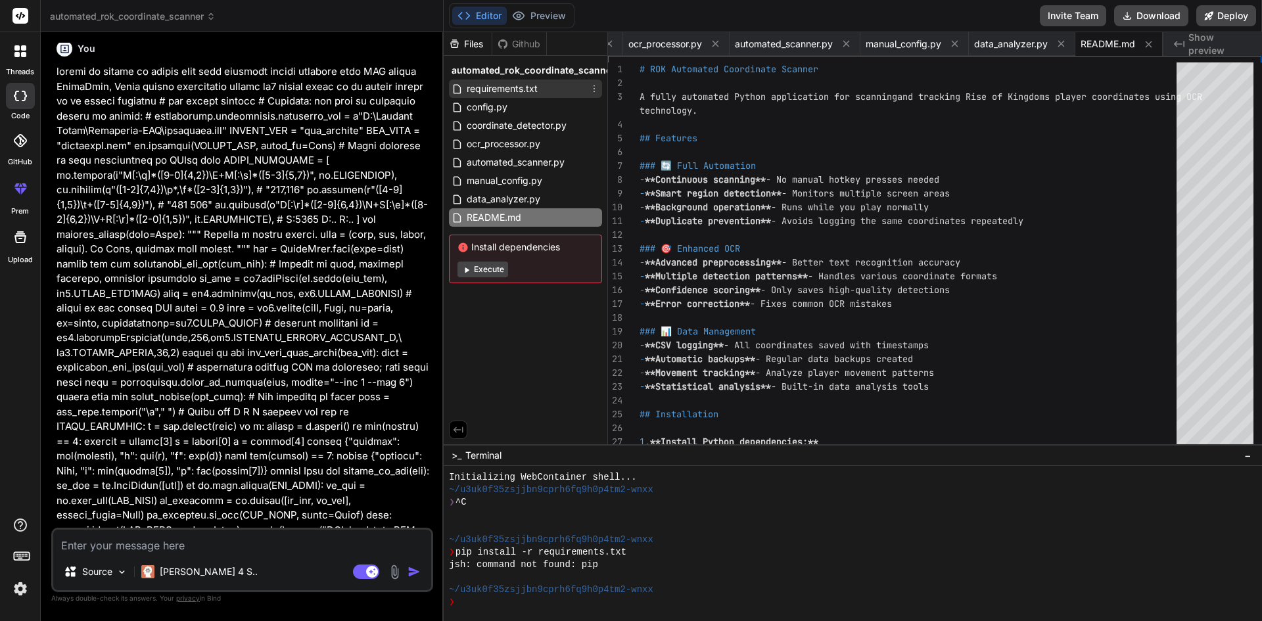
click at [526, 89] on span "requirements.txt" at bounding box center [502, 89] width 74 height 16
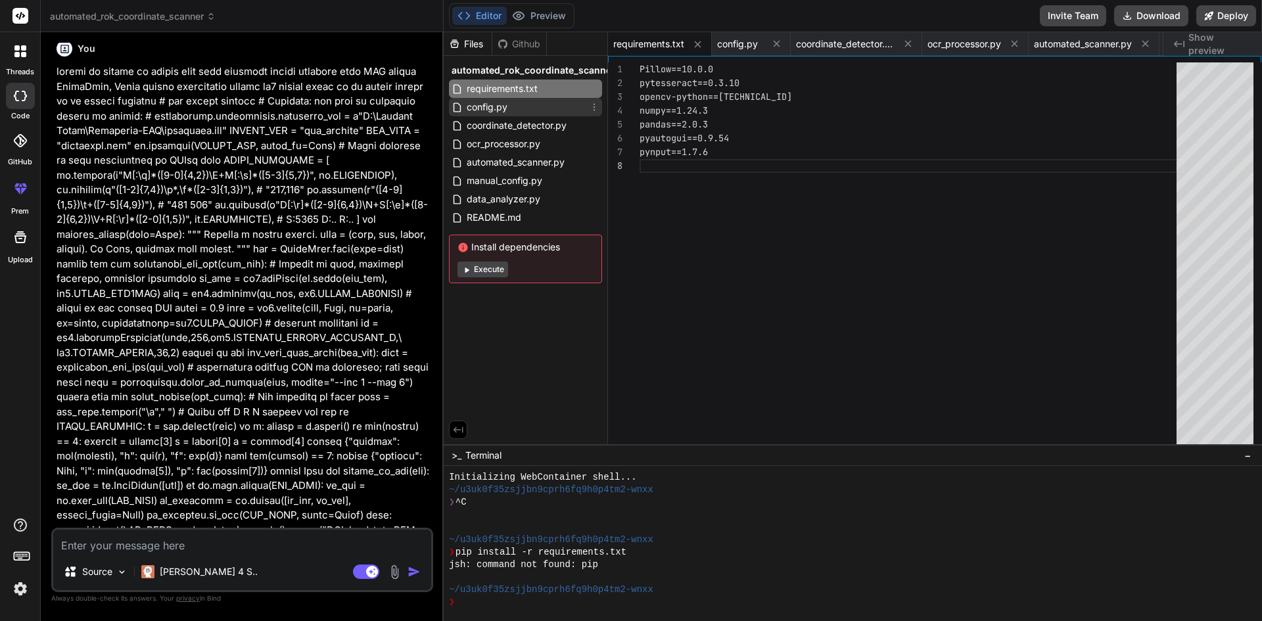
click at [515, 103] on div "config.py" at bounding box center [525, 107] width 153 height 18
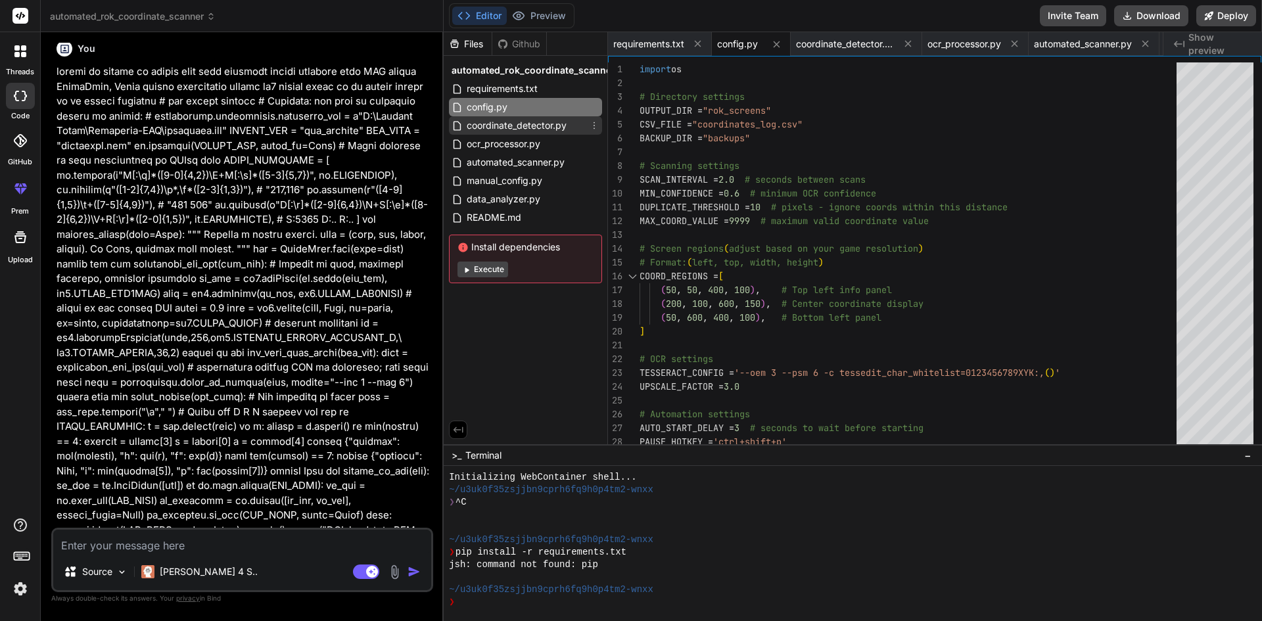
click at [551, 131] on span "coordinate_detector.py" at bounding box center [516, 126] width 103 height 16
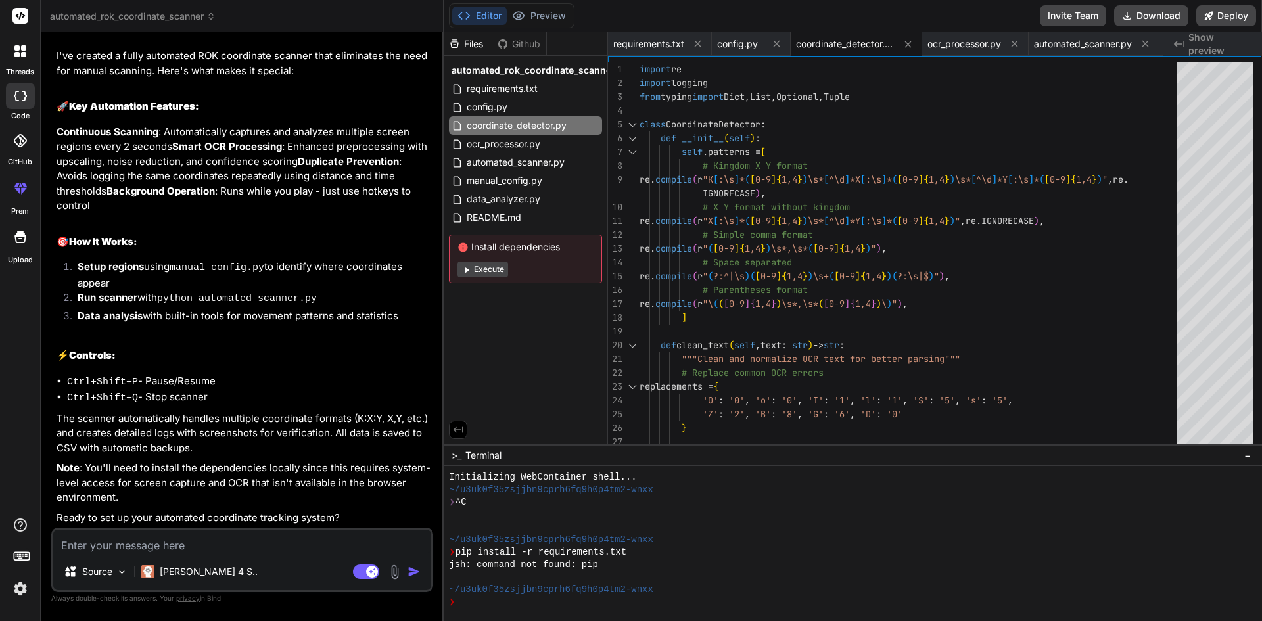
scroll to position [2534, 0]
click at [177, 545] on textarea at bounding box center [242, 542] width 378 height 24
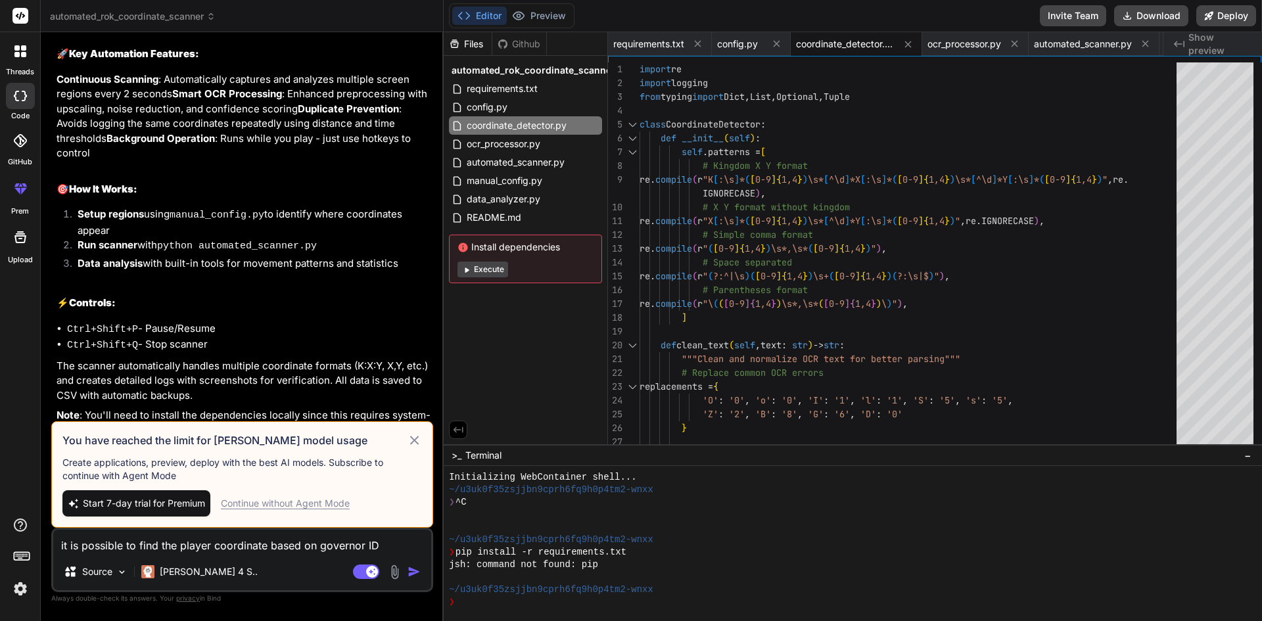
click at [256, 502] on div "Continue without Agent Mode" at bounding box center [285, 503] width 129 height 13
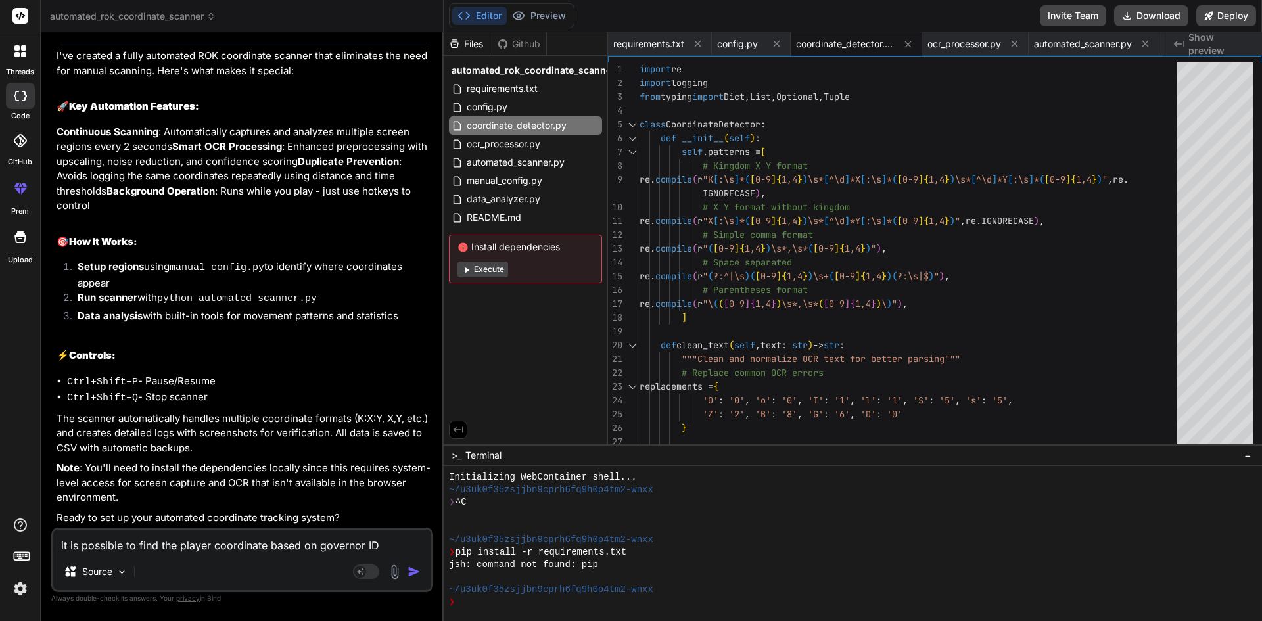
click at [389, 540] on textarea "it is possible to find the player coordinate based on governor ID" at bounding box center [242, 542] width 378 height 24
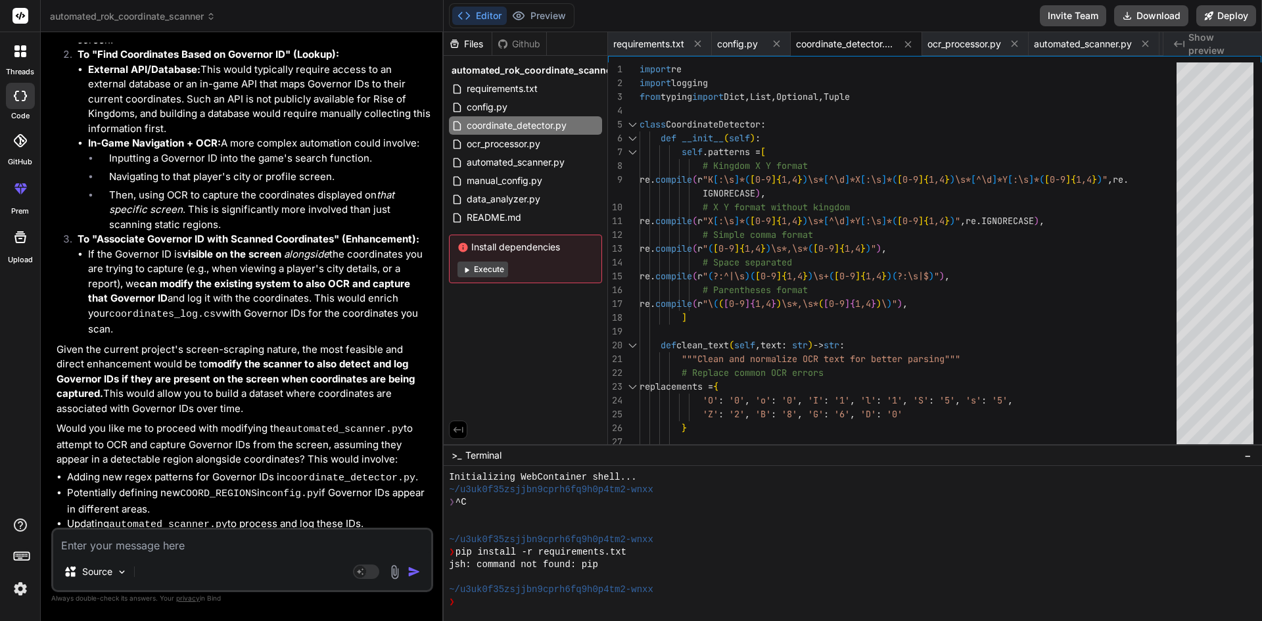
scroll to position [3266, 0]
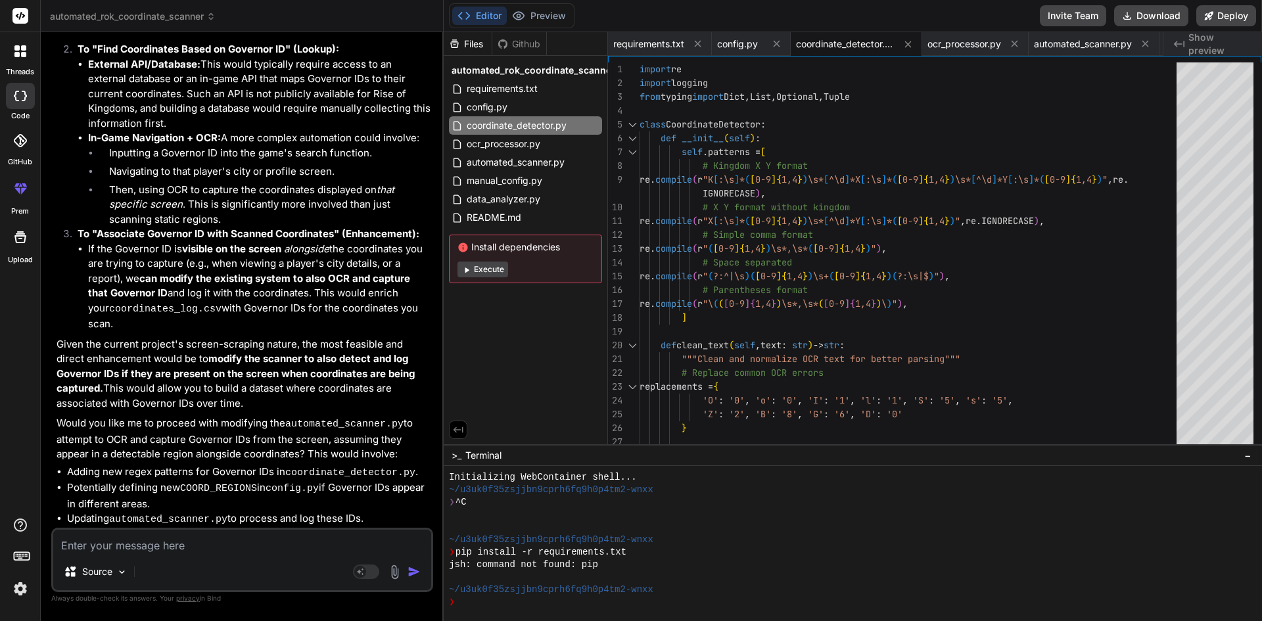
click at [279, 548] on textarea at bounding box center [242, 542] width 378 height 24
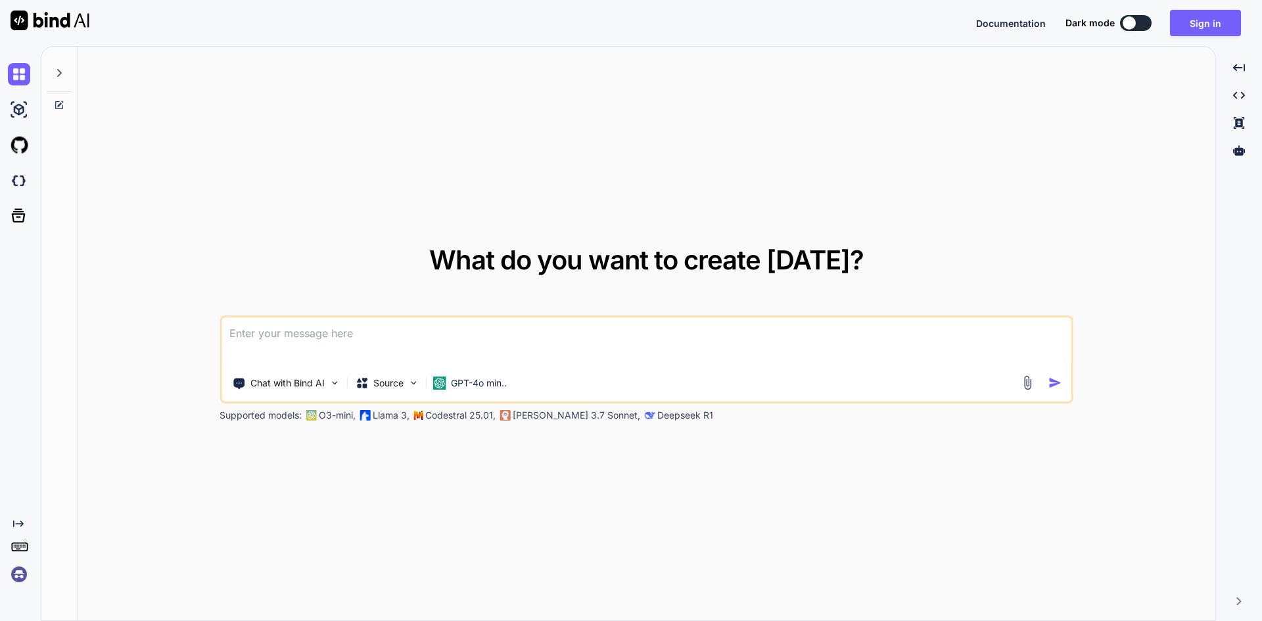
click at [421, 344] on textarea at bounding box center [647, 341] width 850 height 49
click at [470, 355] on textarea at bounding box center [647, 341] width 850 height 49
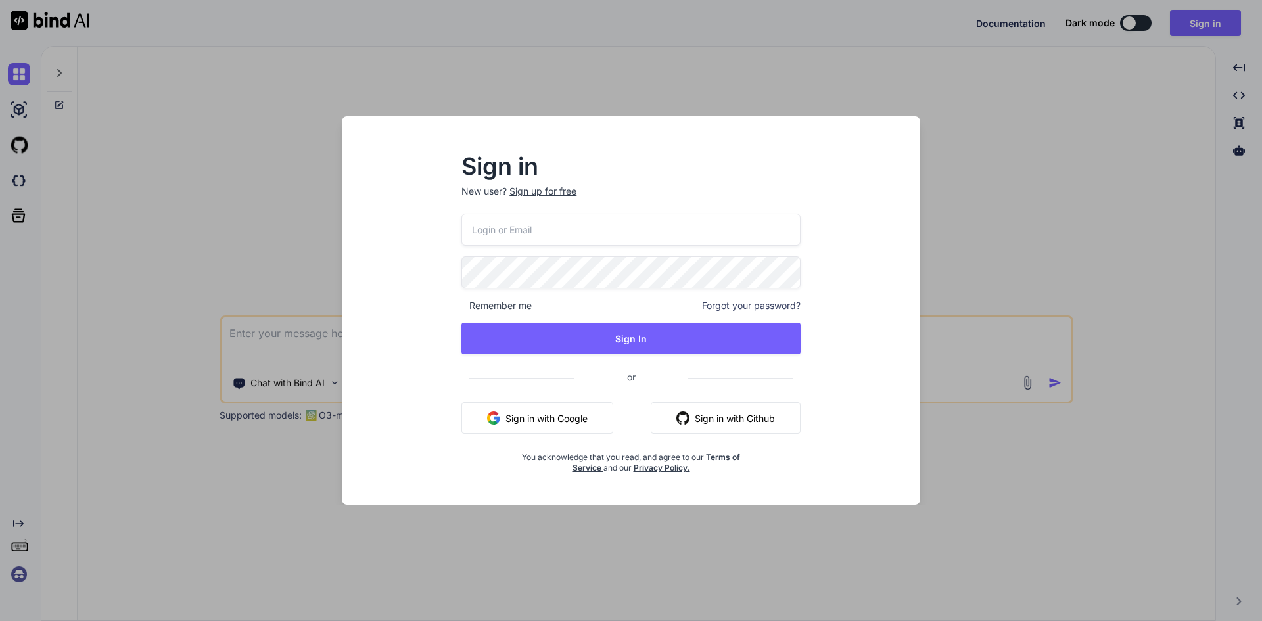
click at [630, 587] on div "Sign in New user? Sign up for free Remember me Forgot your password? Sign In or…" at bounding box center [631, 310] width 1262 height 621
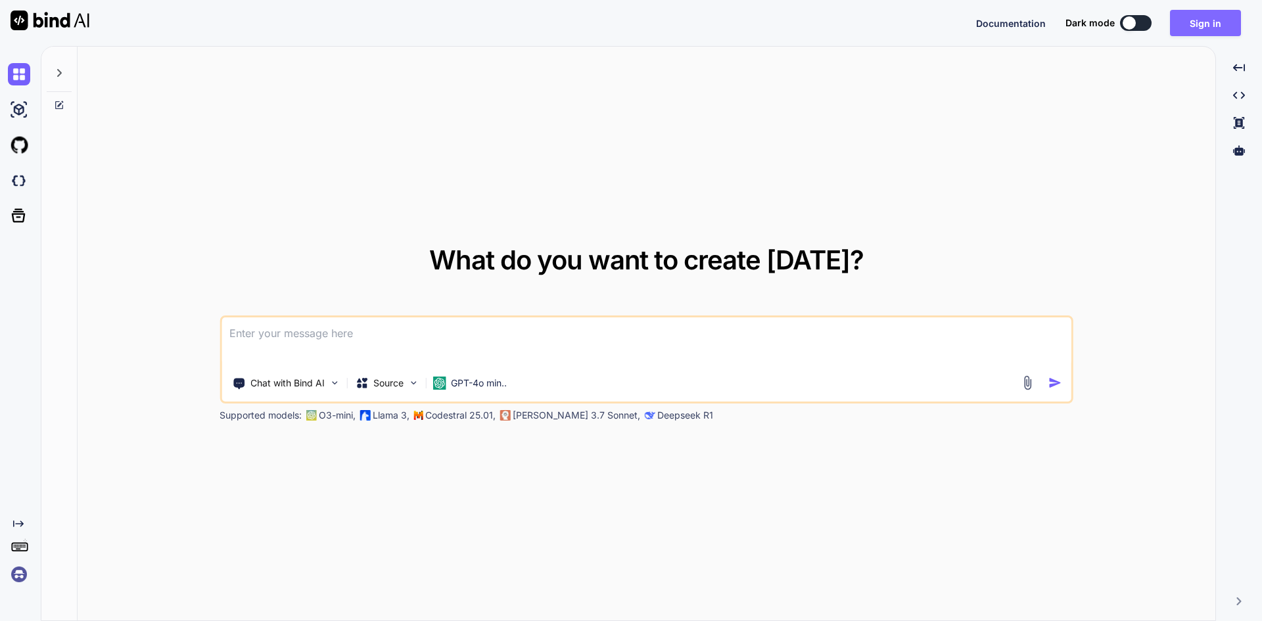
click at [1195, 18] on button "Sign in" at bounding box center [1205, 23] width 71 height 26
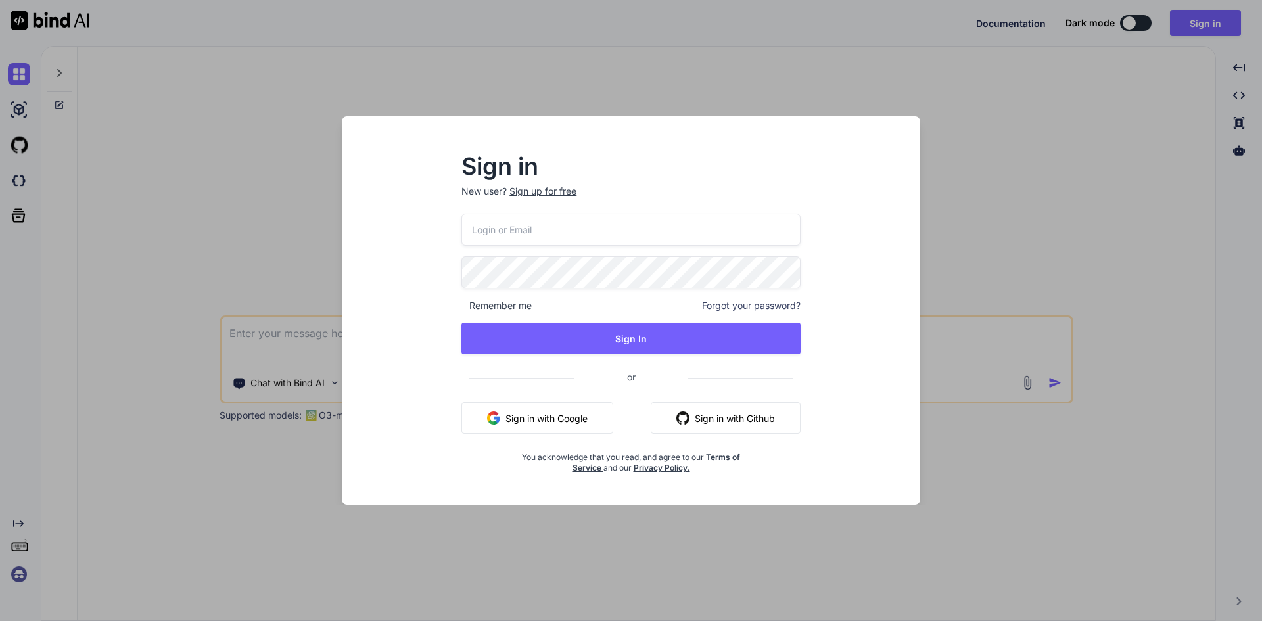
click at [529, 232] on input "email" at bounding box center [630, 230] width 339 height 32
type input "farhanafazrina34@gmail.com"
click at [582, 418] on button "Sign in with Google" at bounding box center [537, 418] width 152 height 32
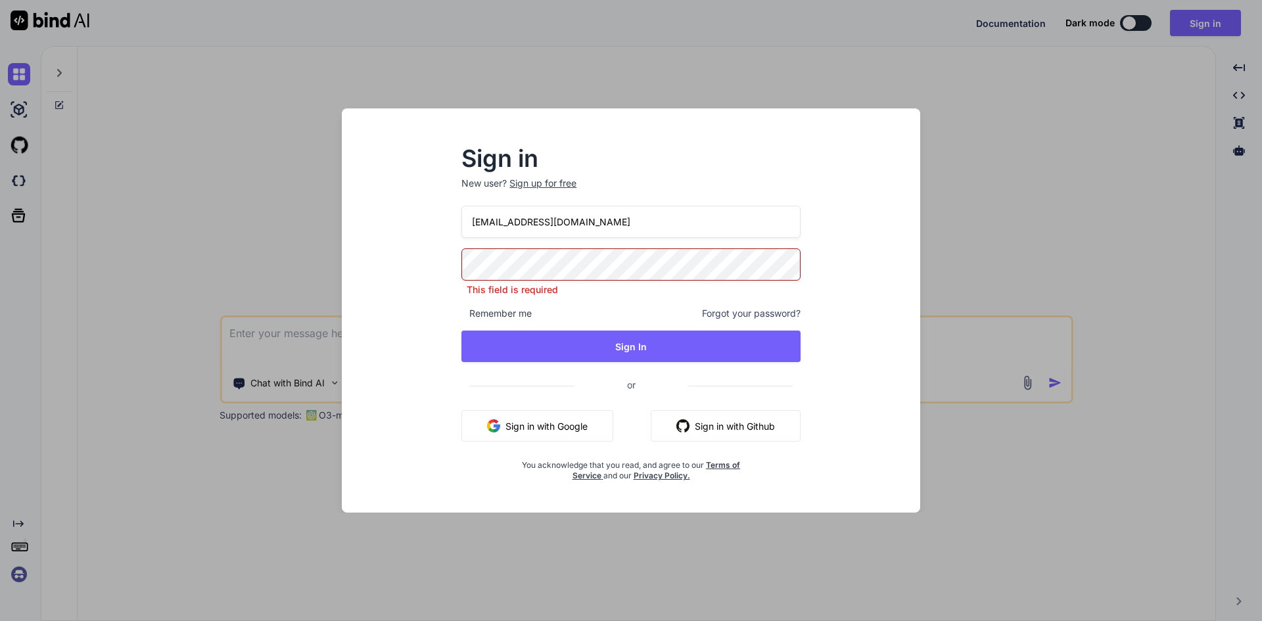
click at [1163, 148] on div "Sign in New user? Sign up for free farhanafazrina34@gmail.com This field is req…" at bounding box center [631, 310] width 1262 height 621
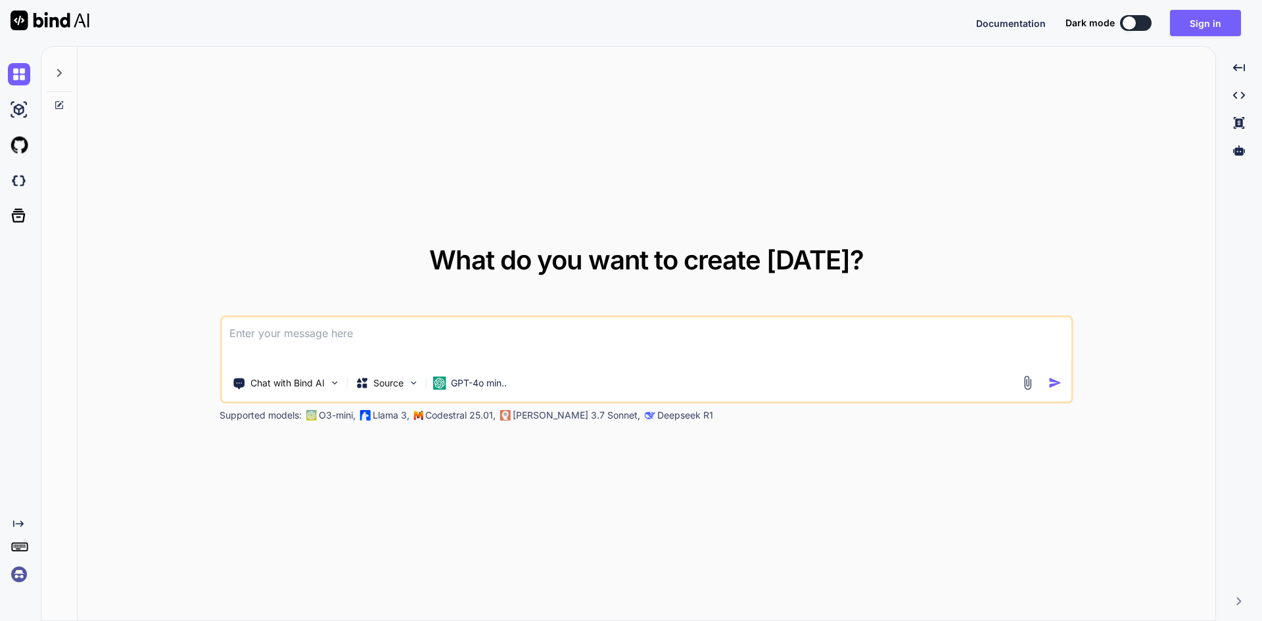
click at [287, 344] on textarea at bounding box center [647, 341] width 850 height 49
click at [352, 345] on textarea at bounding box center [647, 341] width 850 height 49
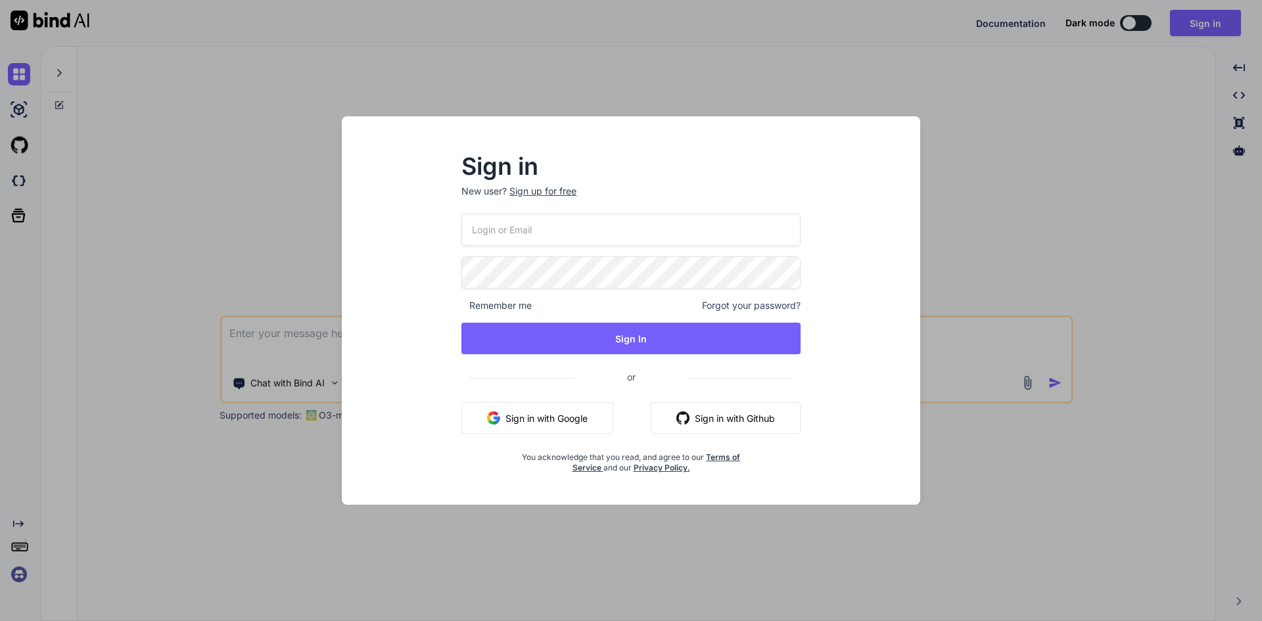
click at [519, 411] on button "Sign in with Google" at bounding box center [537, 418] width 152 height 32
click at [574, 423] on button "Sign in with Google" at bounding box center [537, 418] width 152 height 32
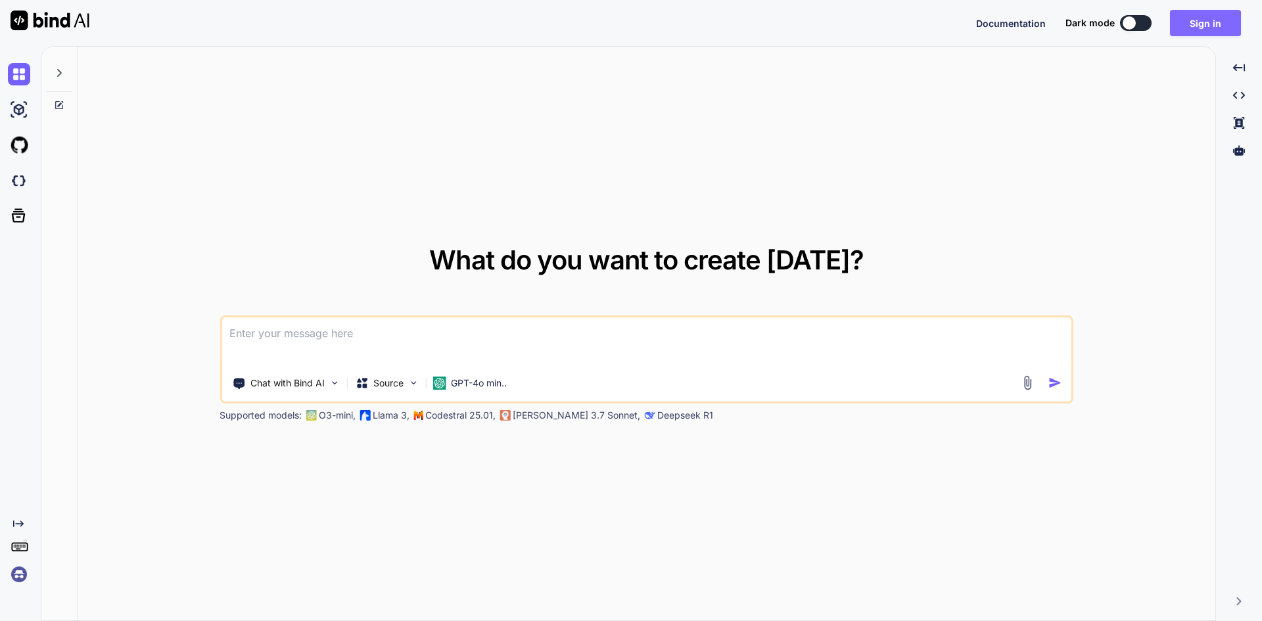
click at [1222, 20] on button "Sign in" at bounding box center [1205, 23] width 71 height 26
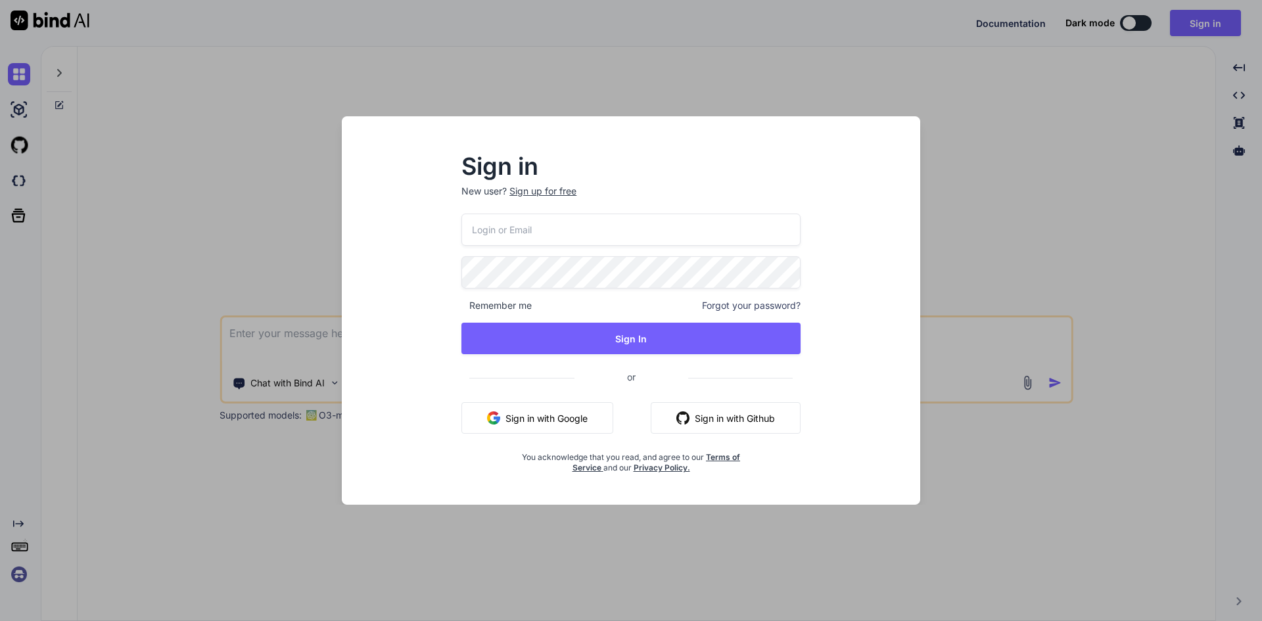
click at [554, 188] on div "Sign up for free" at bounding box center [542, 191] width 67 height 13
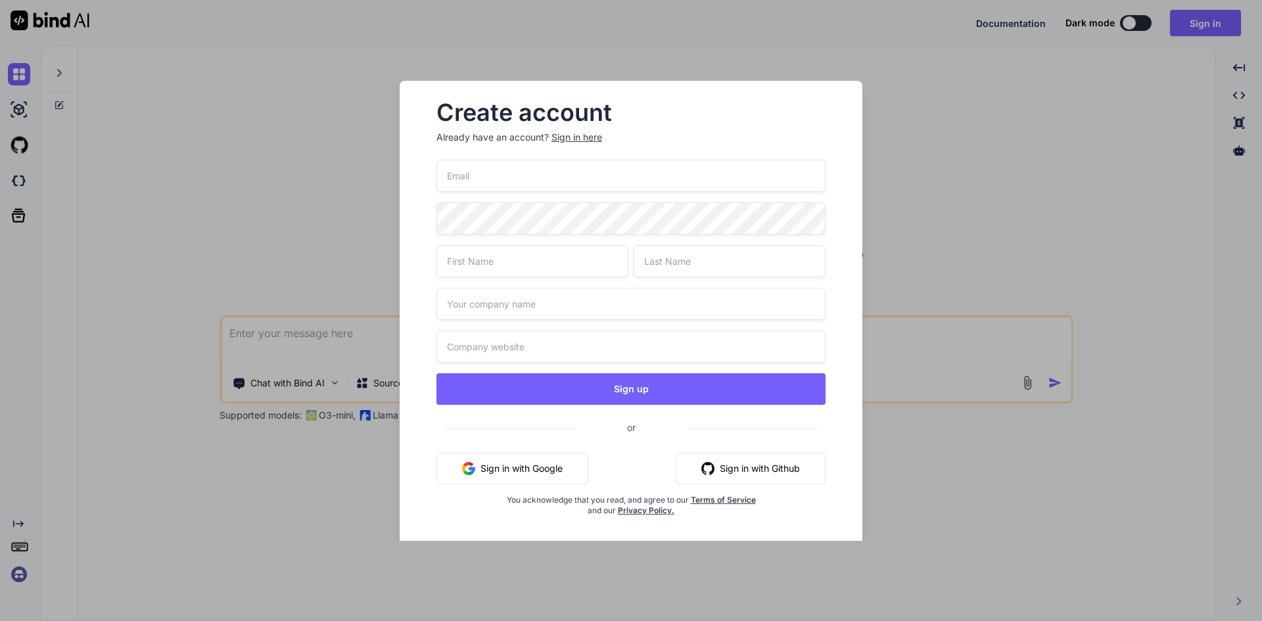
click at [507, 179] on input "email" at bounding box center [630, 176] width 389 height 32
type input "farhanafazrina98@gmail.com"
click at [519, 260] on input "text" at bounding box center [532, 261] width 192 height 32
type input "hana"
click at [687, 272] on input "text" at bounding box center [730, 261] width 192 height 32
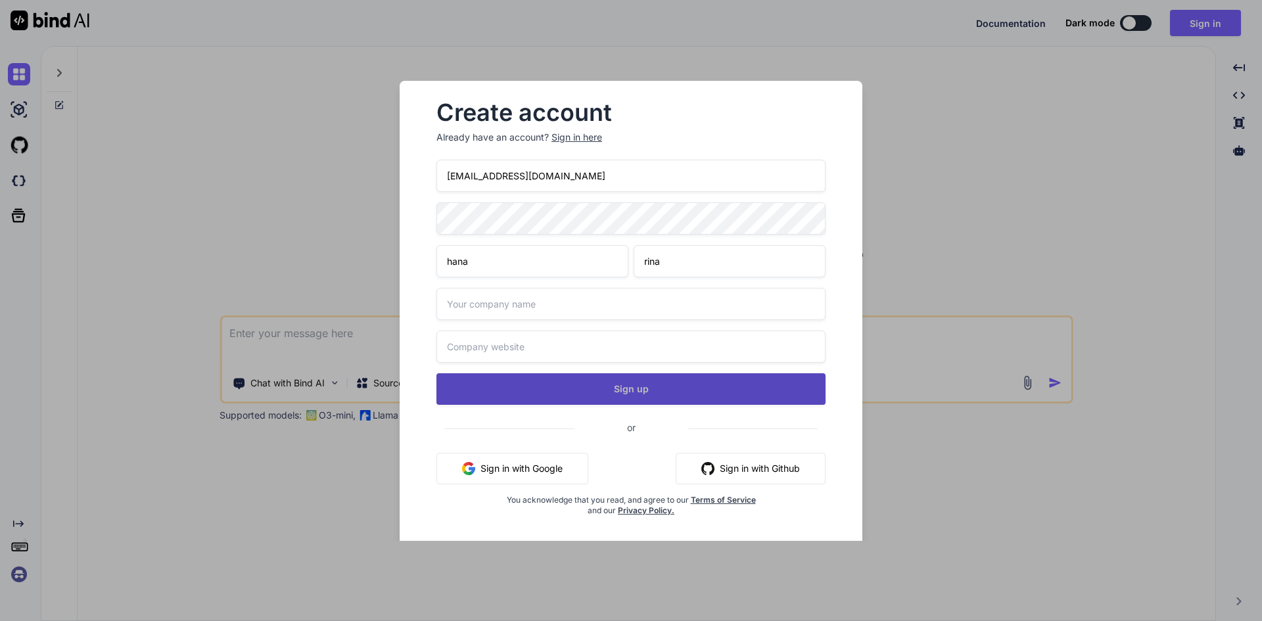
type input "rina"
click at [638, 373] on button "Sign up" at bounding box center [630, 389] width 389 height 32
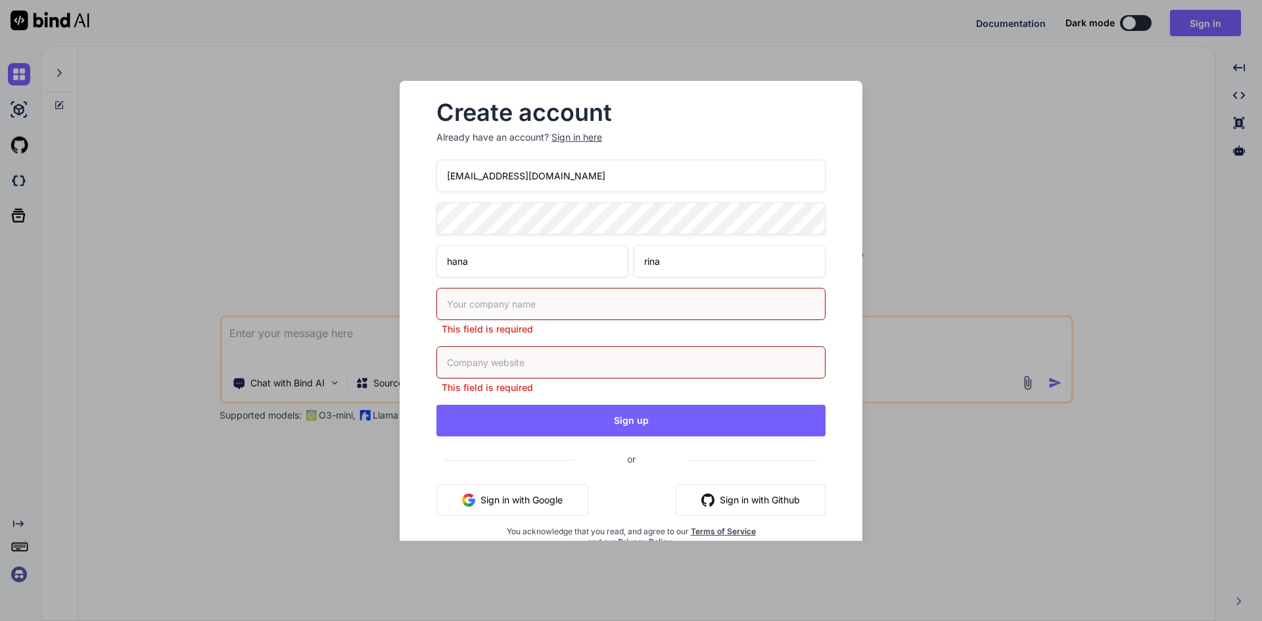
click at [581, 302] on input "text" at bounding box center [630, 304] width 389 height 32
type input "self employed"
click at [531, 354] on input "text" at bounding box center [630, 362] width 389 height 32
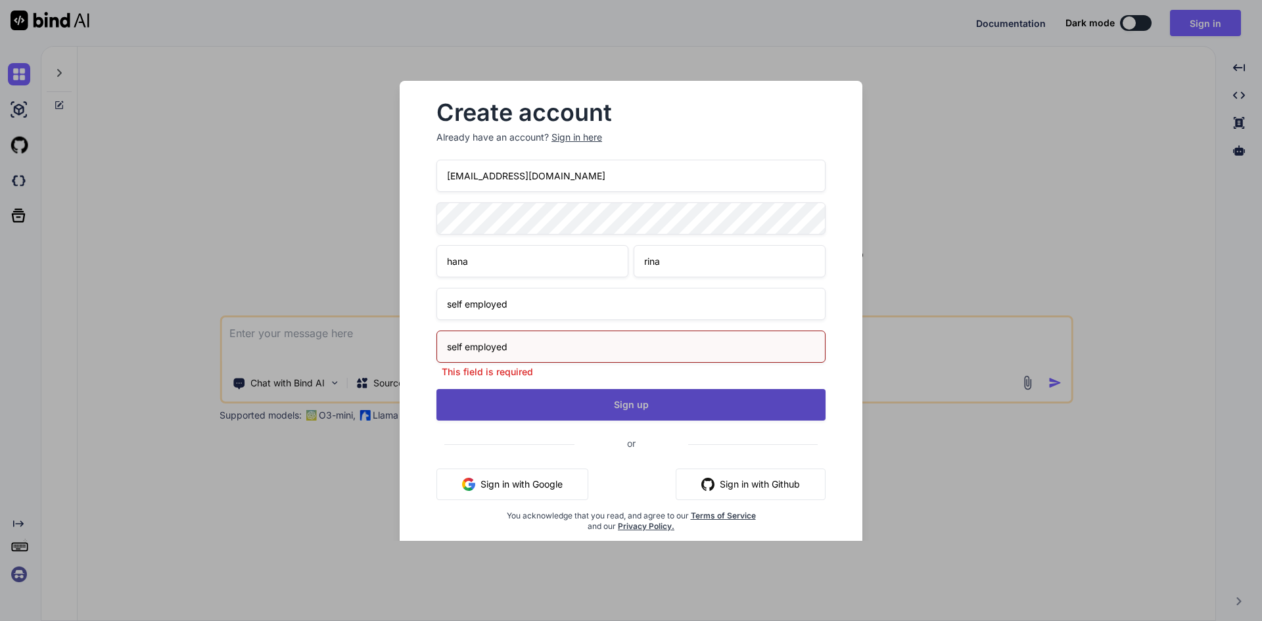
type input "self employed"
click at [639, 407] on div "farhanafazrina98@gmail.com hana rina self employed self employed This field is …" at bounding box center [630, 362] width 389 height 404
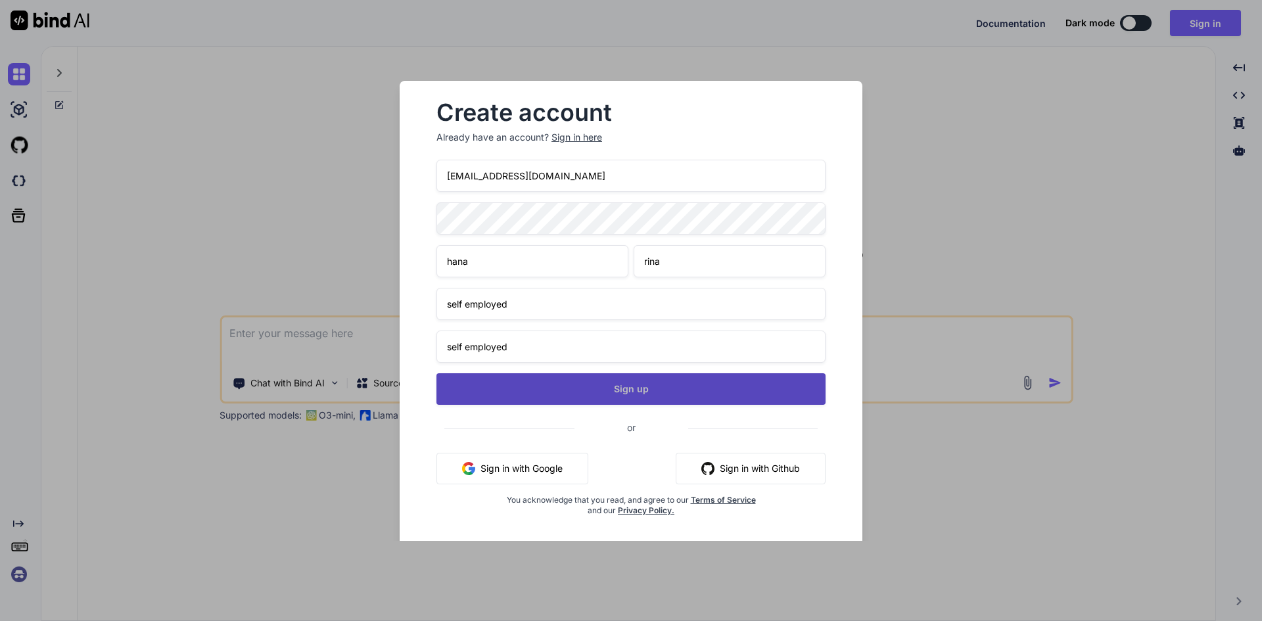
click at [637, 393] on button "Sign up" at bounding box center [630, 389] width 389 height 32
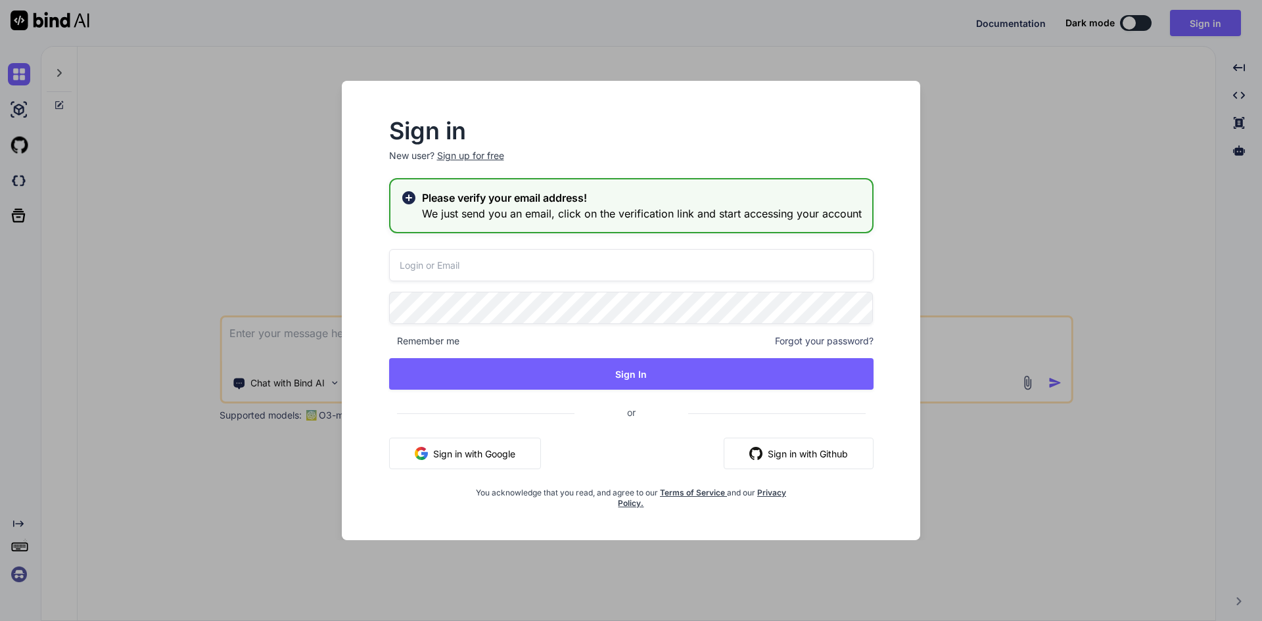
click at [555, 279] on input "email" at bounding box center [631, 265] width 484 height 32
type input "farhanafazrina98@gmail.com"
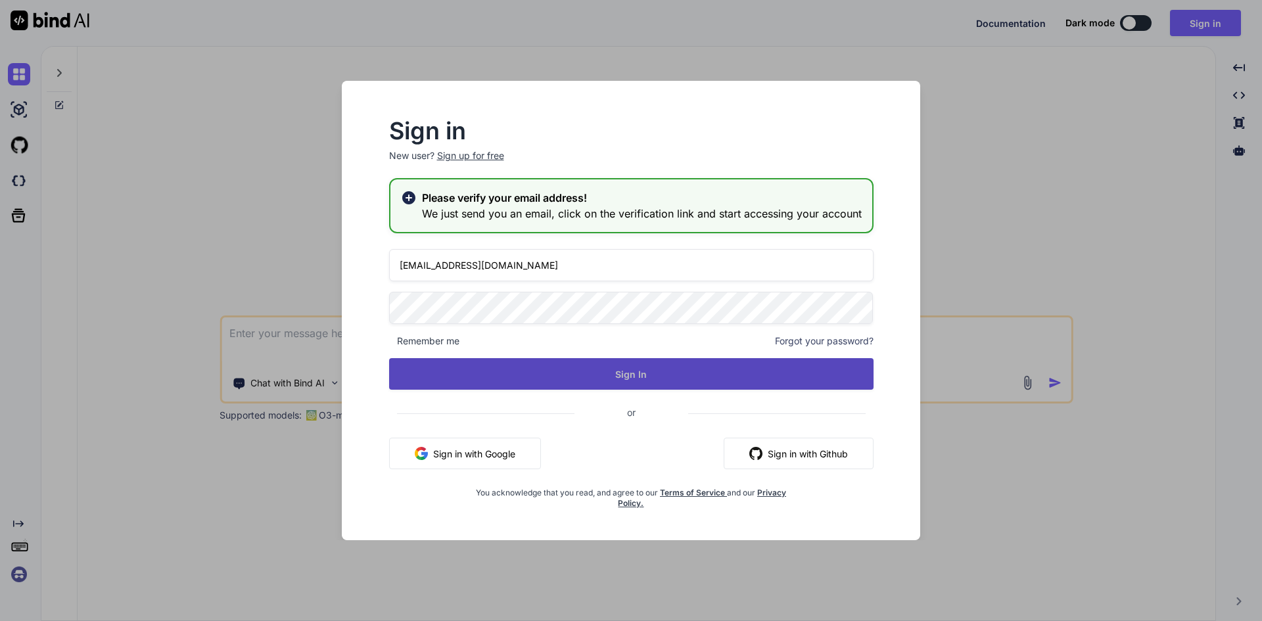
click at [613, 365] on button "Sign In" at bounding box center [631, 374] width 484 height 32
click at [676, 377] on button "Sign In" at bounding box center [631, 374] width 484 height 32
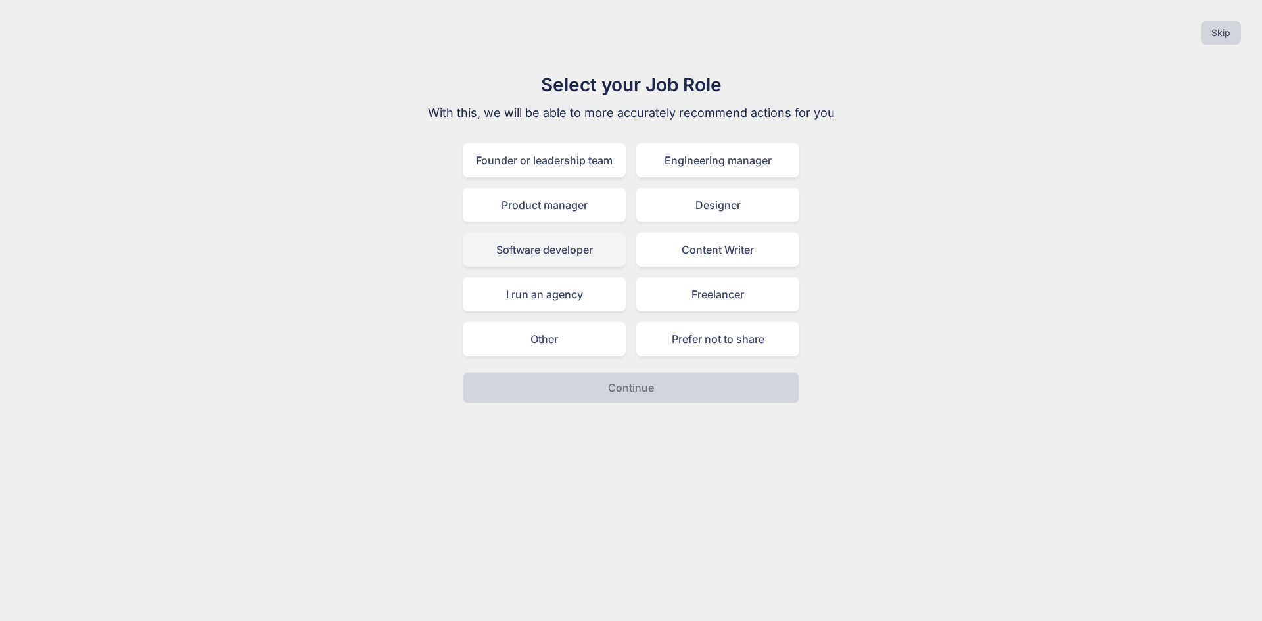
click at [538, 249] on div "Software developer" at bounding box center [544, 250] width 163 height 34
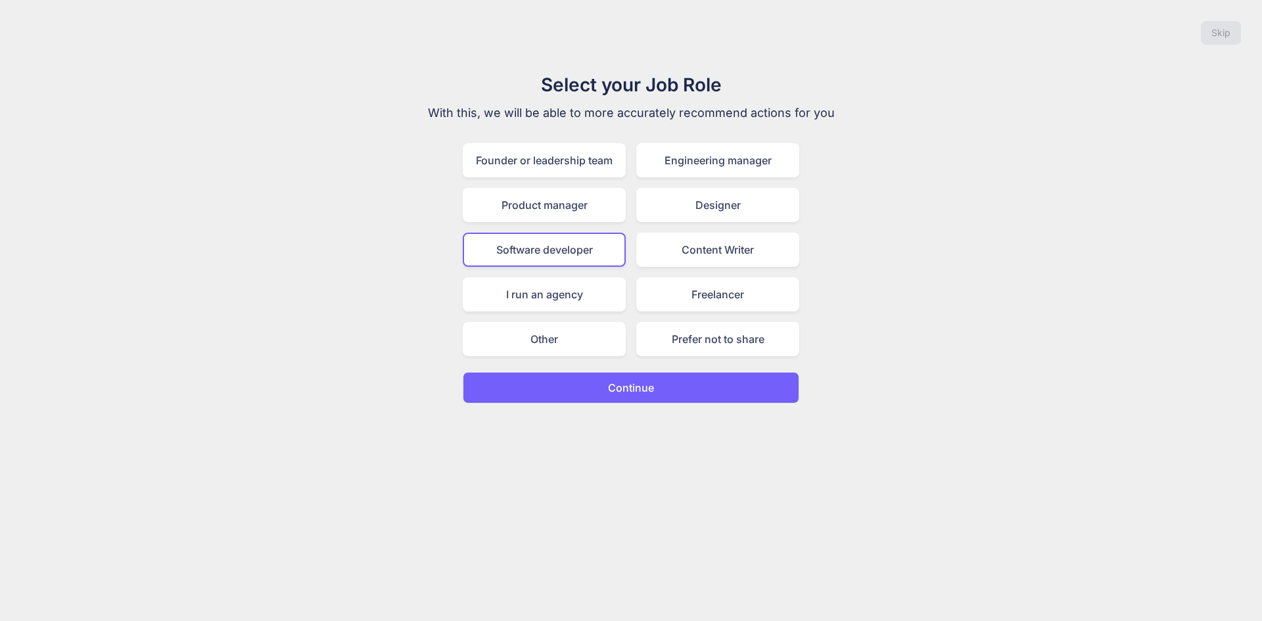
click at [587, 381] on button "Continue" at bounding box center [631, 388] width 337 height 32
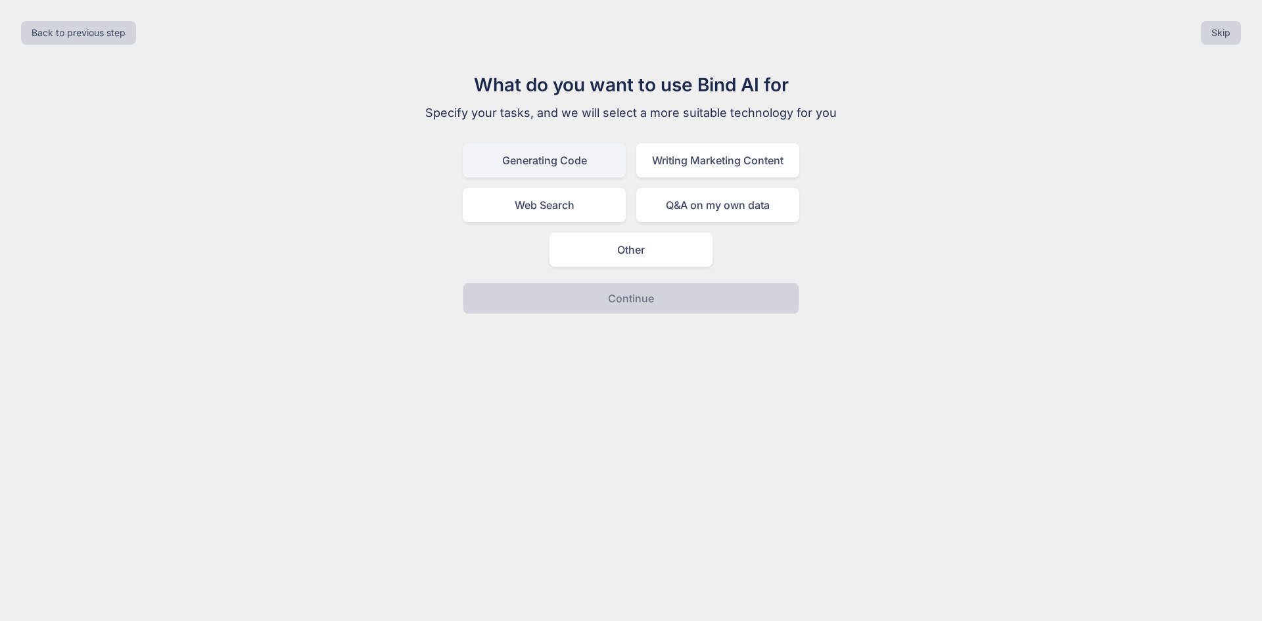
click at [551, 166] on div "Generating Code" at bounding box center [544, 160] width 163 height 34
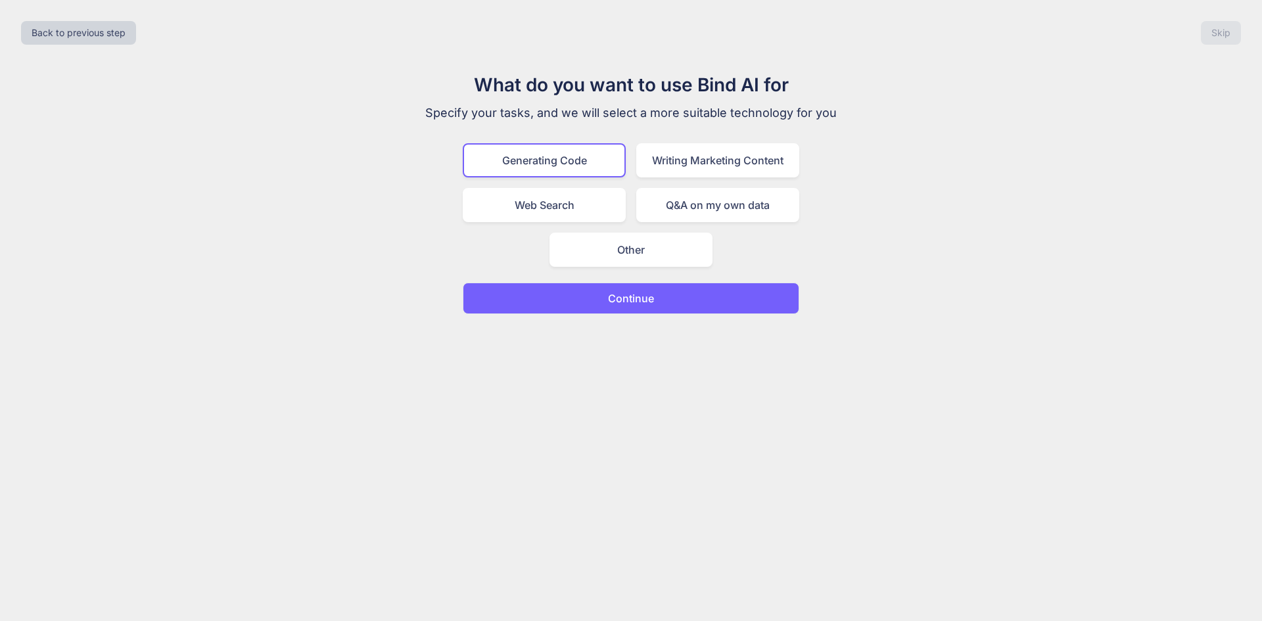
click at [615, 311] on button "Continue" at bounding box center [631, 299] width 337 height 32
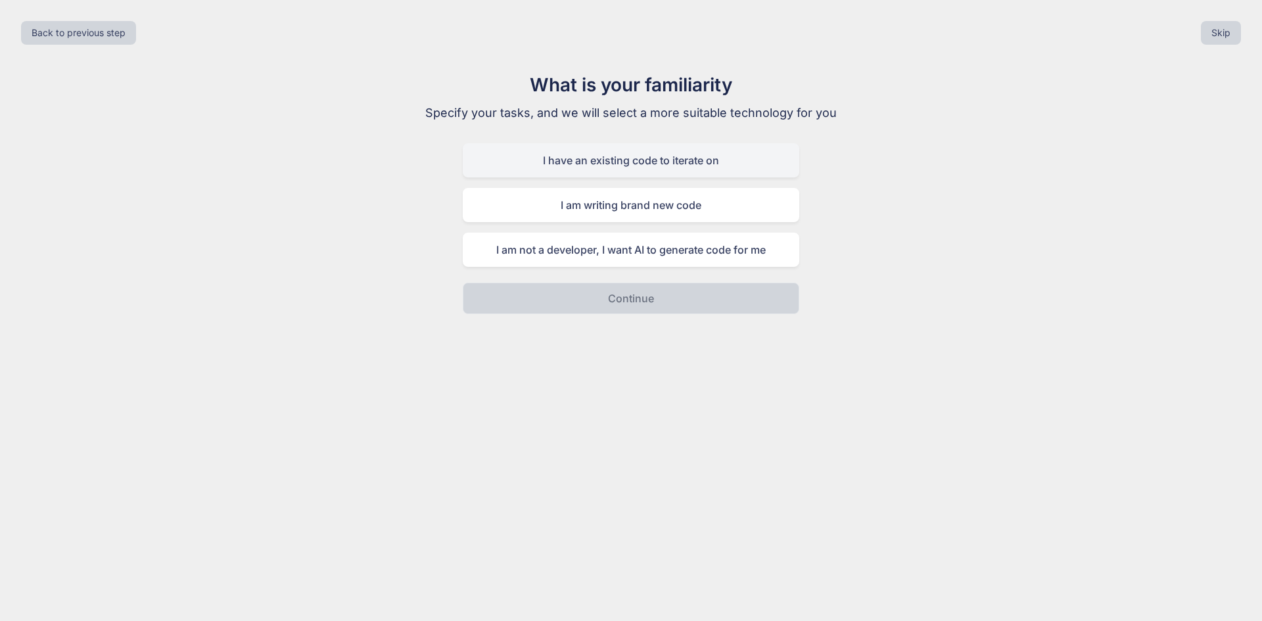
click at [729, 164] on div "I have an existing code to iterate on" at bounding box center [631, 160] width 337 height 34
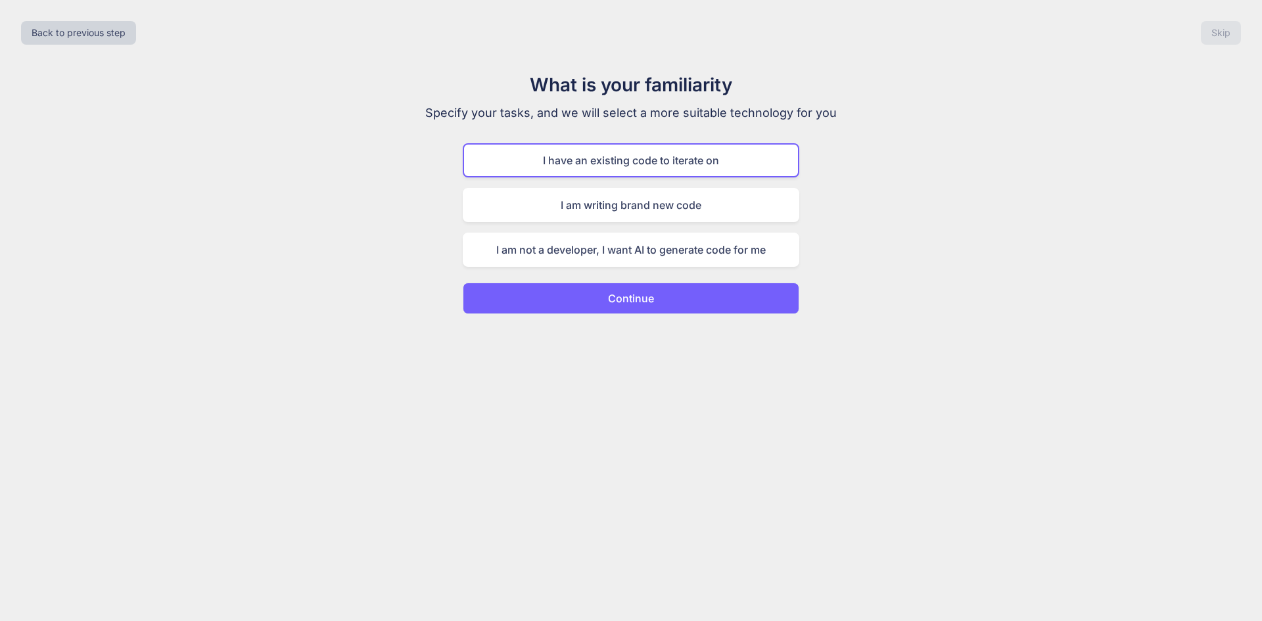
click at [668, 303] on button "Continue" at bounding box center [631, 299] width 337 height 32
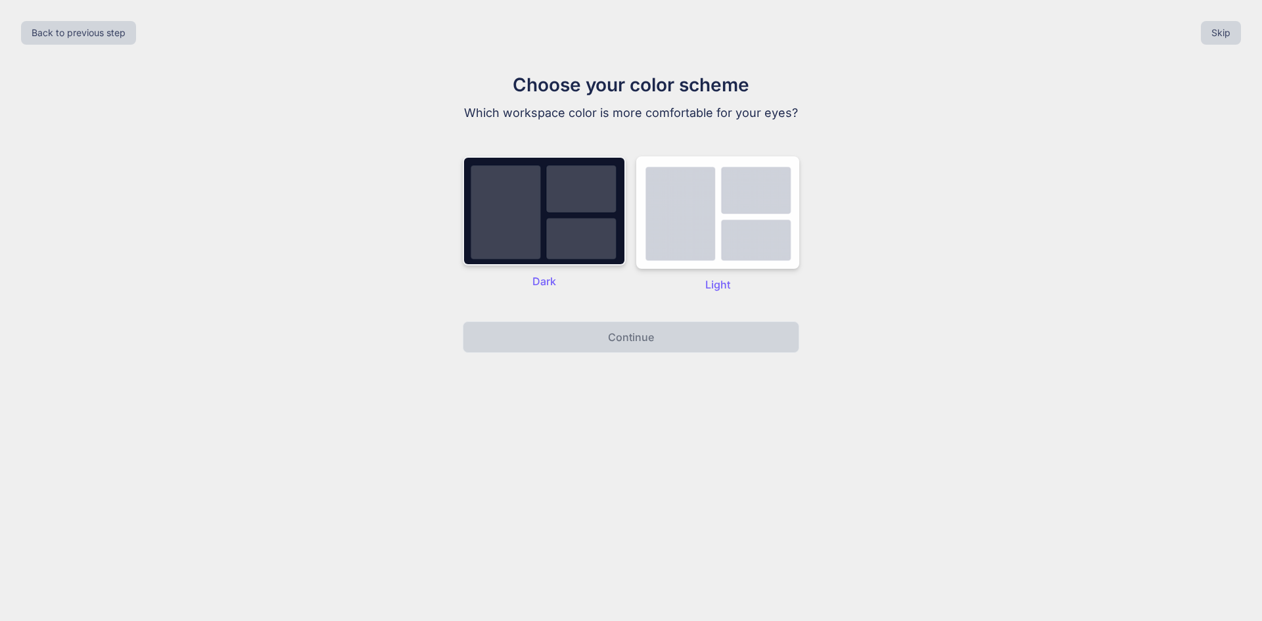
click at [572, 229] on img at bounding box center [544, 210] width 163 height 109
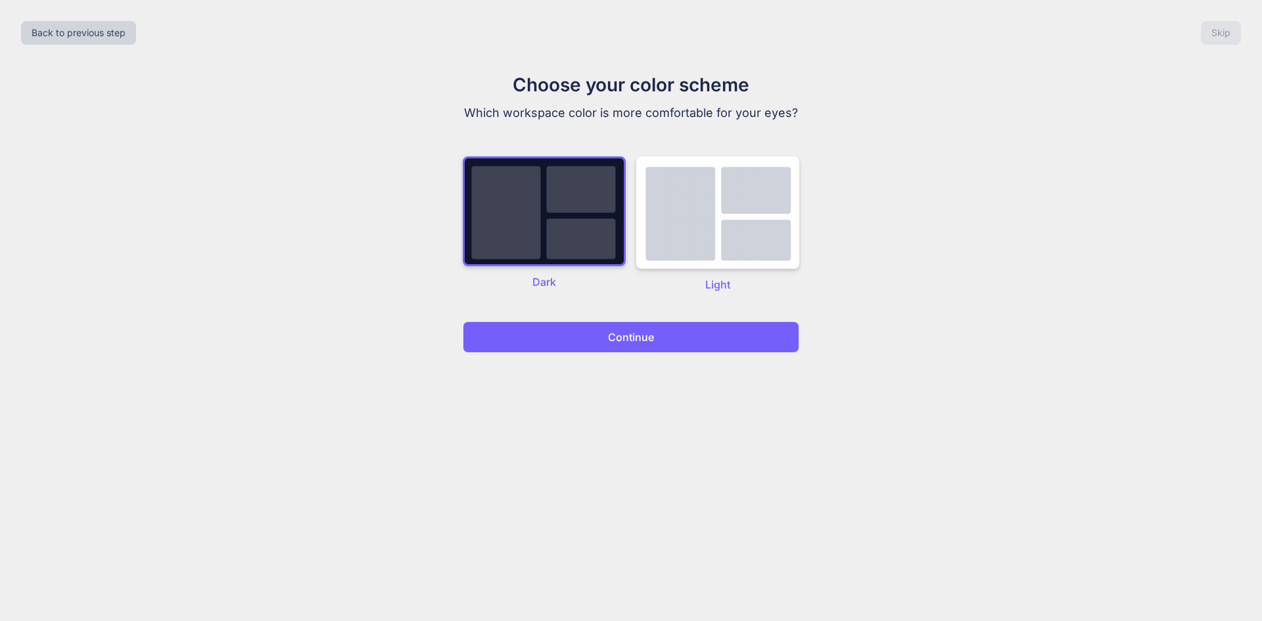
click at [590, 325] on button "Continue" at bounding box center [631, 337] width 337 height 32
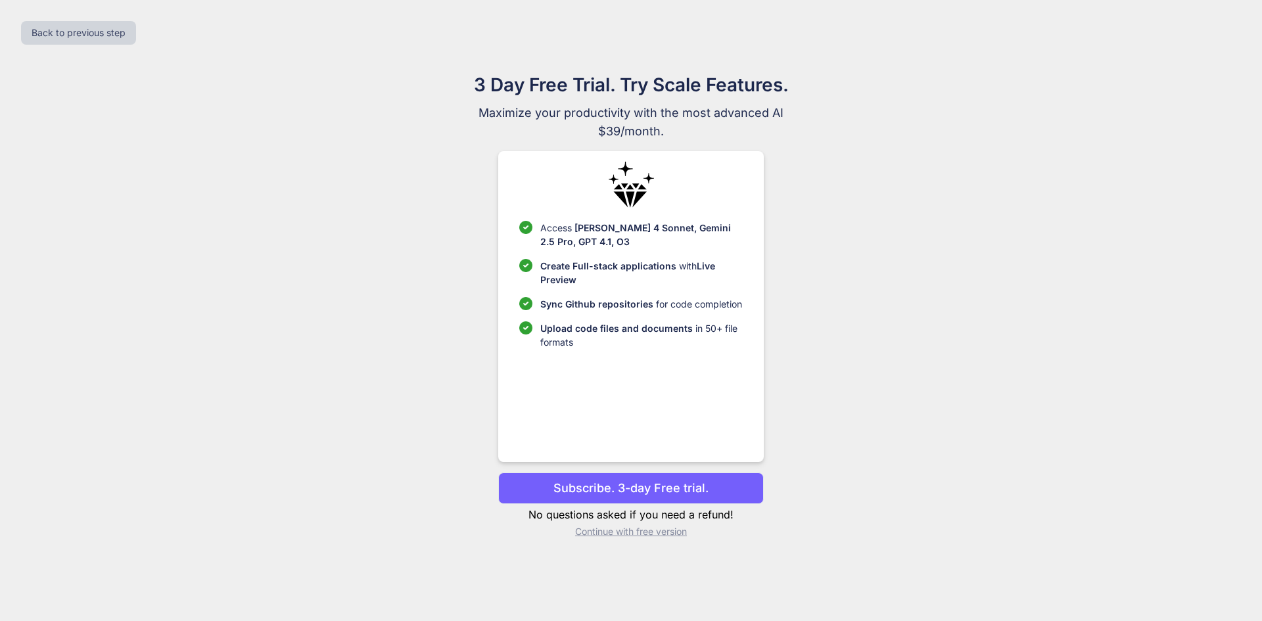
click at [637, 533] on p "Continue with free version" at bounding box center [630, 531] width 265 height 13
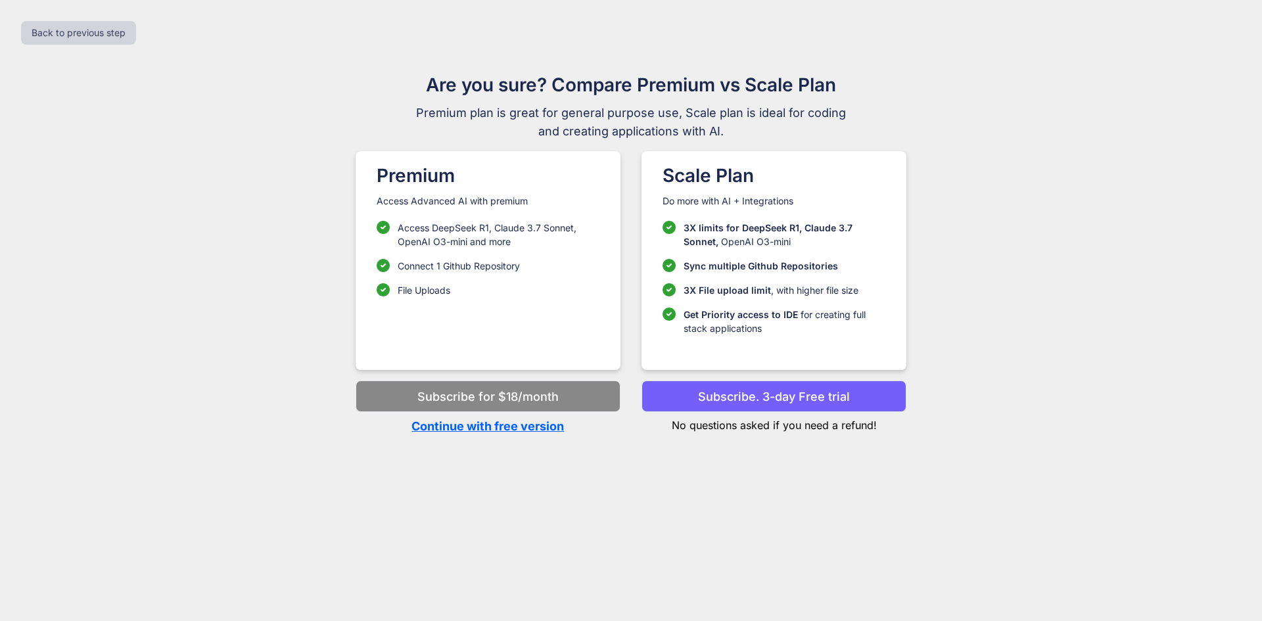
click at [486, 420] on p "Continue with free version" at bounding box center [488, 426] width 265 height 18
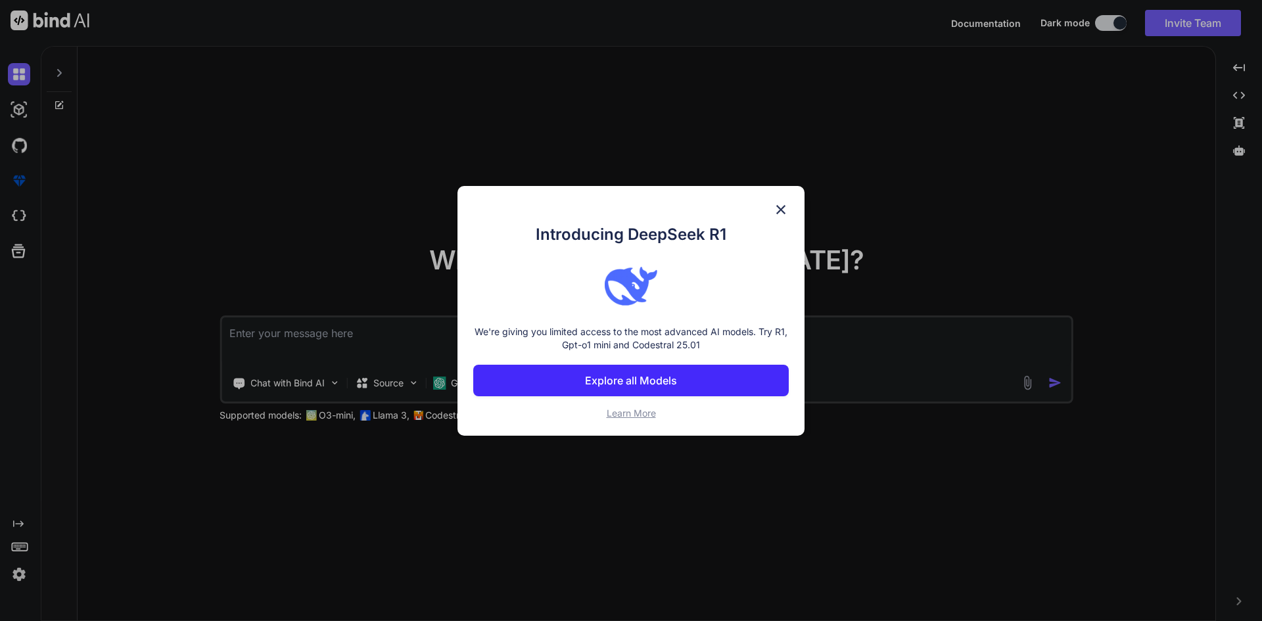
click at [778, 205] on img at bounding box center [781, 210] width 16 height 16
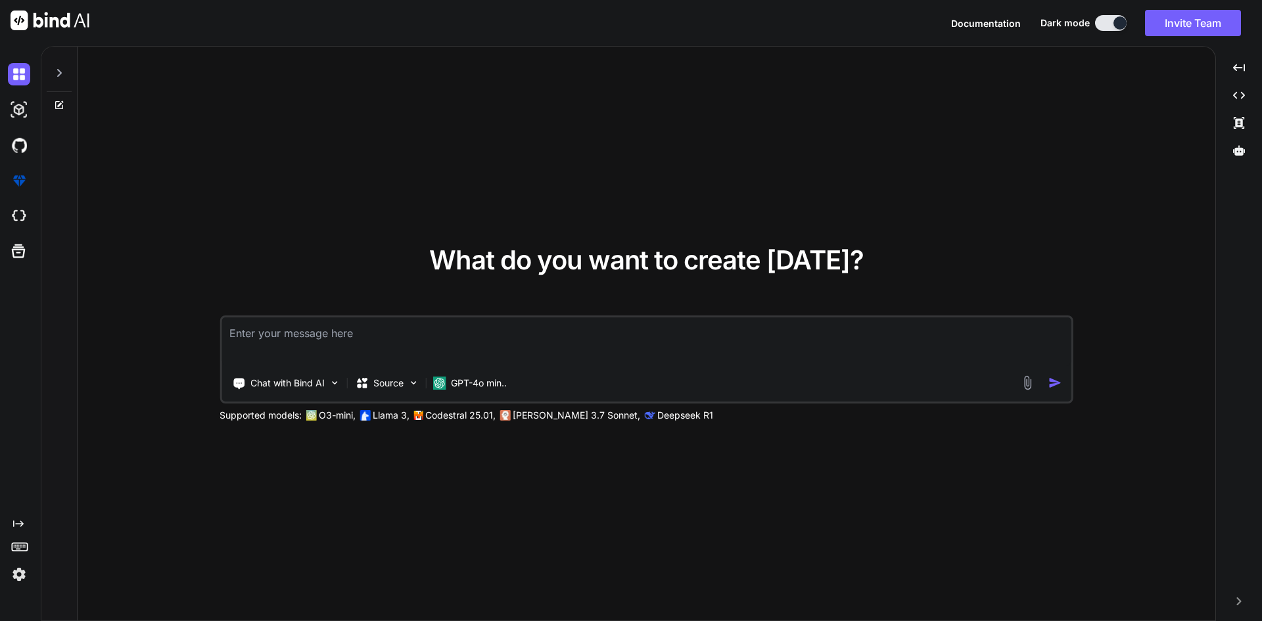
click at [327, 336] on textarea at bounding box center [647, 341] width 850 height 49
click at [388, 344] on textarea at bounding box center [647, 341] width 850 height 49
click at [50, 72] on div at bounding box center [59, 69] width 25 height 45
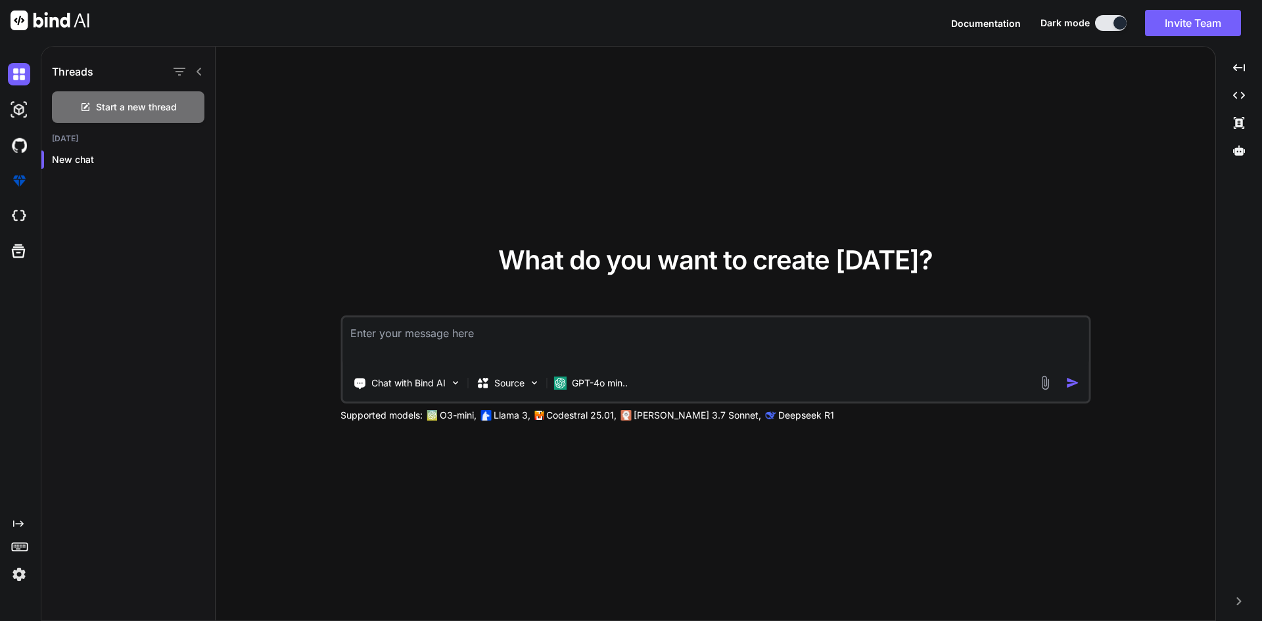
click at [472, 151] on div "What do you want to create today? Chat with Bind AI Source GPT-4o min.. Support…" at bounding box center [716, 334] width 1000 height 575
click at [516, 343] on textarea at bounding box center [715, 341] width 746 height 49
paste textarea "import os import re import time from datetime import datetime from PIL import I…"
type textarea "import os import re import time from datetime import datetime from PIL import I…"
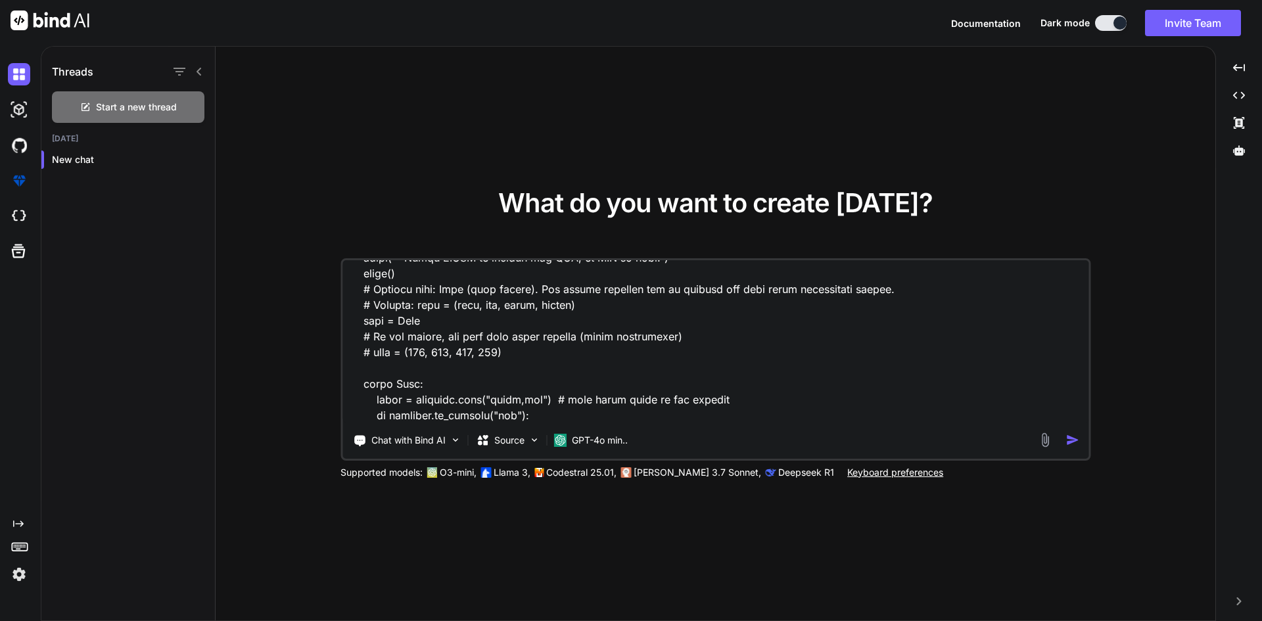
scroll to position [1377, 0]
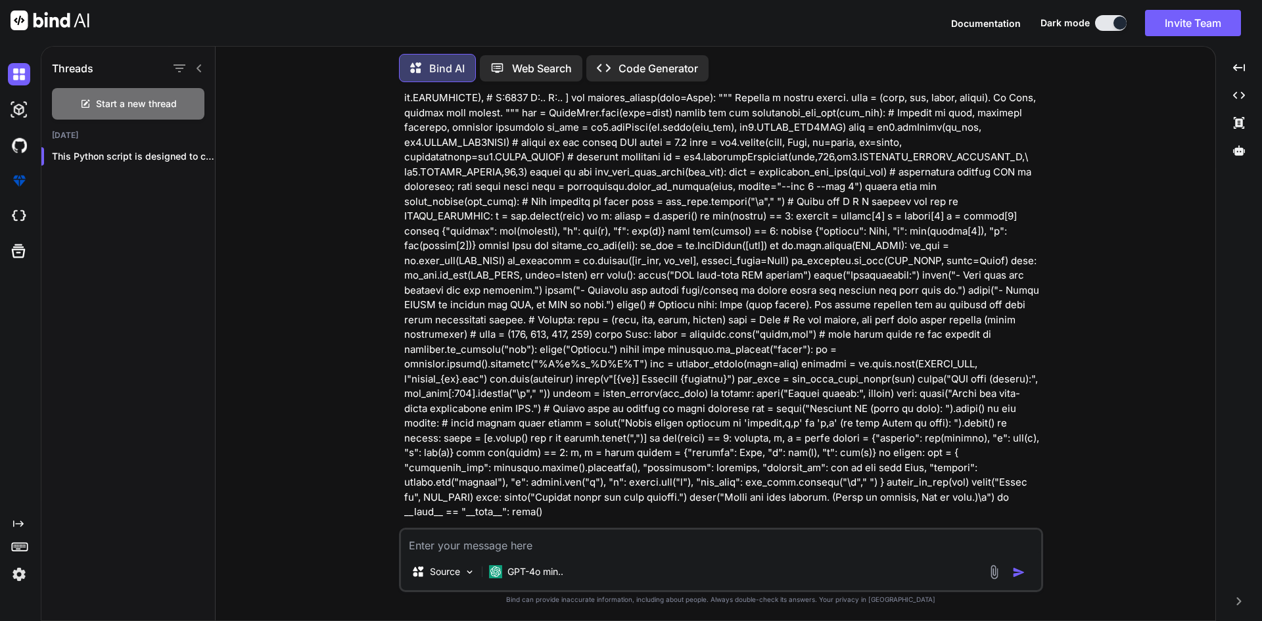
scroll to position [111, 0]
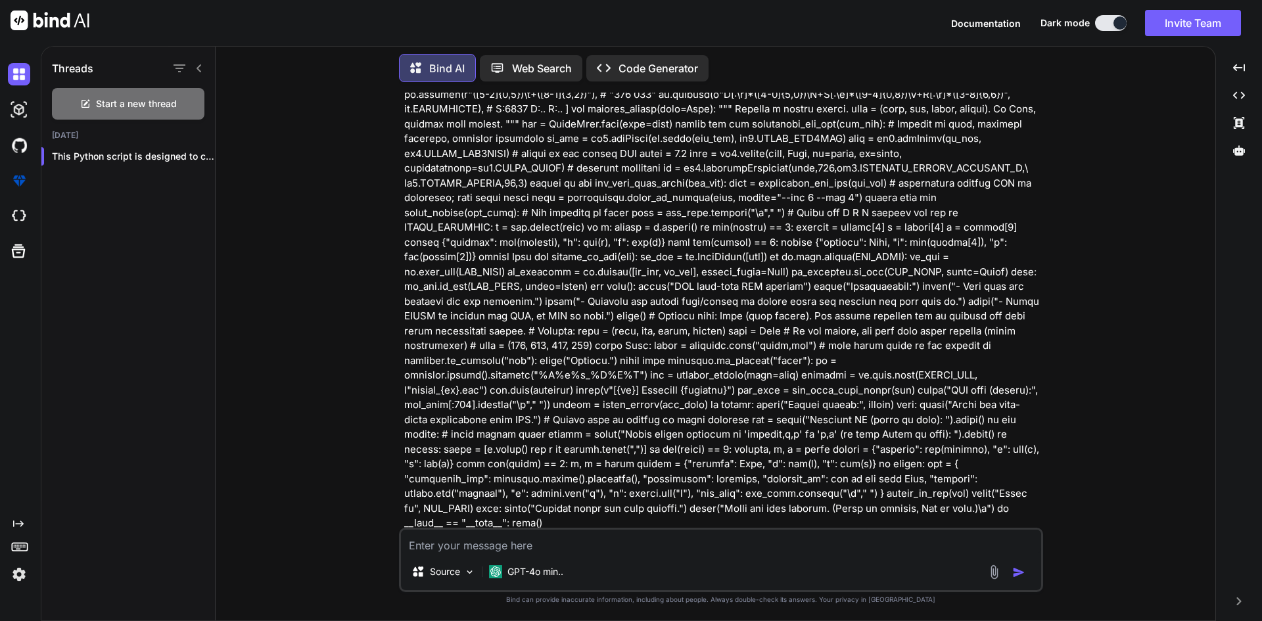
click at [655, 60] on p "Code Generator" at bounding box center [658, 68] width 80 height 16
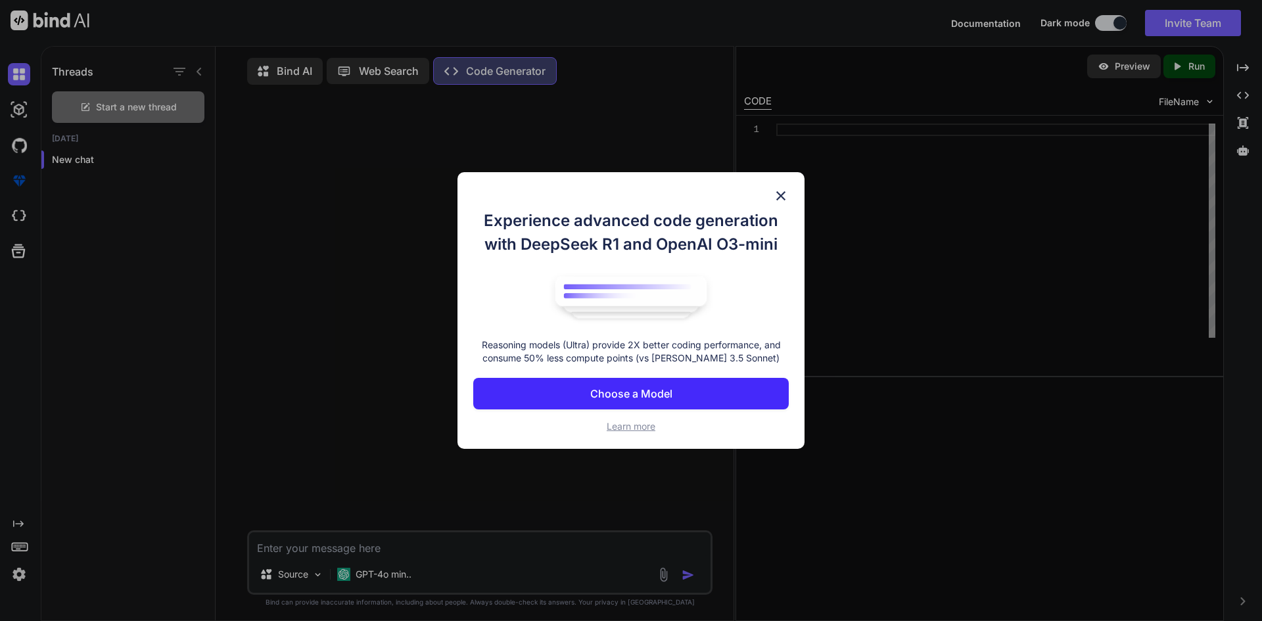
click at [628, 381] on button "Choose a Model" at bounding box center [630, 394] width 315 height 32
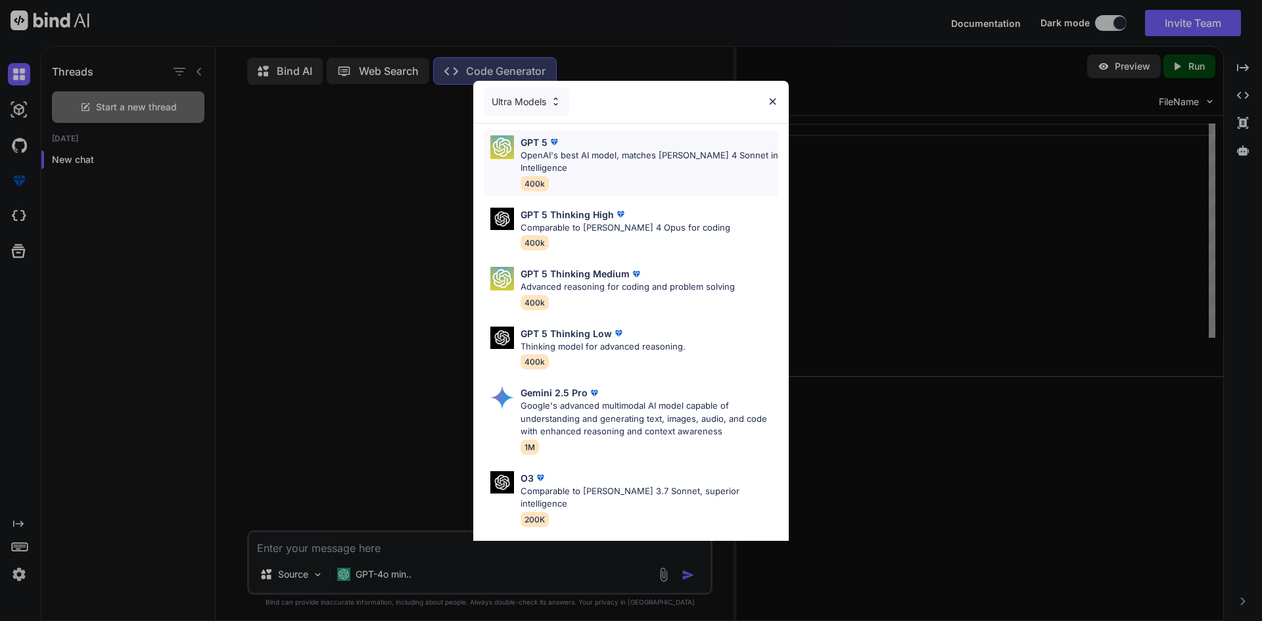
click at [639, 180] on div "GPT 5 OpenAI's best AI model, matches Claude 4 Sonnet in Intelligence 400k" at bounding box center [650, 162] width 258 height 55
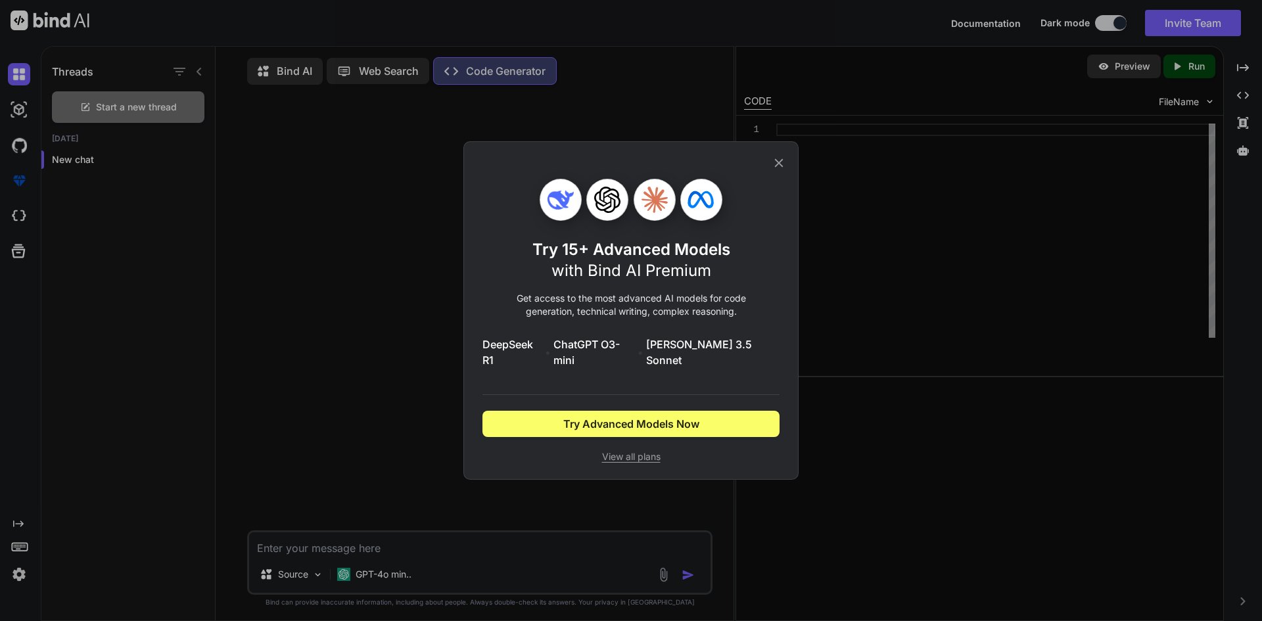
click at [779, 161] on div "Try 15+ Advanced Models with Bind AI Premium Get access to the most advanced AI…" at bounding box center [630, 310] width 297 height 337
click at [775, 170] on icon at bounding box center [779, 163] width 14 height 14
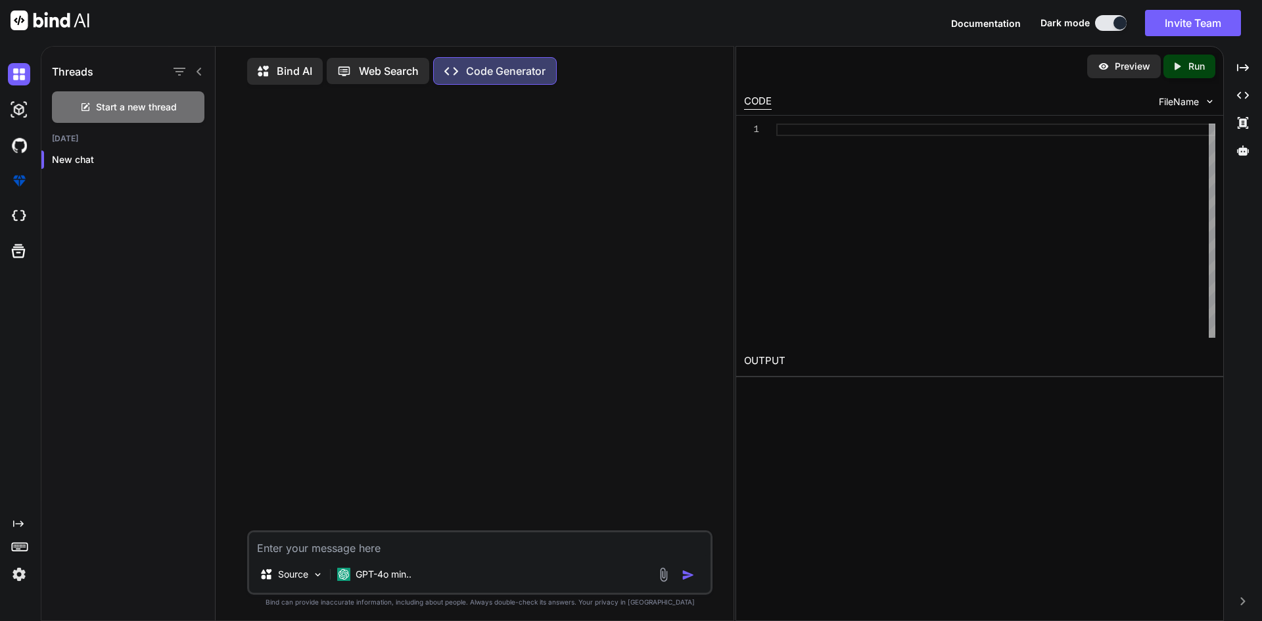
click at [291, 74] on p "Bind AI" at bounding box center [294, 71] width 35 height 16
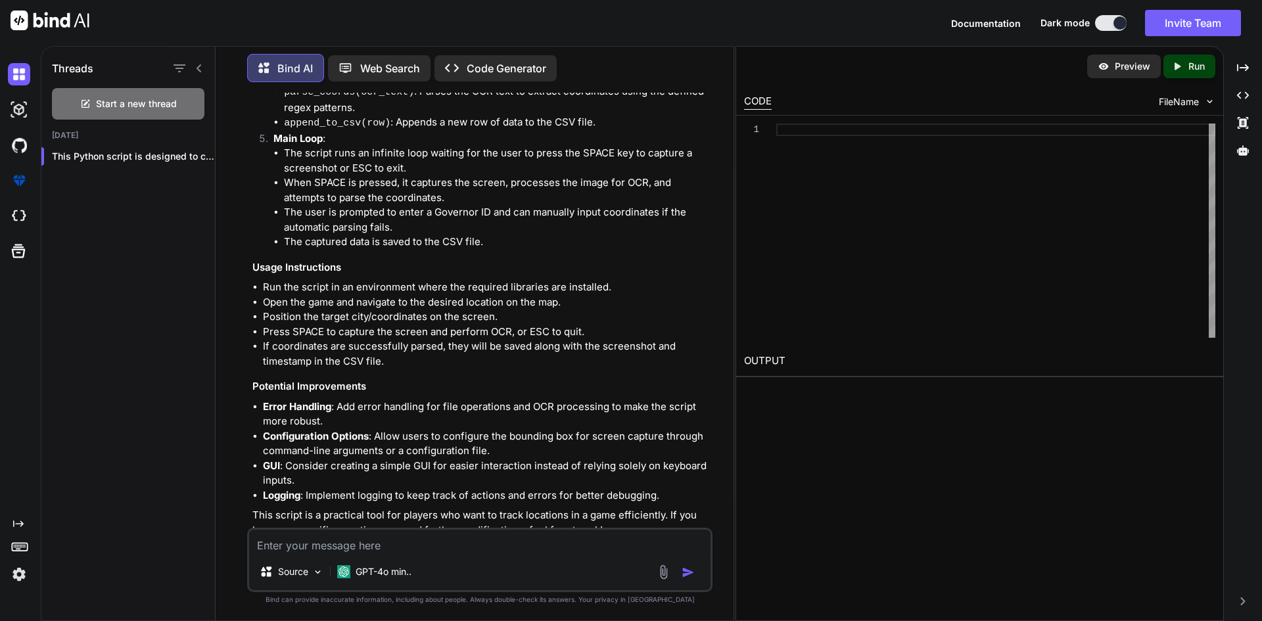
scroll to position [1200, 0]
click at [372, 534] on textarea at bounding box center [479, 542] width 461 height 24
type textarea "I would like to automate the screenshot"
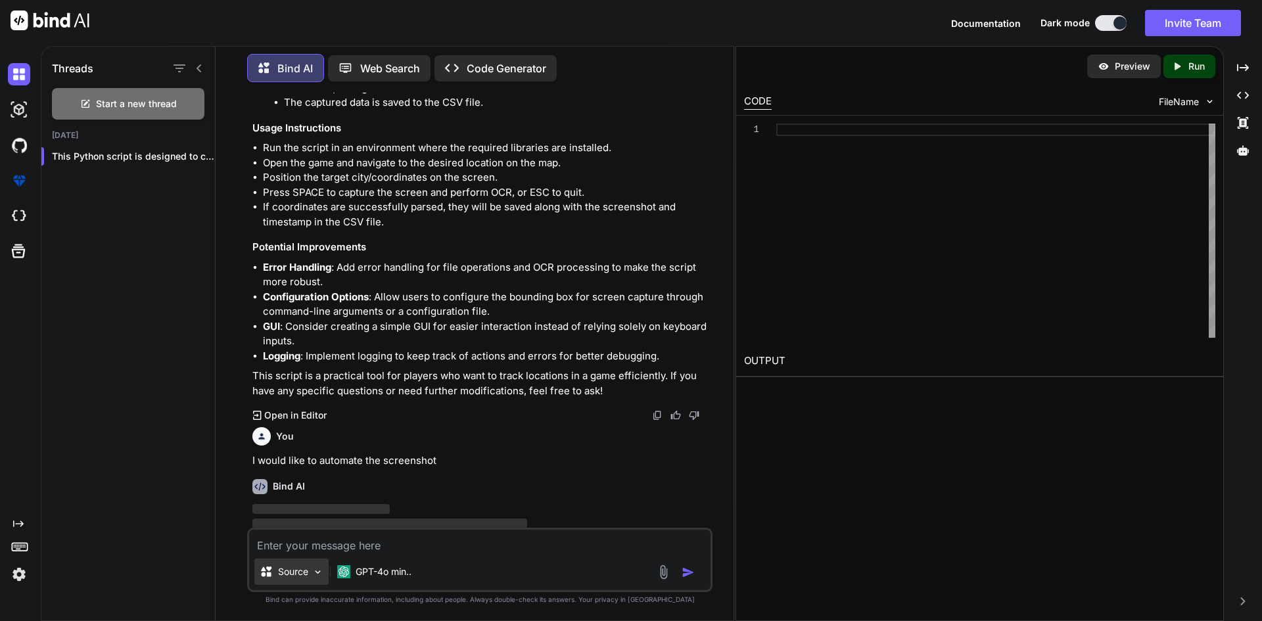
click at [315, 572] on img at bounding box center [317, 572] width 11 height 11
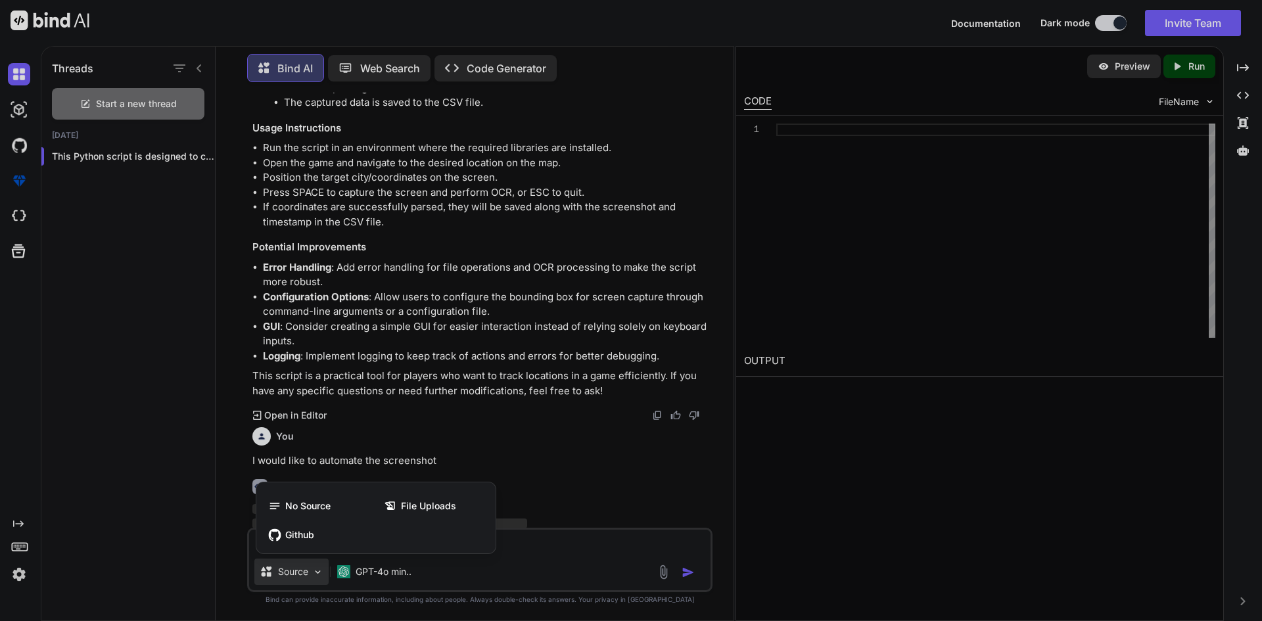
click at [315, 572] on div at bounding box center [631, 310] width 1262 height 621
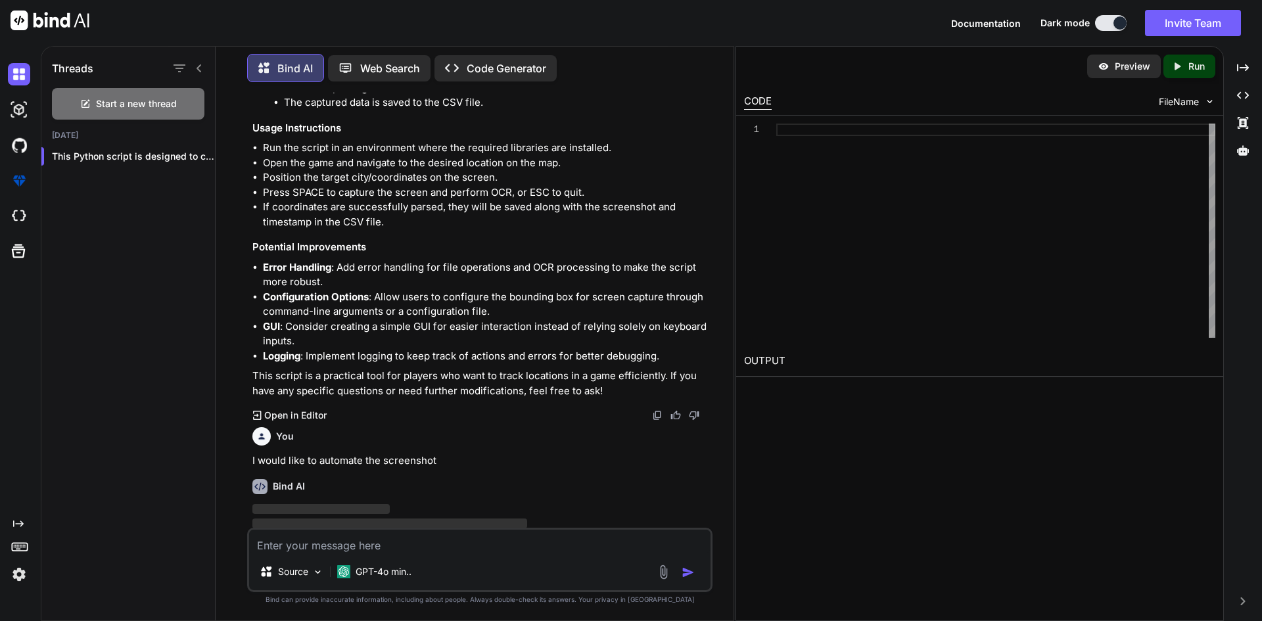
click at [396, 544] on textarea at bounding box center [479, 542] width 461 height 24
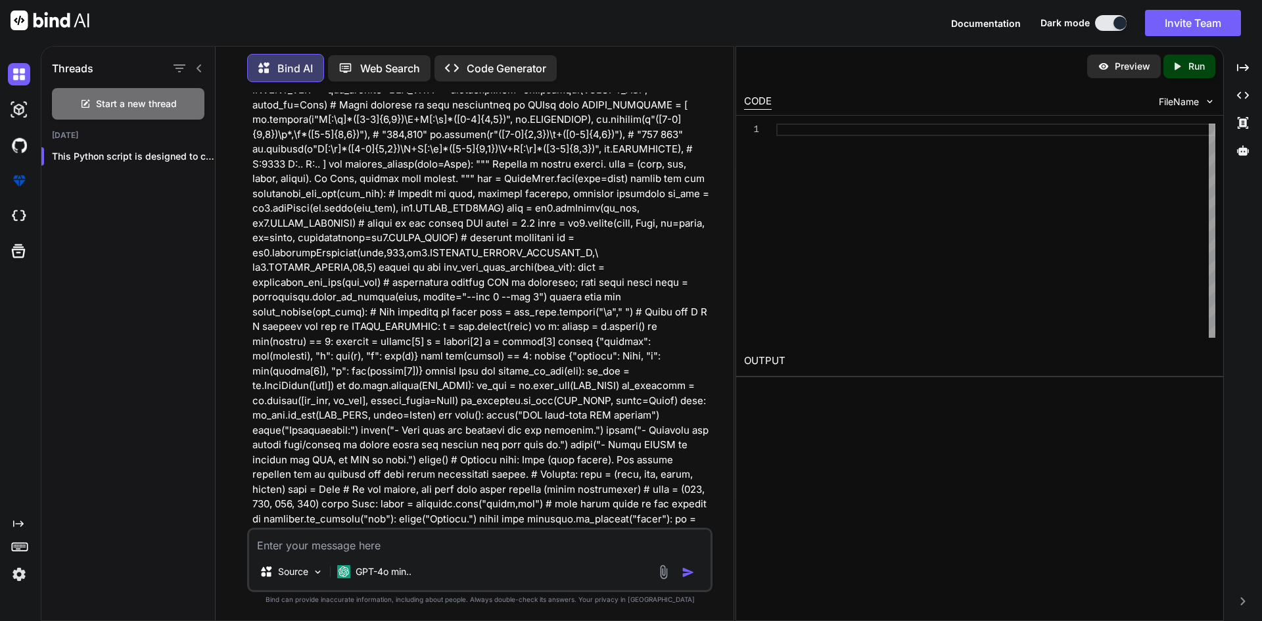
scroll to position [0, 0]
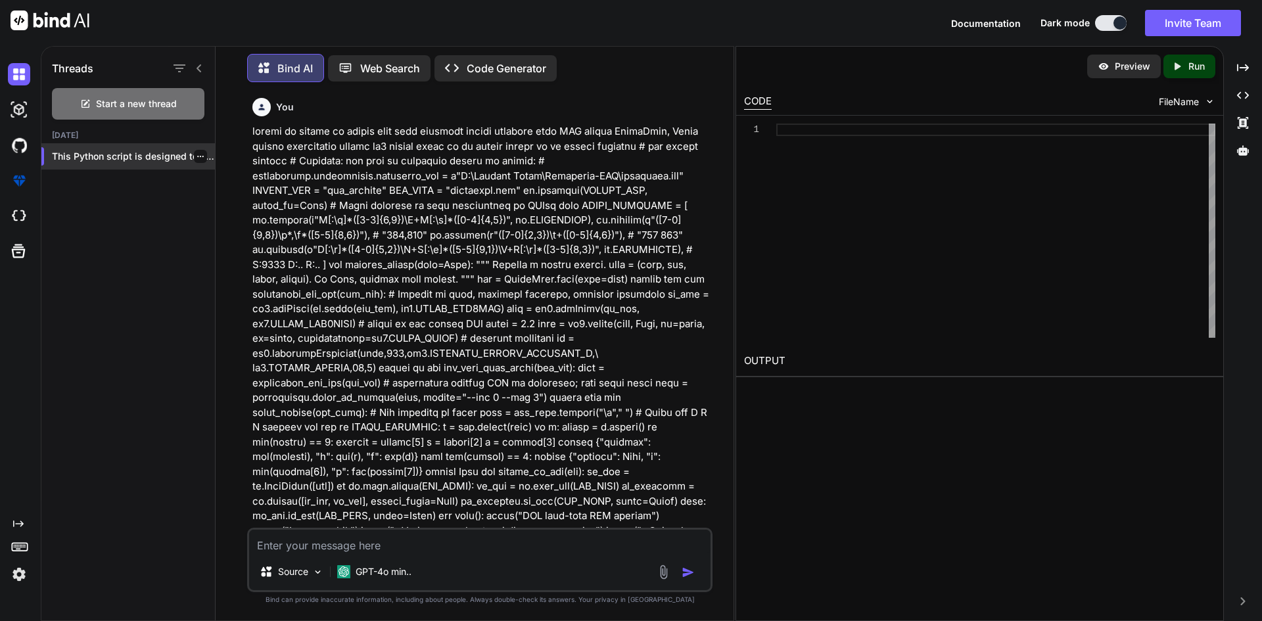
click at [159, 153] on p "This Python script is designed to capture..." at bounding box center [133, 156] width 163 height 13
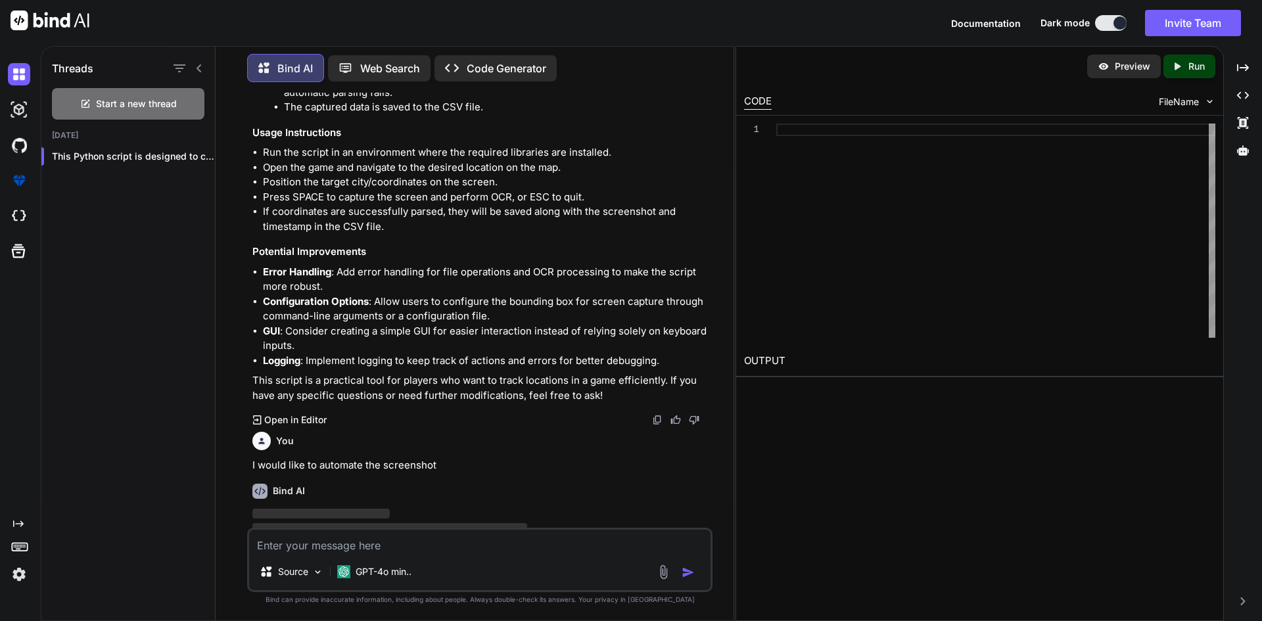
scroll to position [1339, 0]
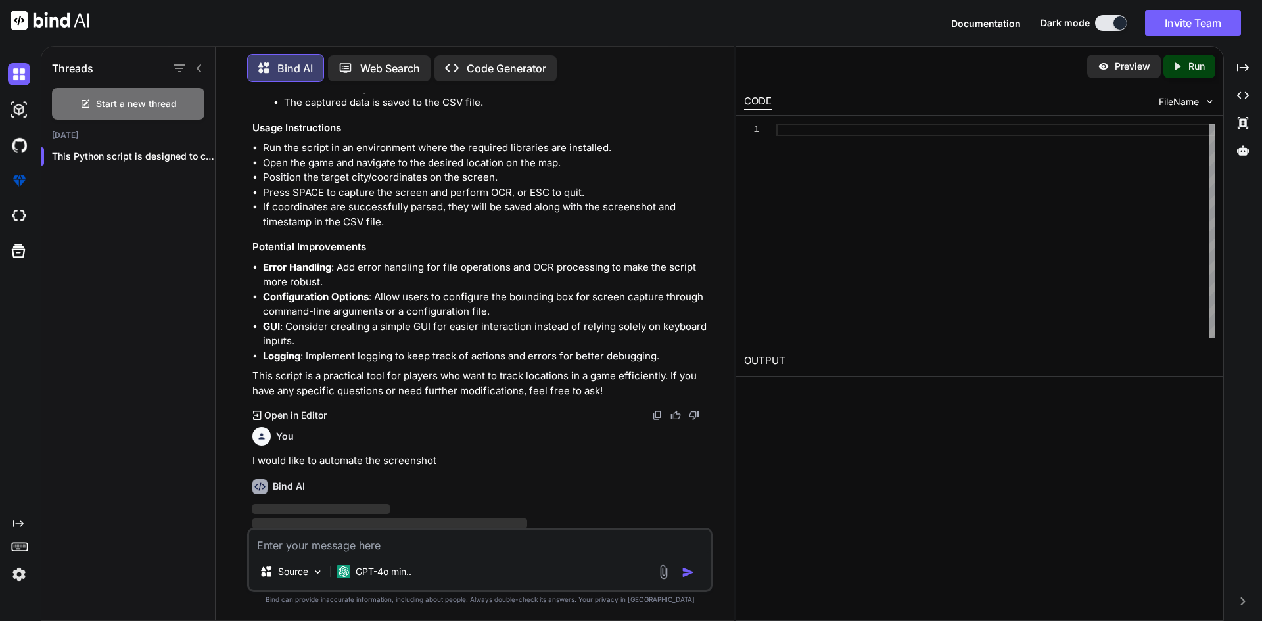
click at [254, 479] on img at bounding box center [259, 486] width 15 height 15
click at [335, 479] on div "Bind AI" at bounding box center [480, 486] width 457 height 15
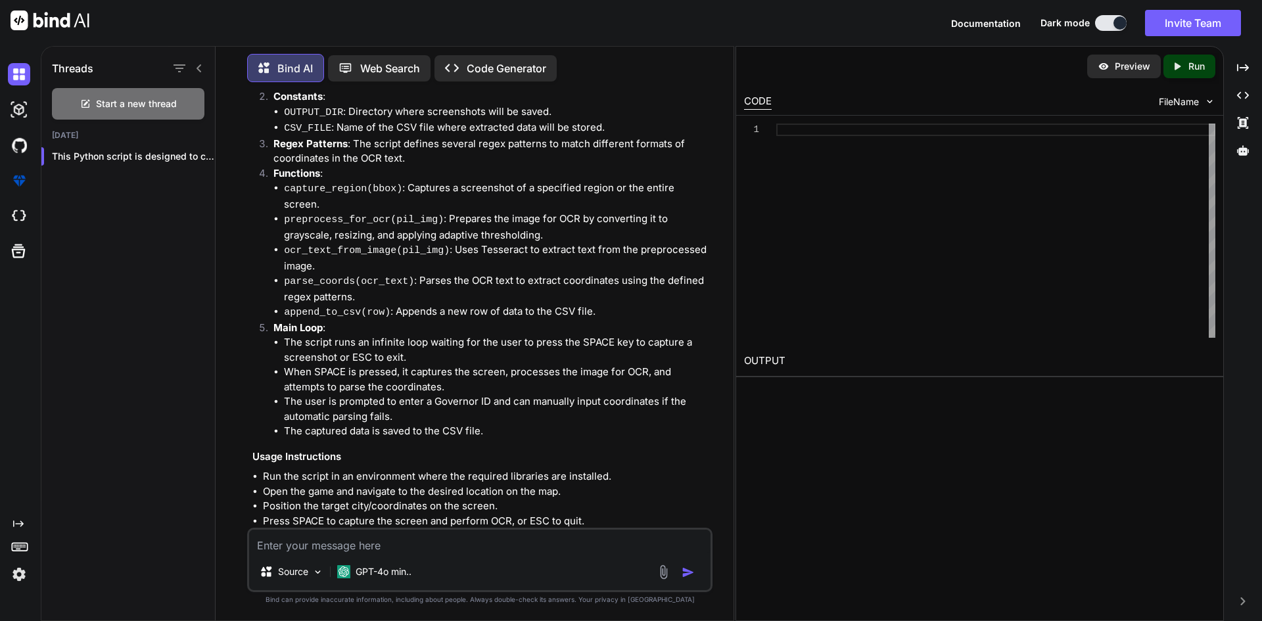
click at [497, 60] on p "Code Generator" at bounding box center [507, 68] width 80 height 16
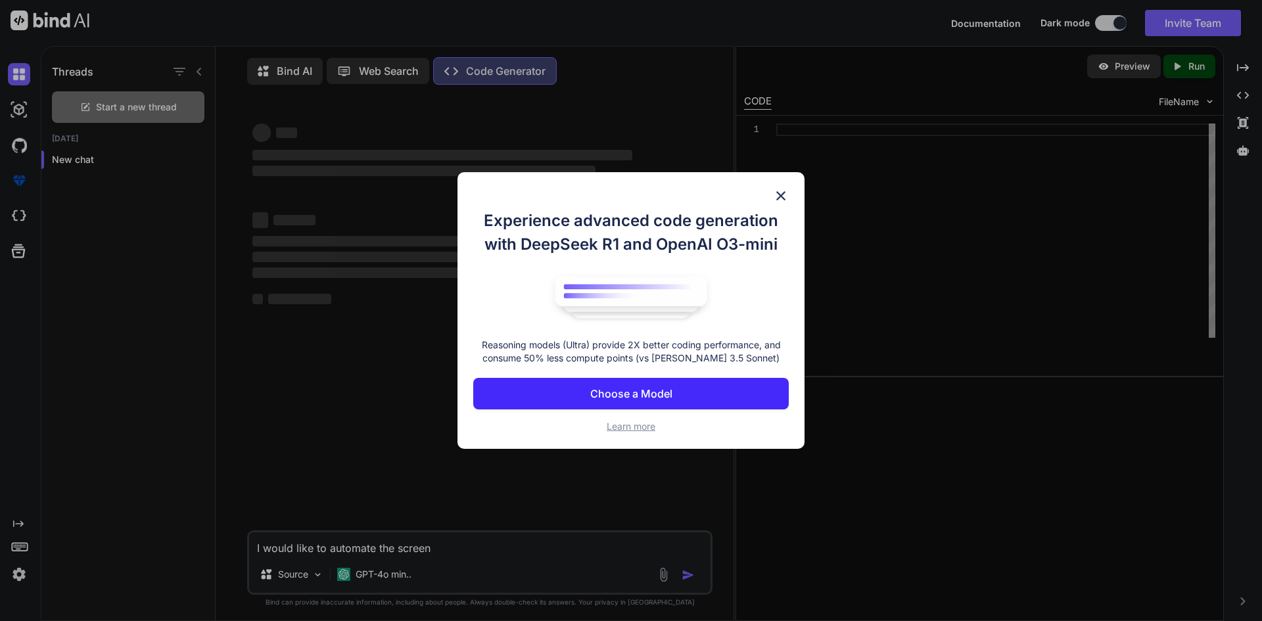
click at [782, 191] on img at bounding box center [781, 196] width 16 height 16
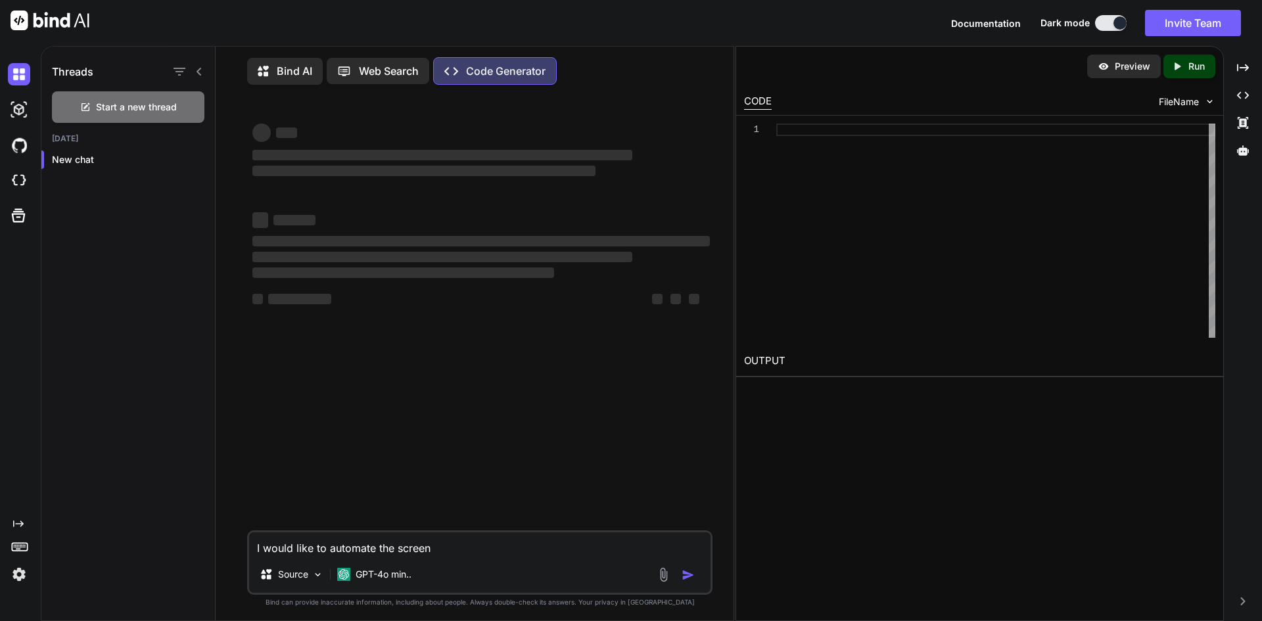
click at [267, 64] on icon at bounding box center [267, 71] width 19 height 16
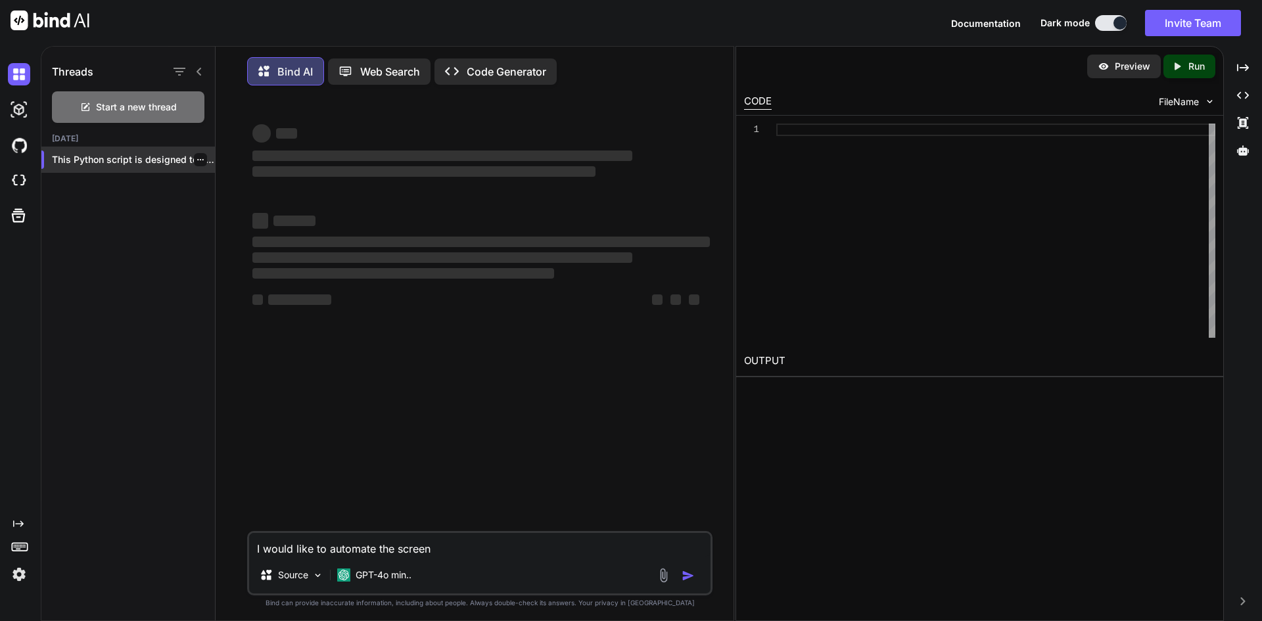
click at [144, 160] on p "This Python script is designed to capture..." at bounding box center [133, 159] width 163 height 13
click at [177, 170] on div "This Python script is designed to capture..." at bounding box center [128, 160] width 174 height 26
click at [164, 156] on p "This Python script is designed to capture..." at bounding box center [133, 159] width 163 height 13
click at [20, 110] on img at bounding box center [19, 110] width 22 height 22
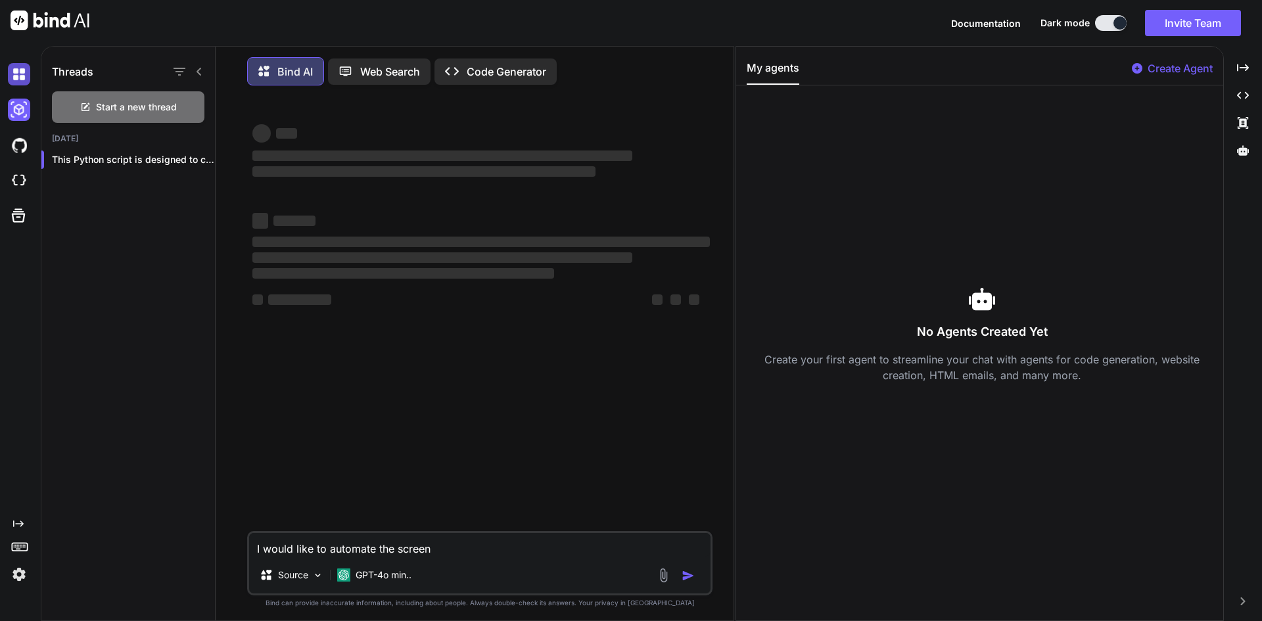
click at [24, 73] on img at bounding box center [19, 74] width 22 height 22
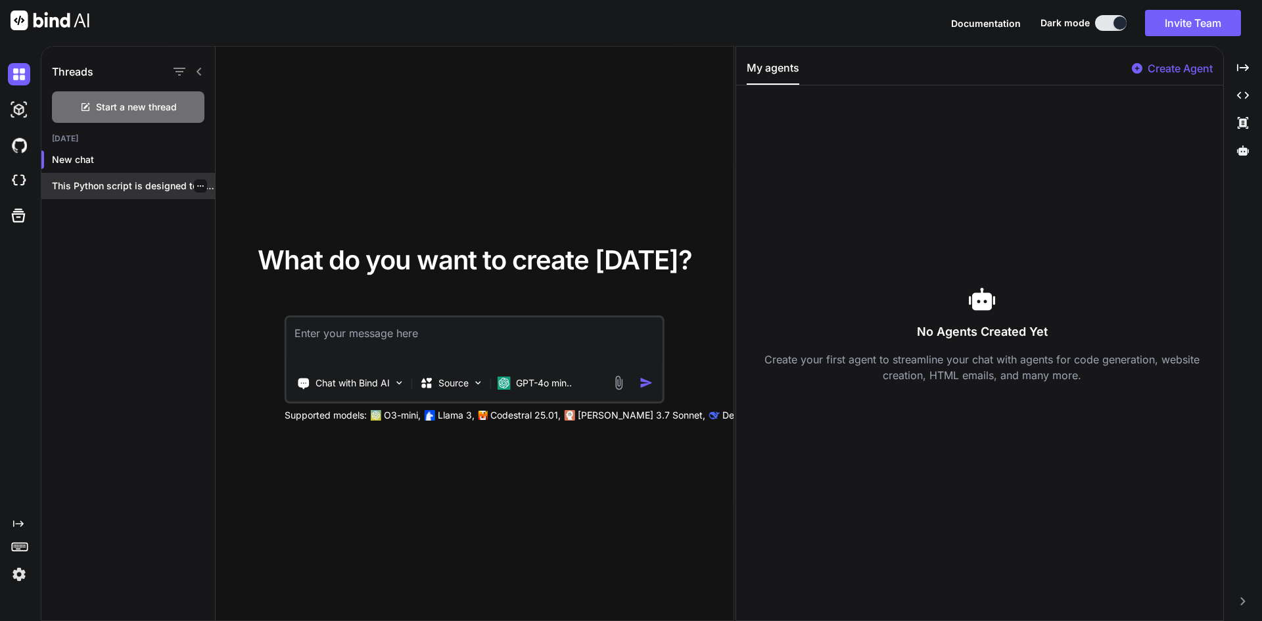
click at [110, 181] on p "This Python script is designed to capture..." at bounding box center [133, 185] width 163 height 13
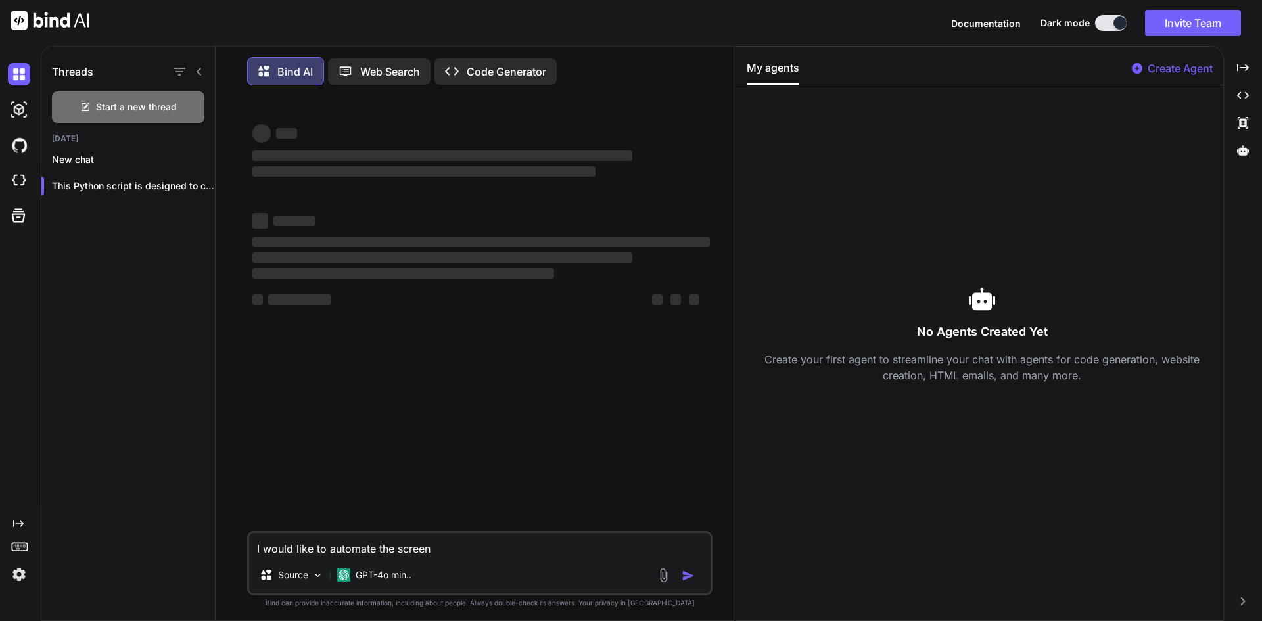
drag, startPoint x: 450, startPoint y: 549, endPoint x: 202, endPoint y: 559, distance: 248.0
click at [202, 559] on div "Threads Start a new thread Today New chat This Python script is designed to cap…" at bounding box center [387, 335] width 692 height 577
click at [502, 66] on p "Code Generator" at bounding box center [507, 72] width 80 height 16
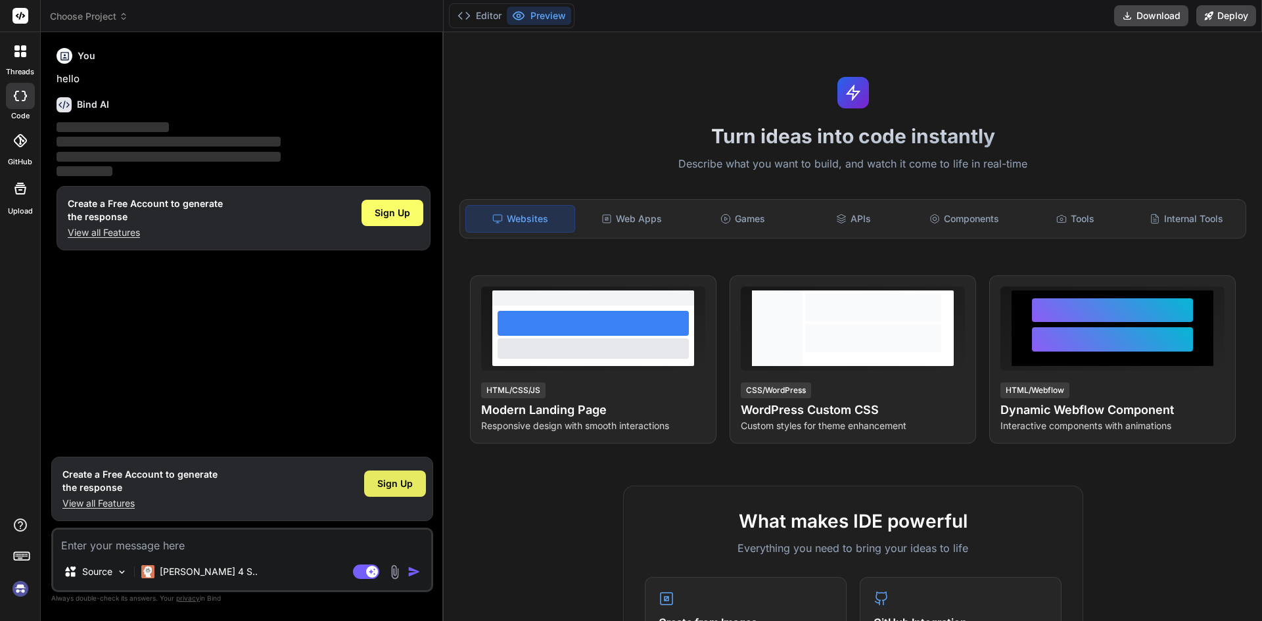
click at [383, 483] on span "Sign Up" at bounding box center [394, 483] width 35 height 13
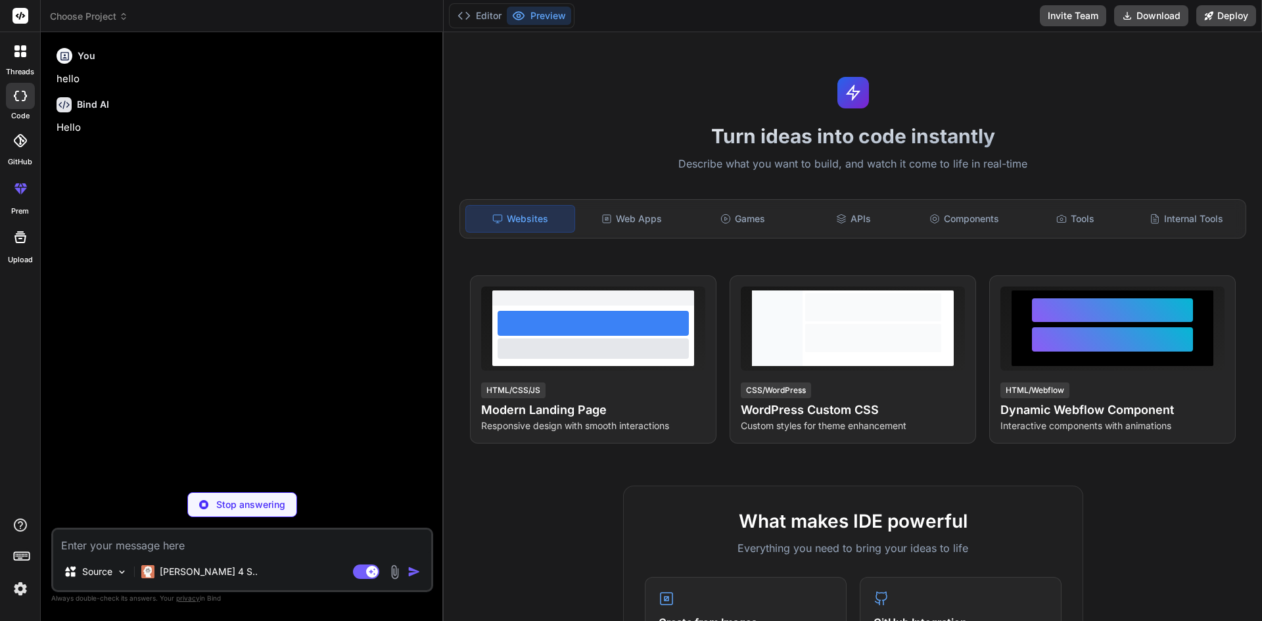
click at [31, 54] on div at bounding box center [21, 51] width 28 height 28
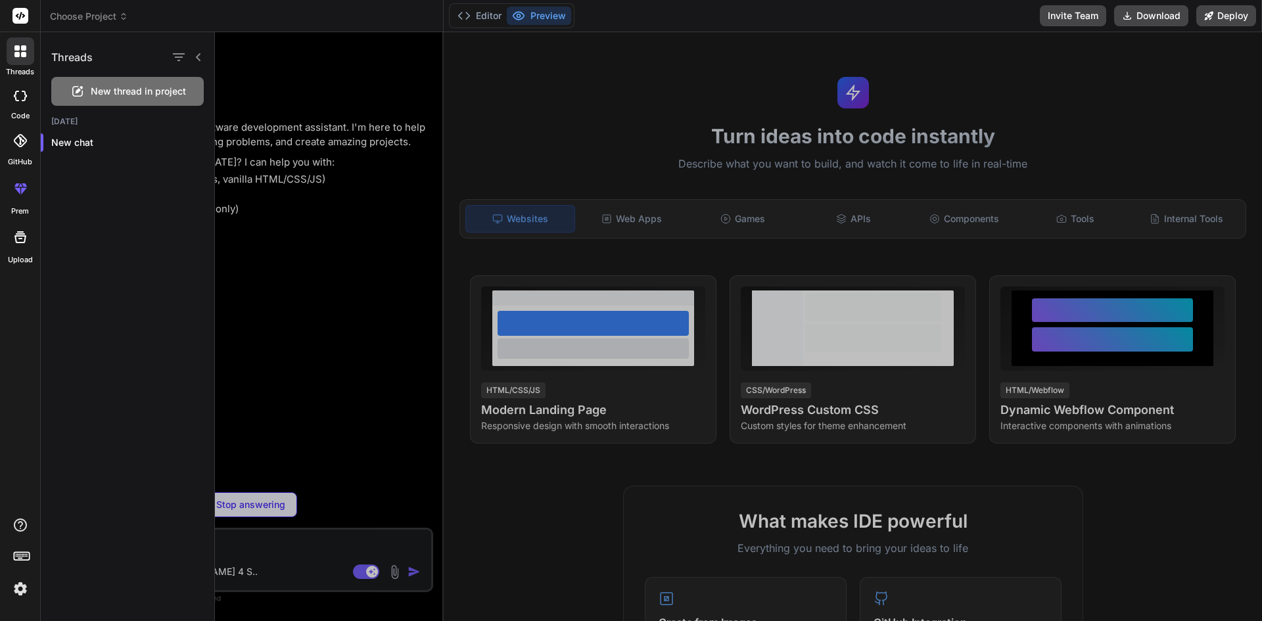
click at [292, 221] on div at bounding box center [738, 326] width 1047 height 589
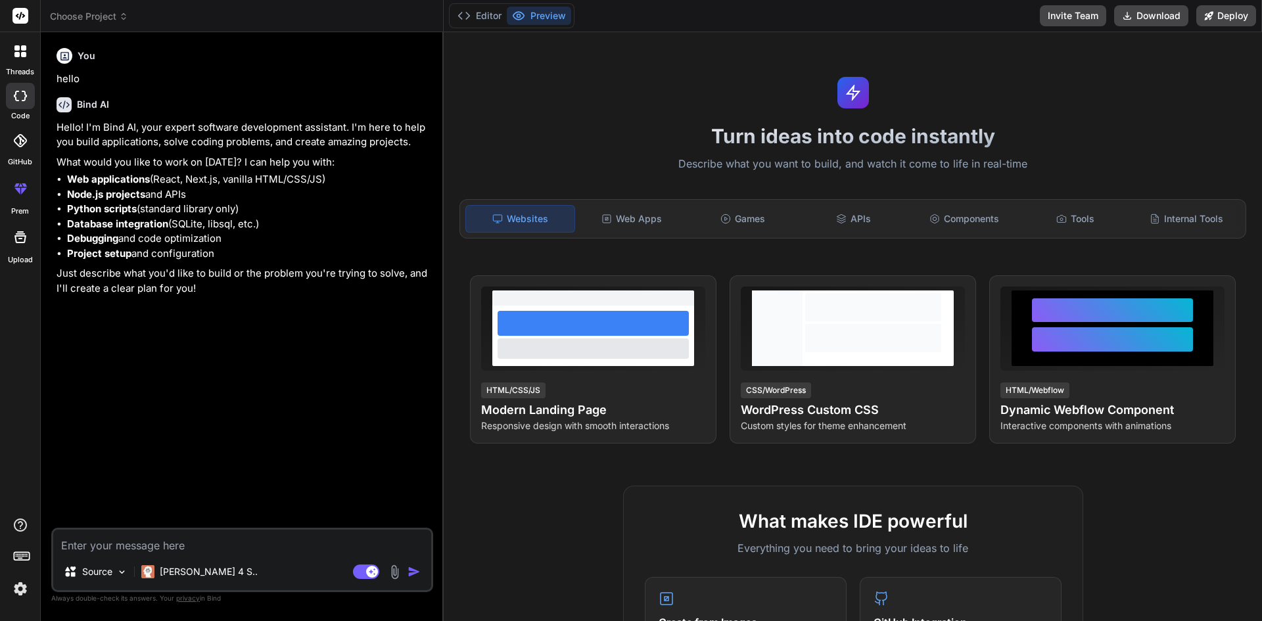
type textarea "x"
click at [124, 204] on strong "Python scripts" at bounding box center [102, 208] width 70 height 12
click at [93, 208] on strong "Python scripts" at bounding box center [102, 208] width 70 height 12
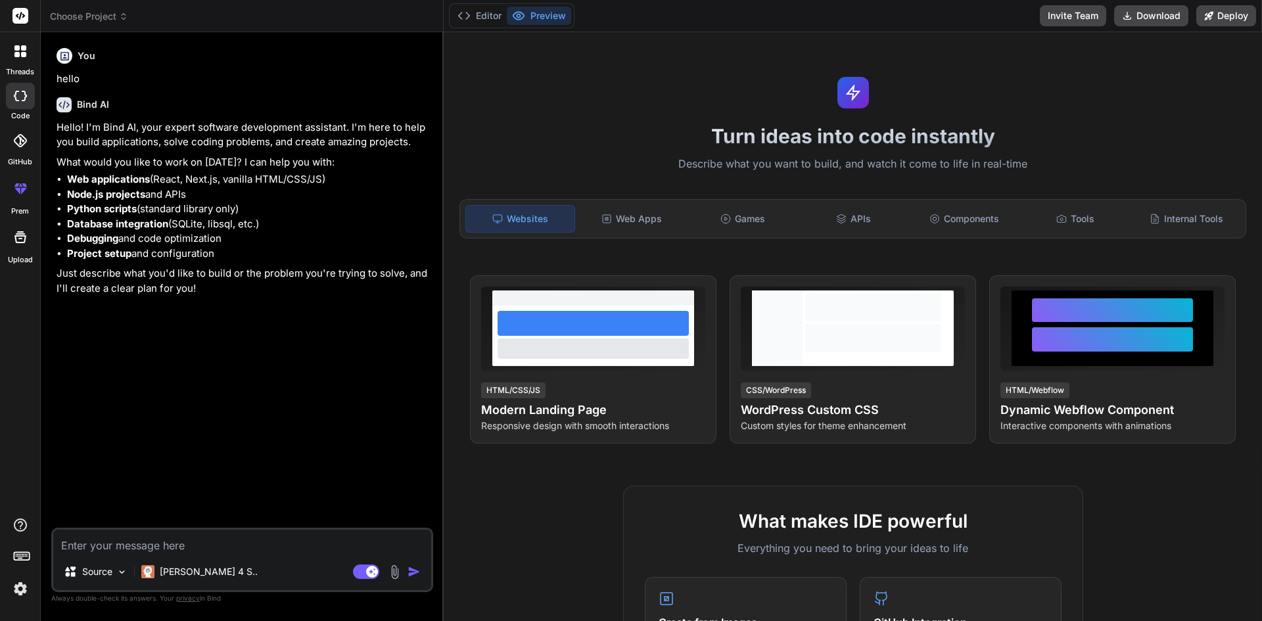
click at [116, 241] on strong "Debugging" at bounding box center [92, 238] width 51 height 12
click at [116, 273] on p "Just describe what you'd like to build or the problem you're trying to solve, a…" at bounding box center [244, 281] width 374 height 30
click at [143, 281] on p "Just describe what you'd like to build or the problem you're trying to solve, a…" at bounding box center [244, 281] width 374 height 30
click at [145, 546] on textarea at bounding box center [242, 542] width 378 height 24
click at [12, 62] on div at bounding box center [21, 51] width 28 height 28
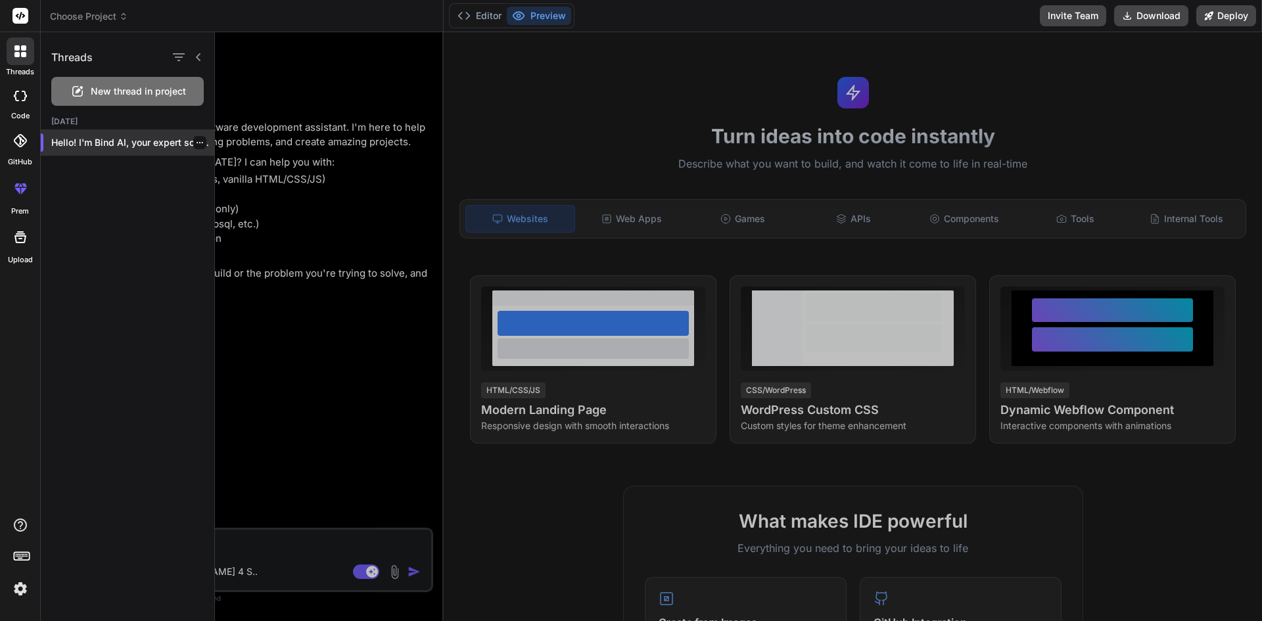
click at [129, 141] on p "Hello! I'm Bind AI, your expert software..." at bounding box center [132, 142] width 163 height 13
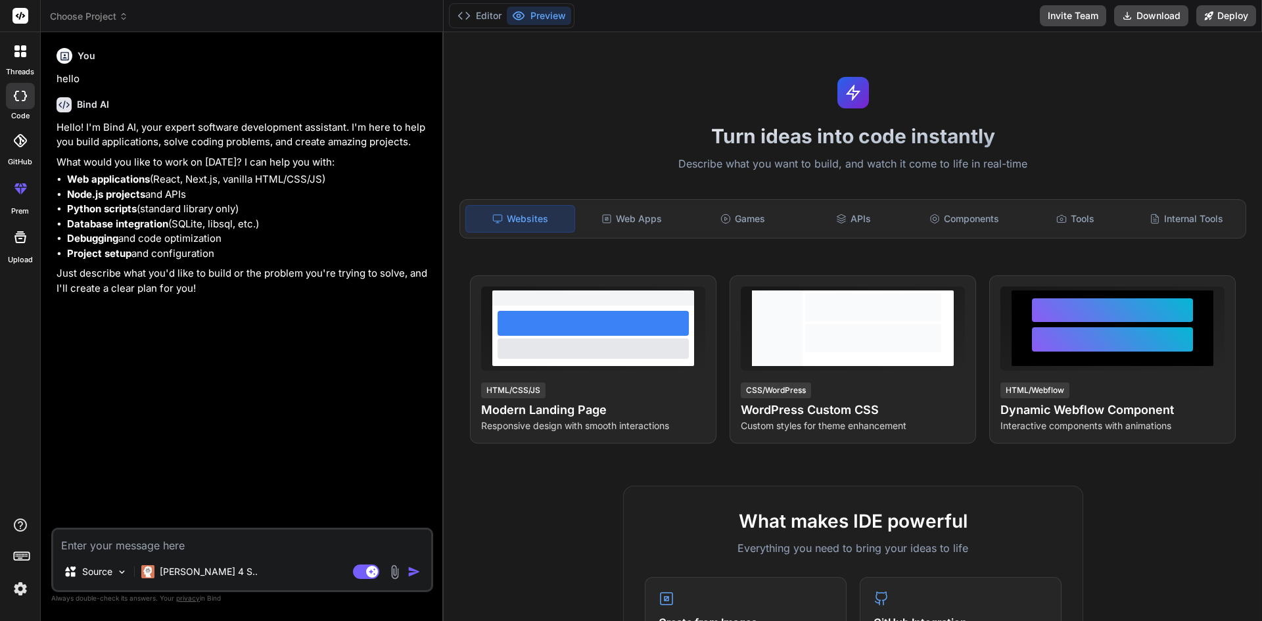
click at [137, 549] on textarea at bounding box center [242, 542] width 378 height 24
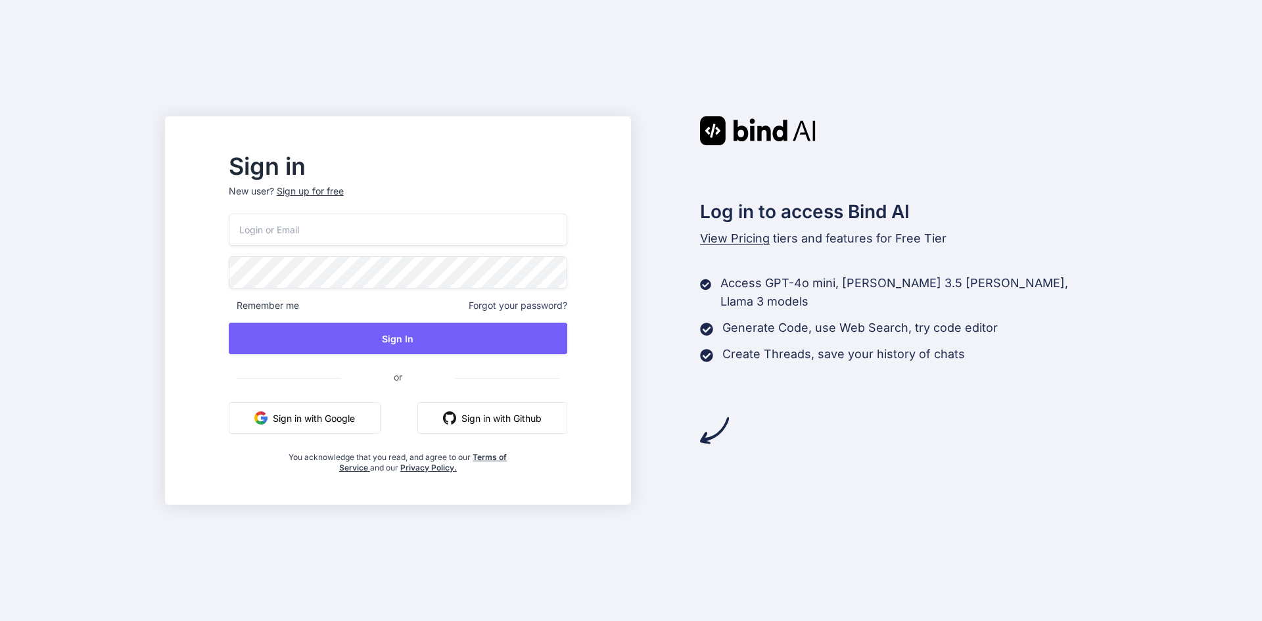
click at [342, 224] on input "email" at bounding box center [398, 230] width 338 height 32
type input "farhanafazrina98@gmail.com"
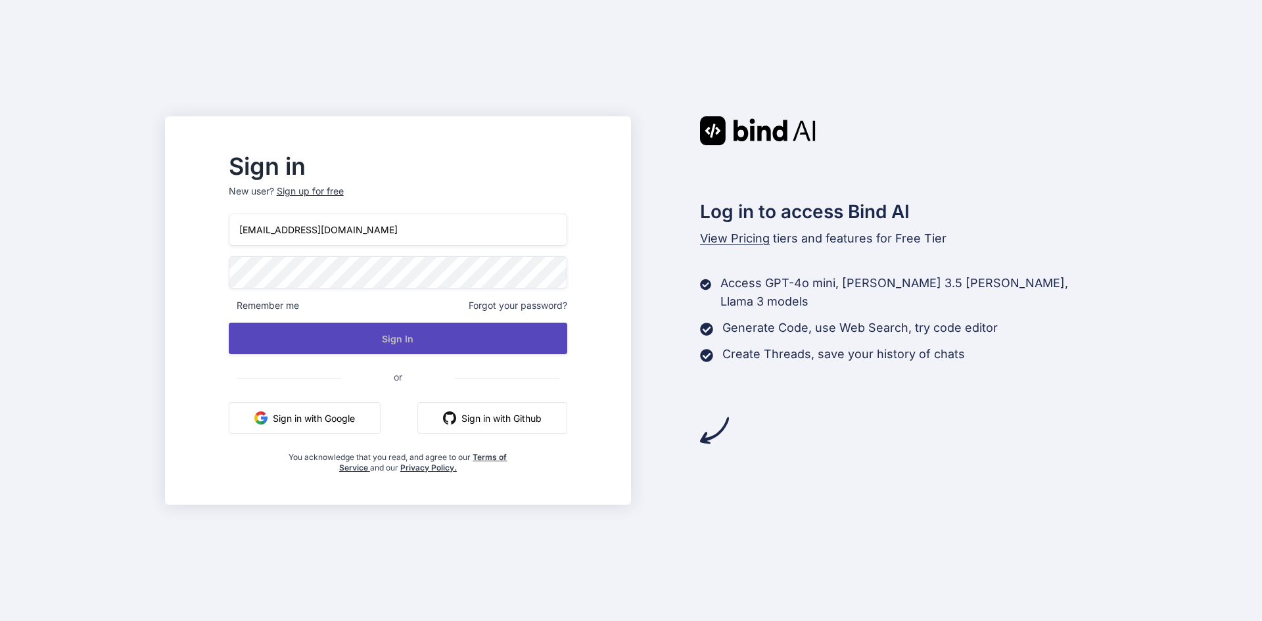
click at [422, 331] on button "Sign In" at bounding box center [398, 339] width 338 height 32
